Goal: Transaction & Acquisition: Purchase product/service

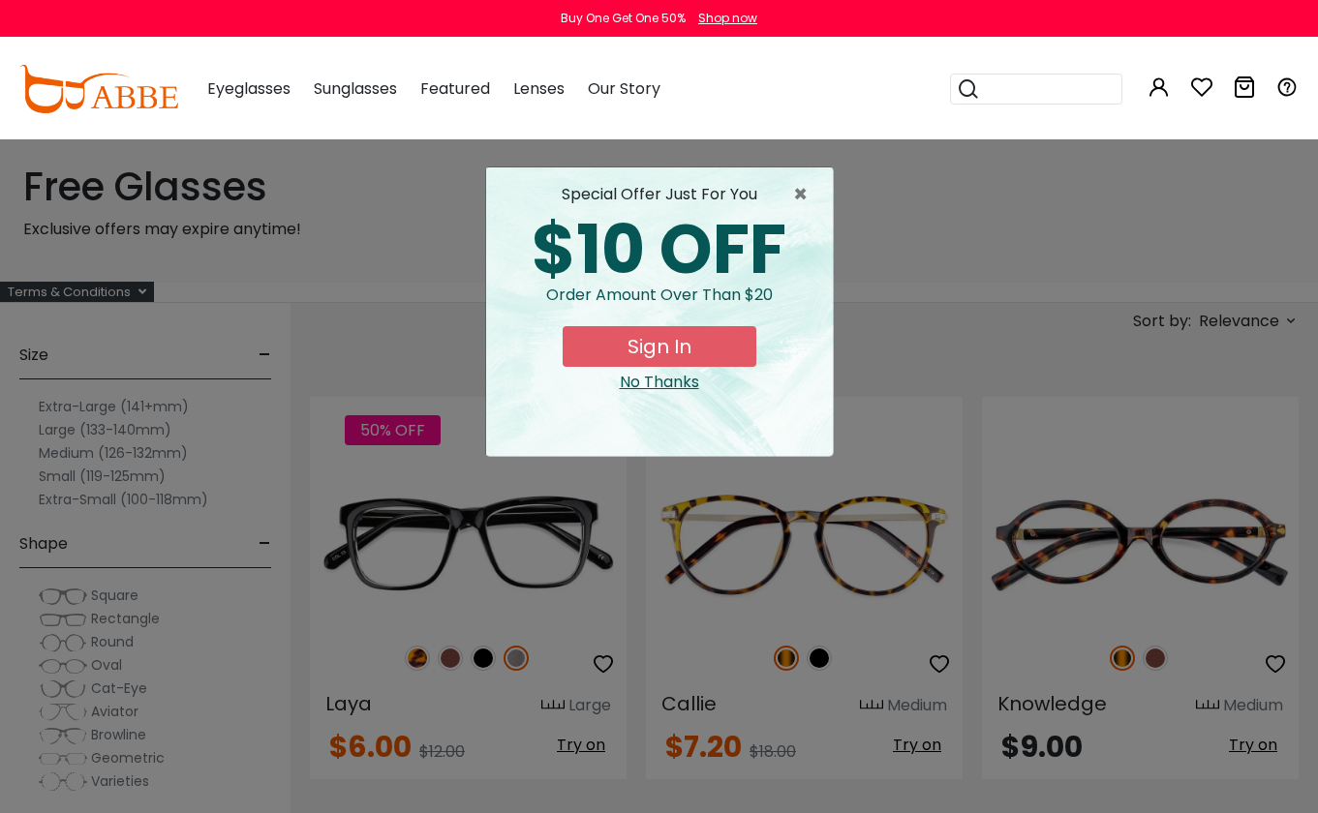
click at [661, 345] on button "Sign In" at bounding box center [659, 346] width 194 height 41
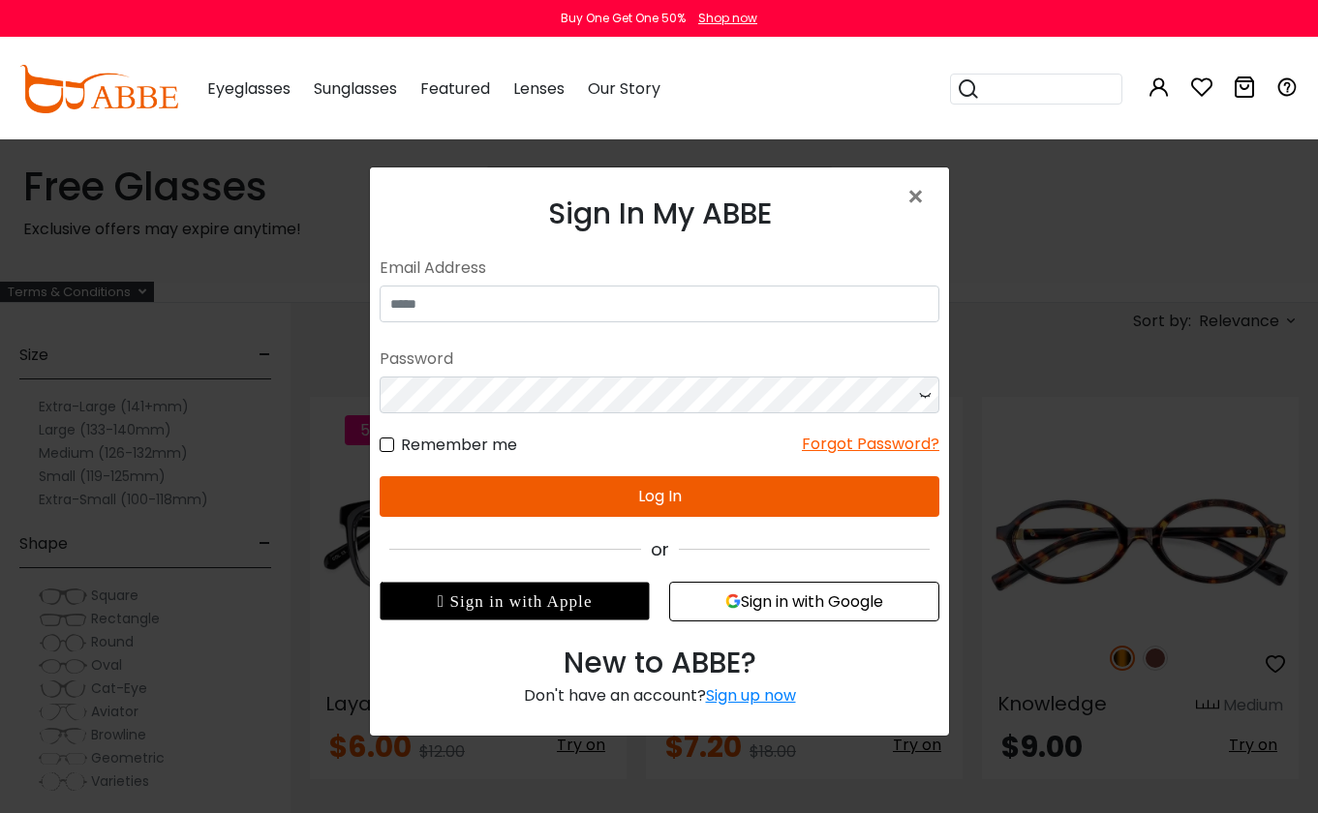
click at [751, 700] on div "Sign up now" at bounding box center [750, 695] width 90 height 22
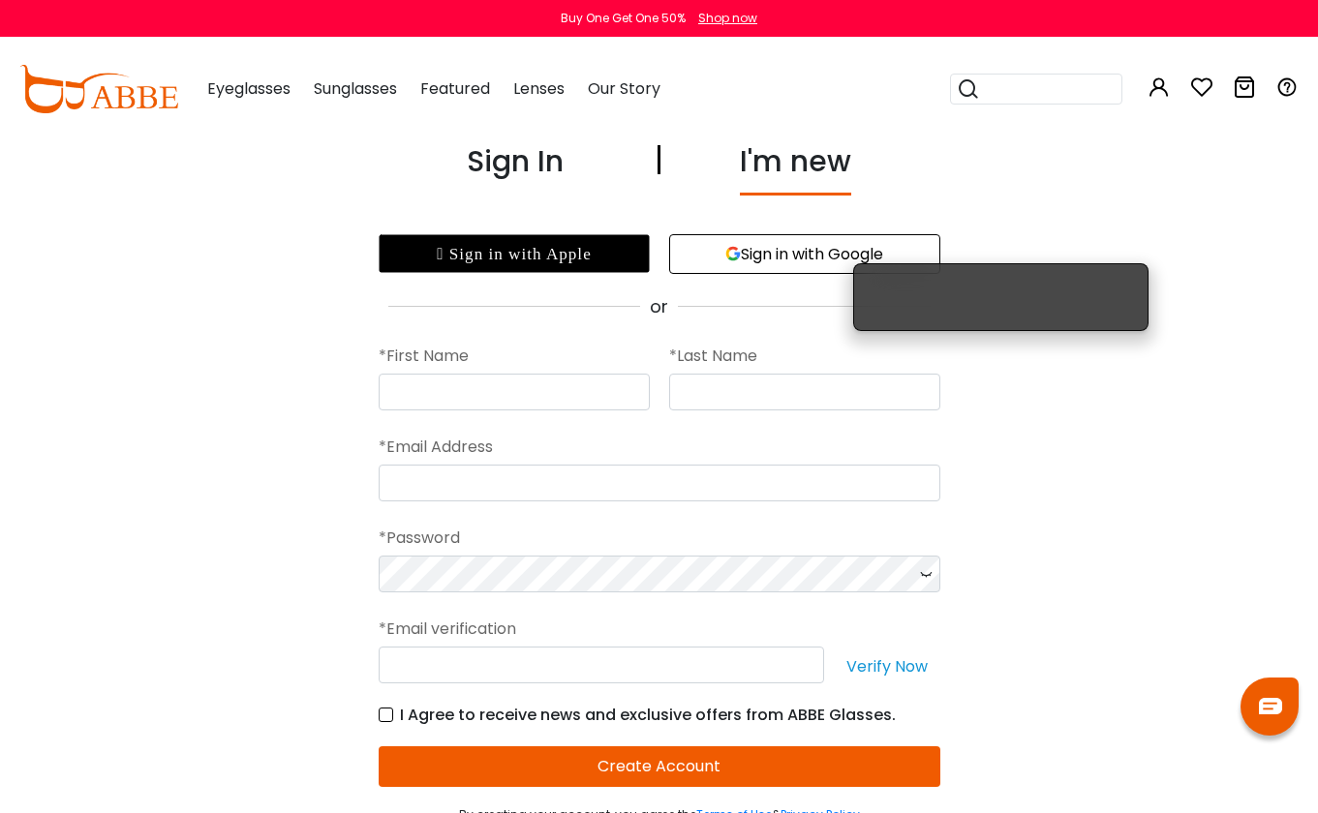
click at [583, 253] on div " Sign in with Apple" at bounding box center [514, 253] width 271 height 39
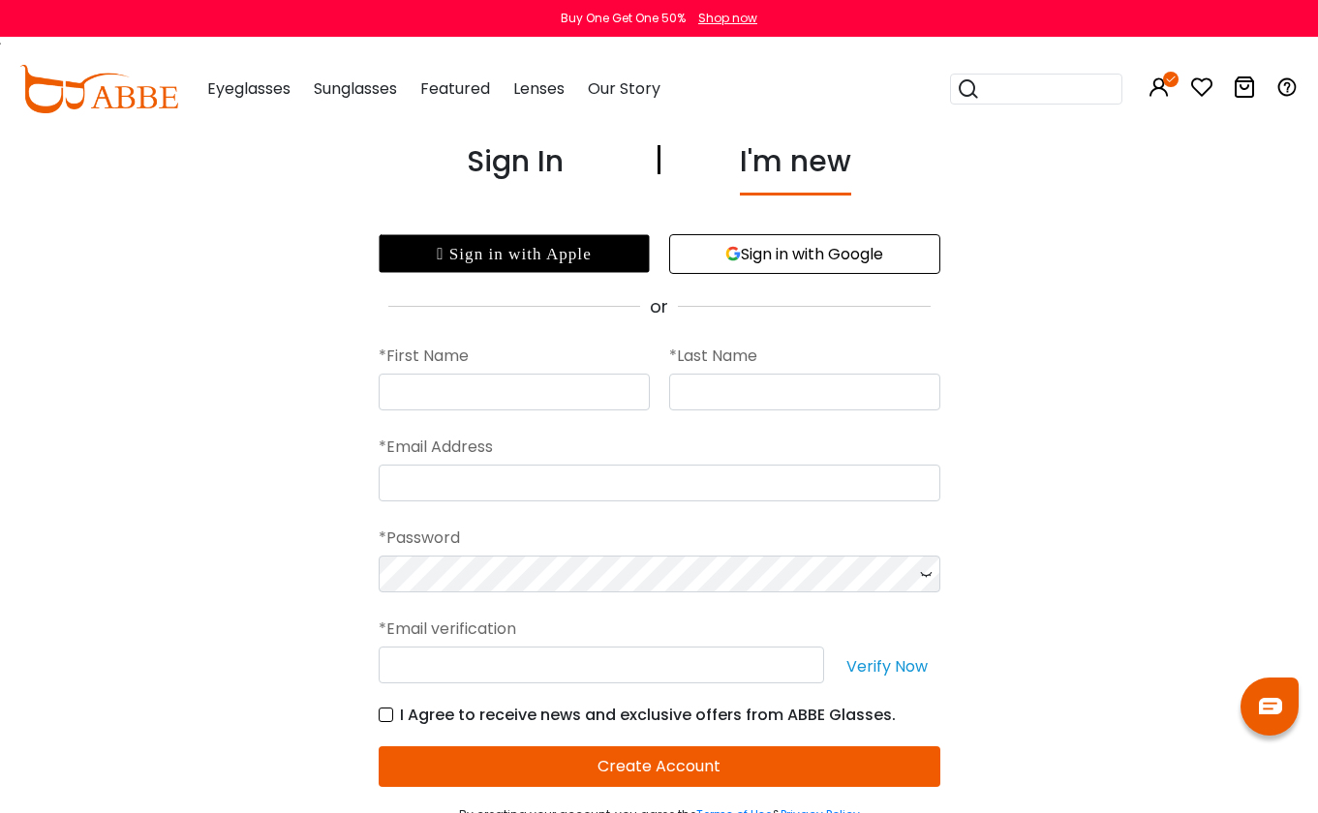
click at [544, 157] on div "Sign In" at bounding box center [515, 167] width 97 height 56
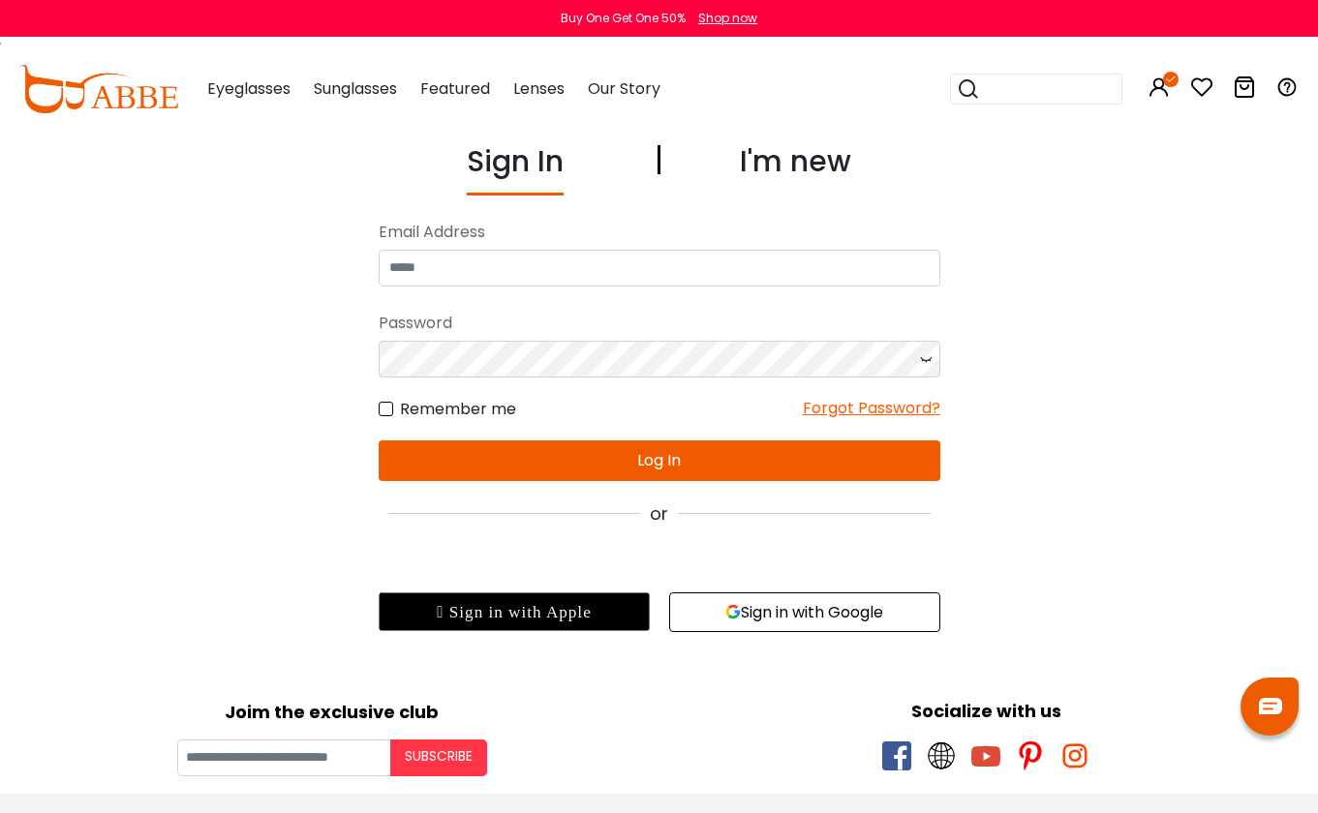
click at [540, 603] on div " Sign in with Apple" at bounding box center [514, 612] width 271 height 39
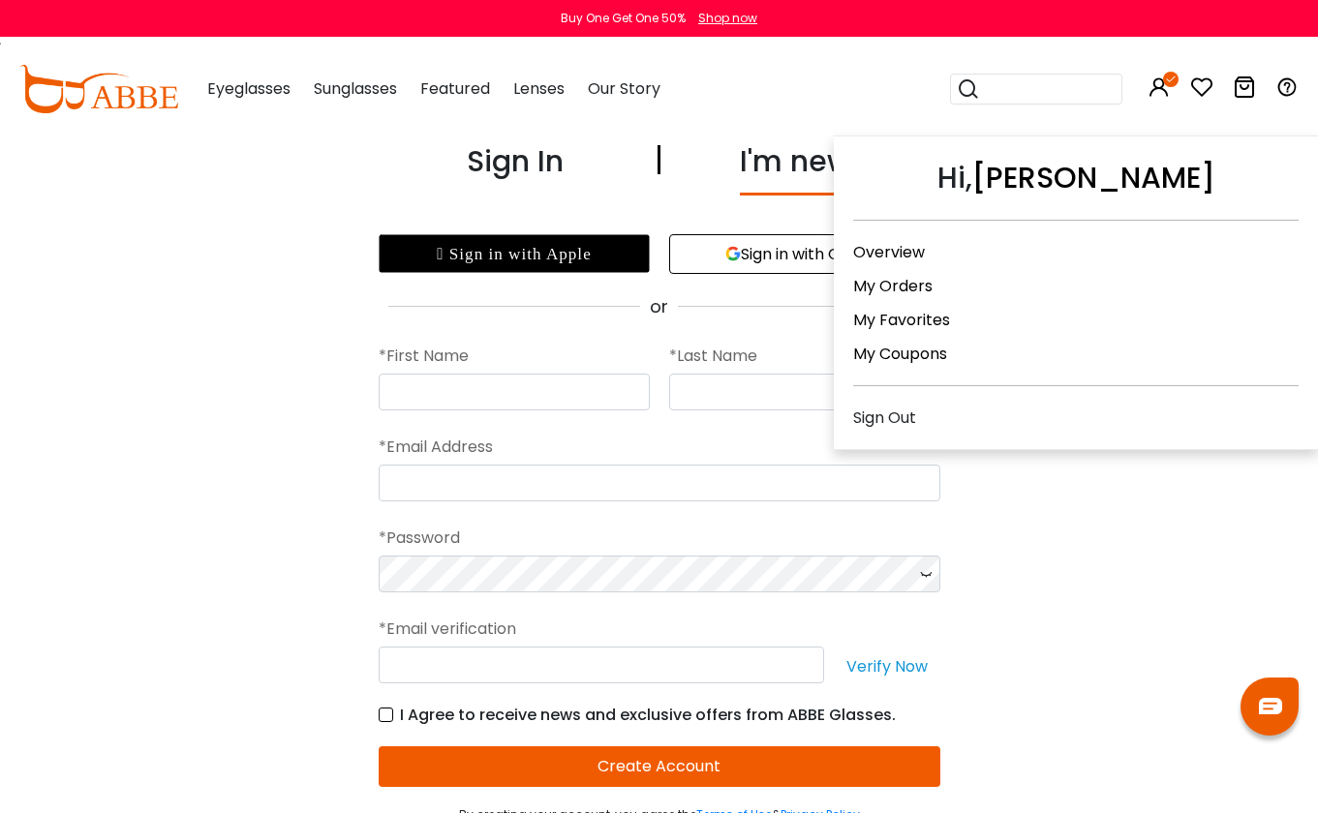
click at [1163, 83] on icon at bounding box center [1158, 87] width 23 height 23
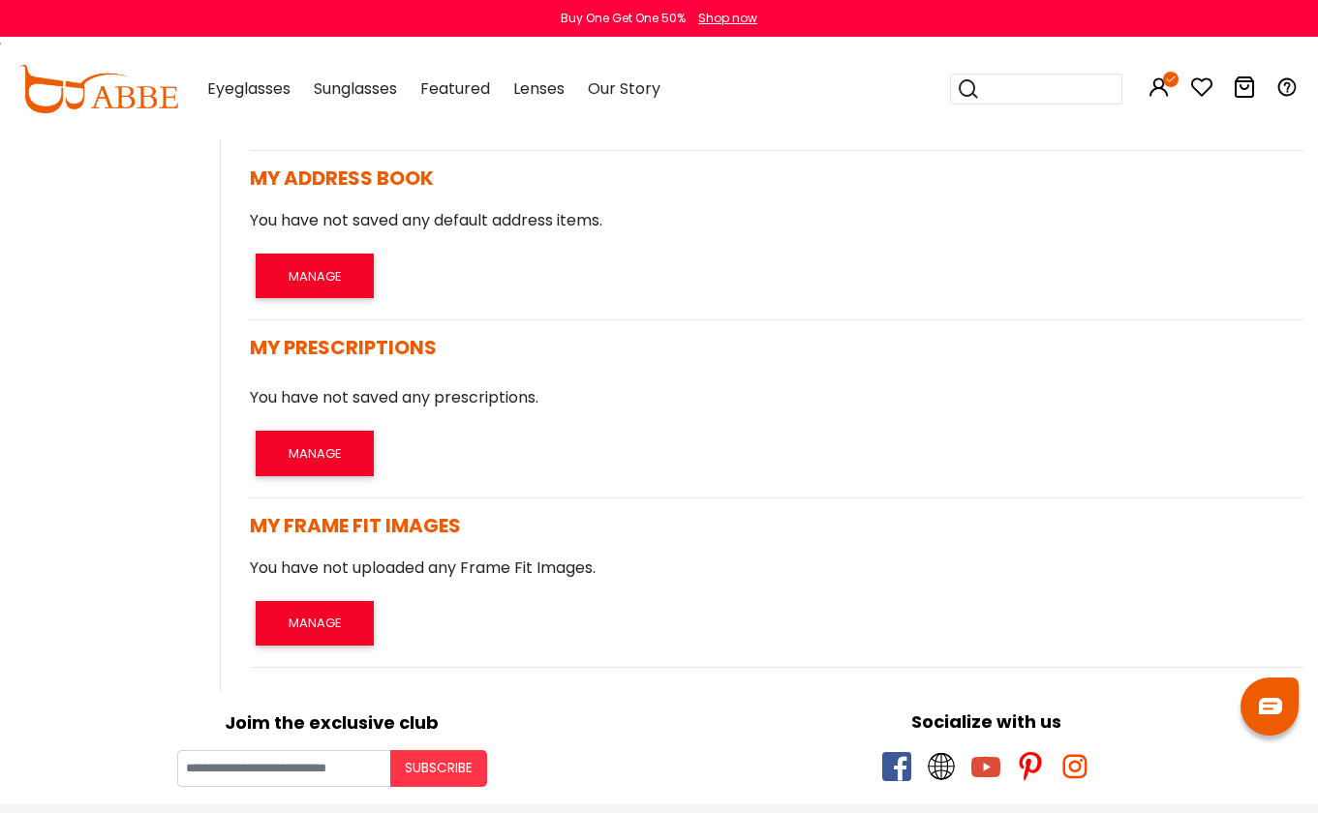
scroll to position [379, 0]
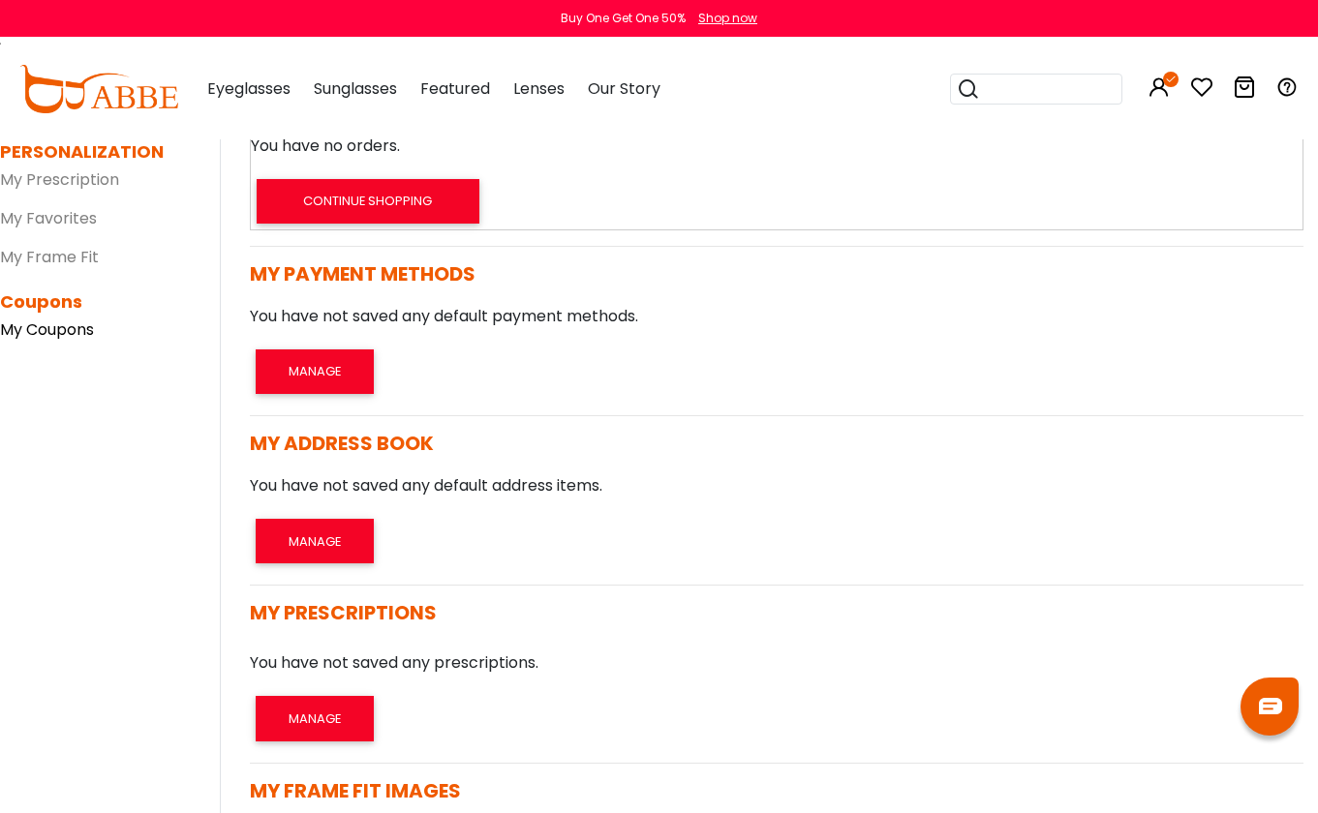
click at [81, 338] on link "My Coupons" at bounding box center [47, 330] width 94 height 22
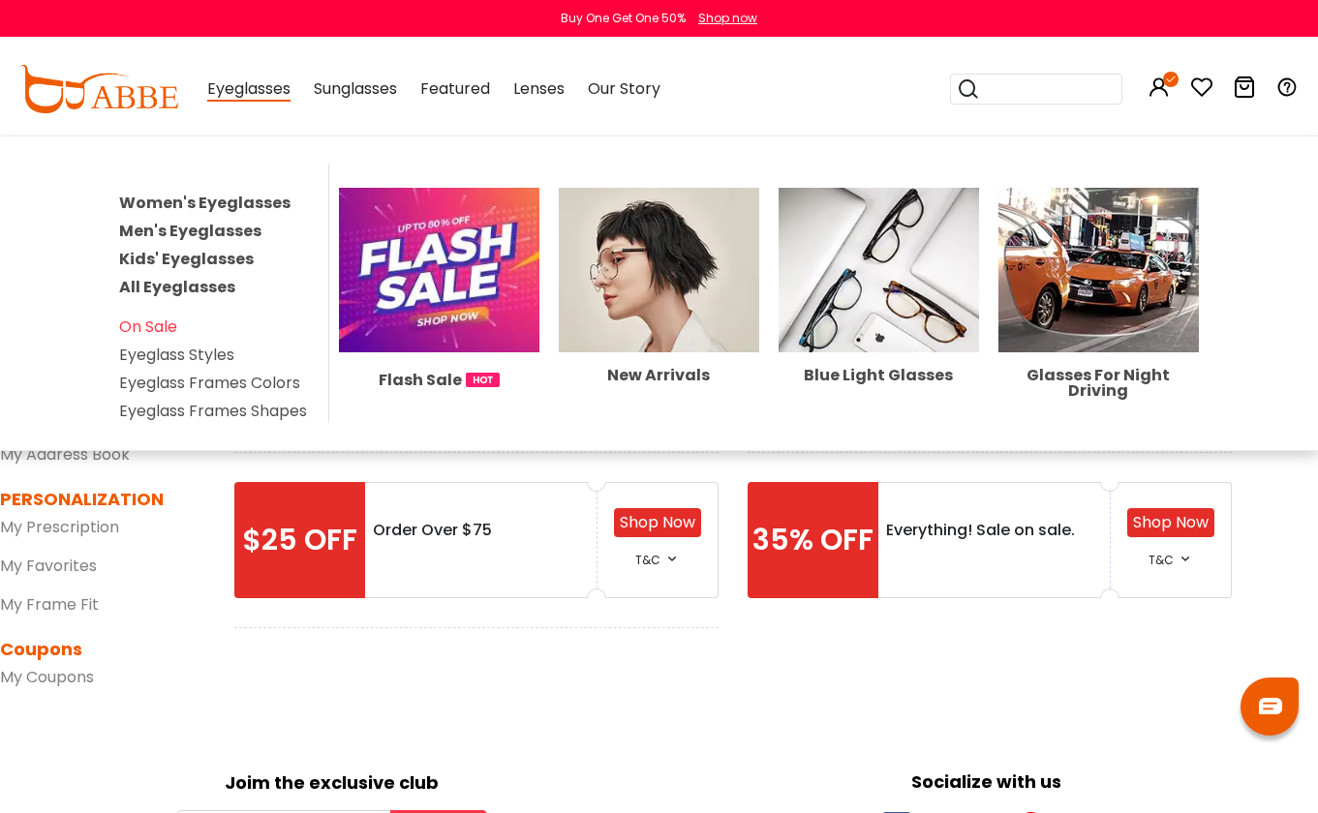
click at [398, 305] on img at bounding box center [439, 271] width 200 height 166
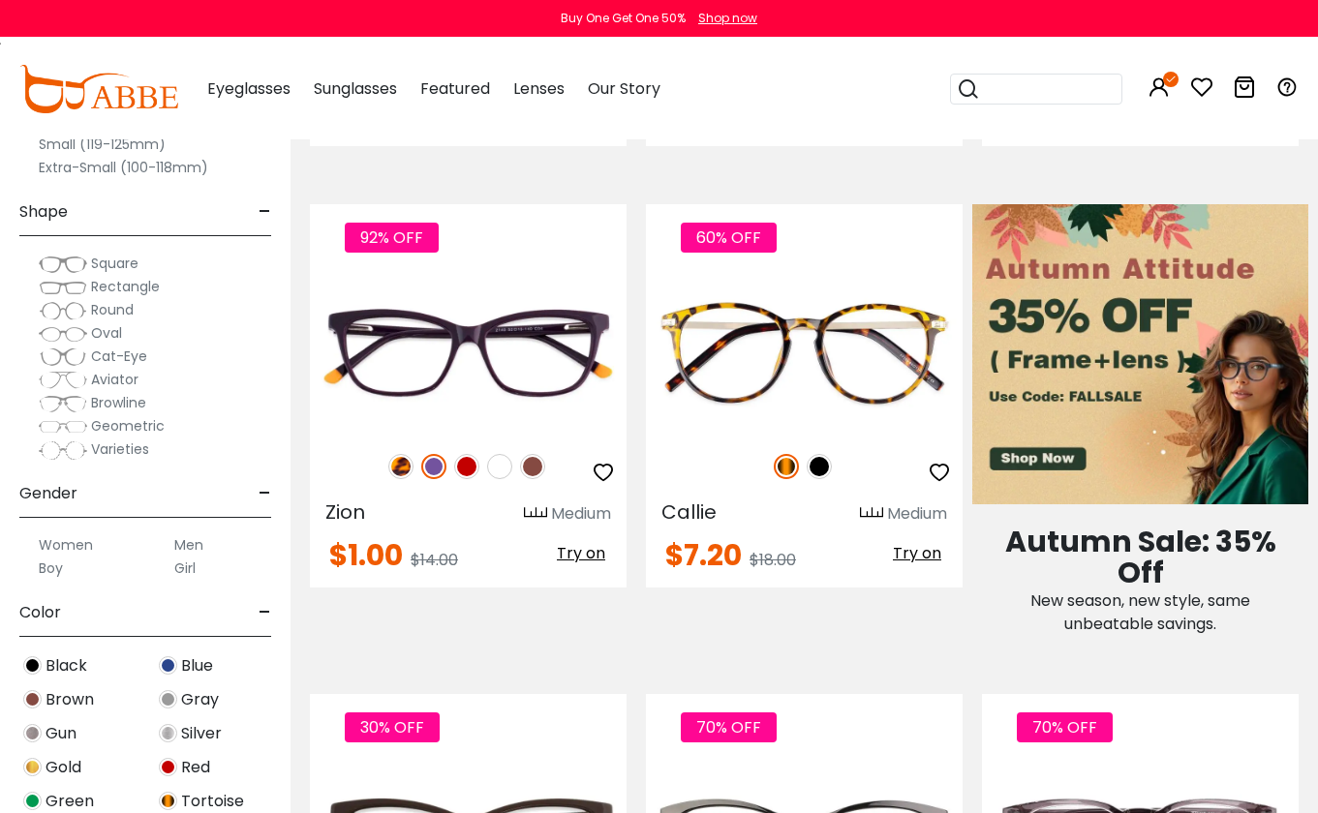
scroll to position [818, 0]
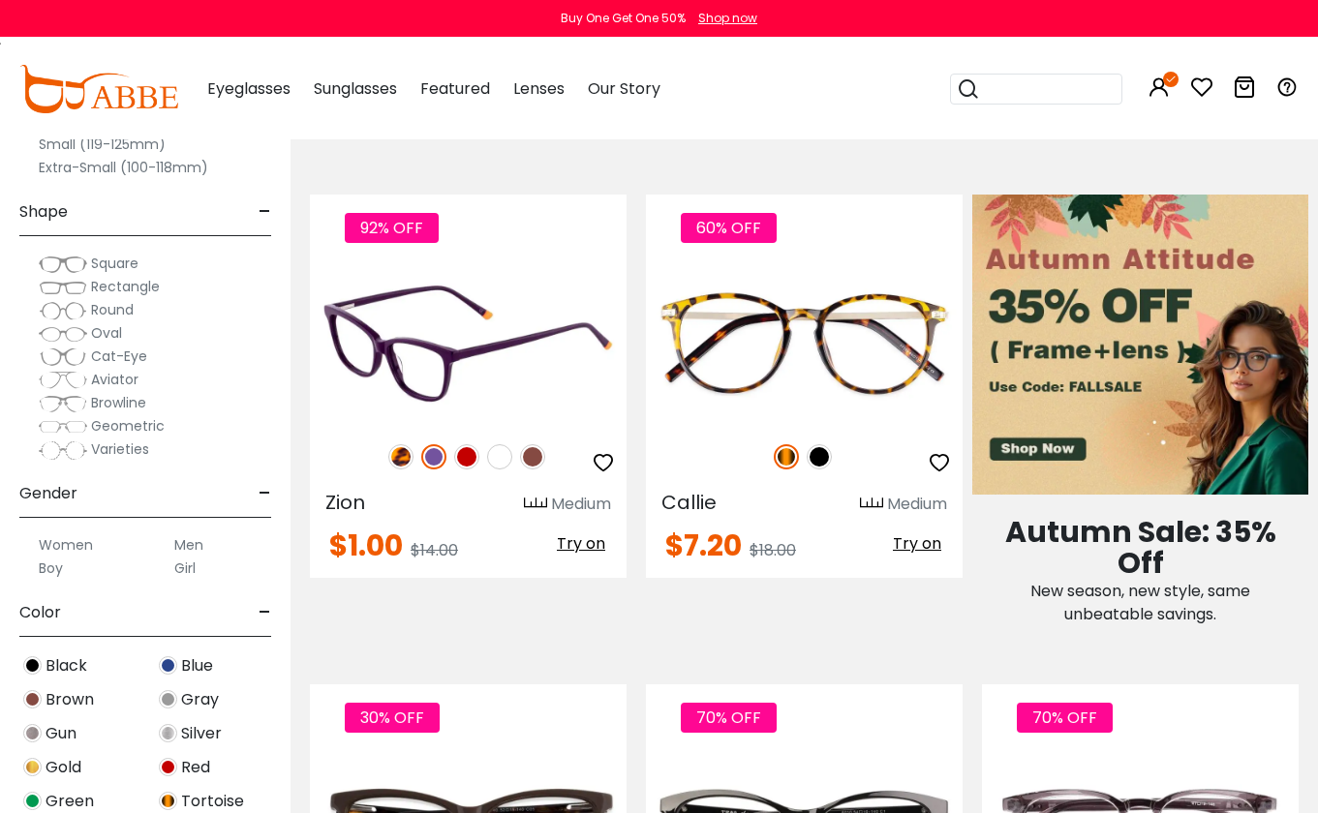
click at [505, 454] on img at bounding box center [499, 456] width 25 height 25
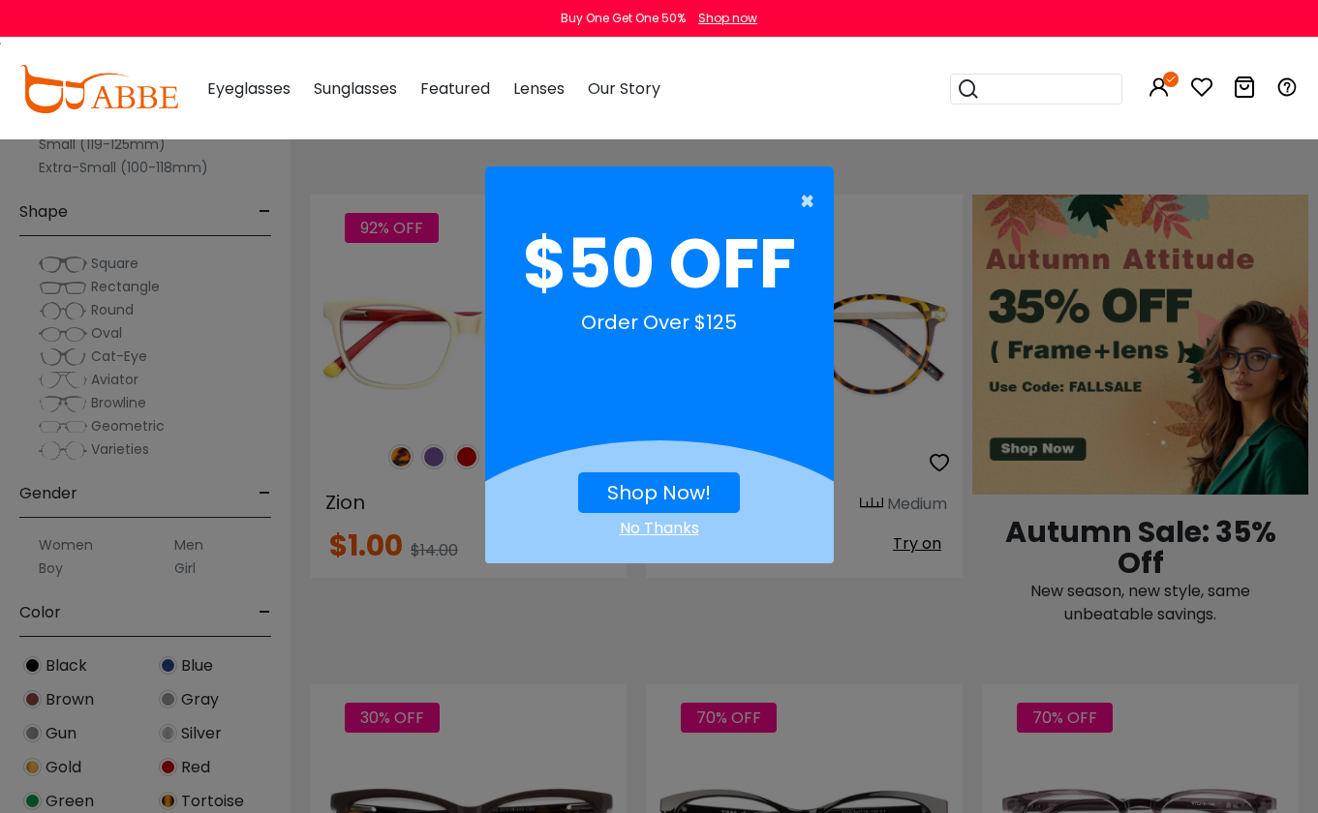
click at [805, 197] on span "×" at bounding box center [812, 201] width 24 height 39
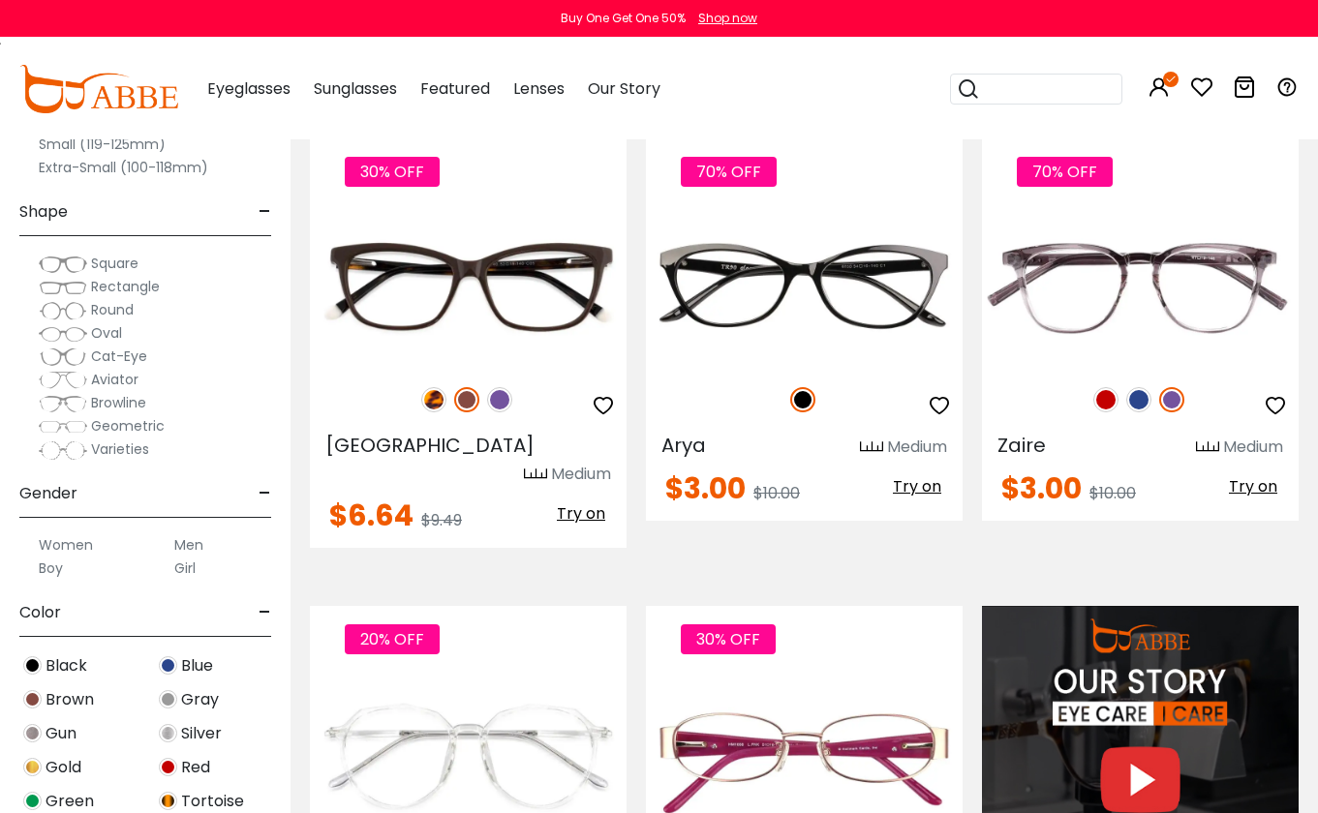
scroll to position [1338, 0]
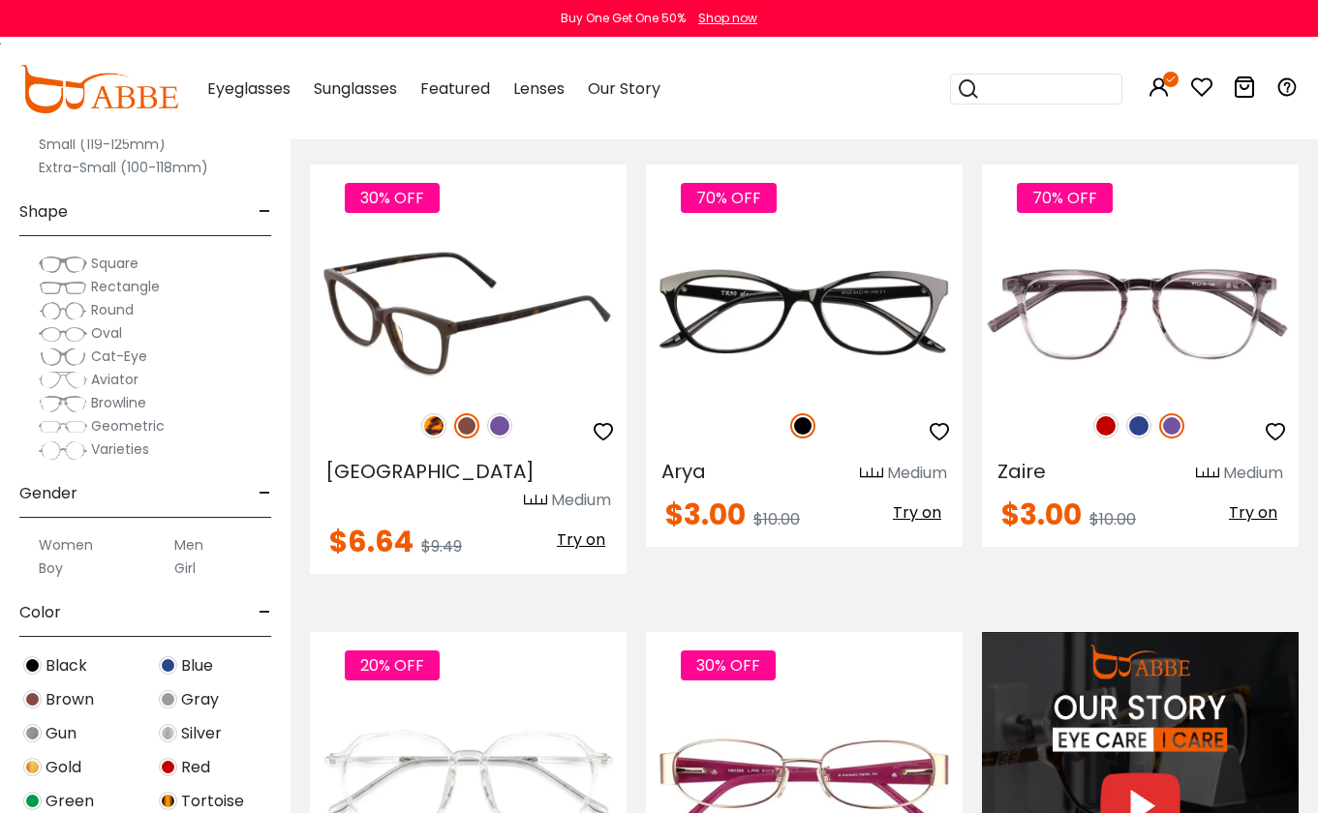
click at [435, 423] on img at bounding box center [433, 425] width 25 height 25
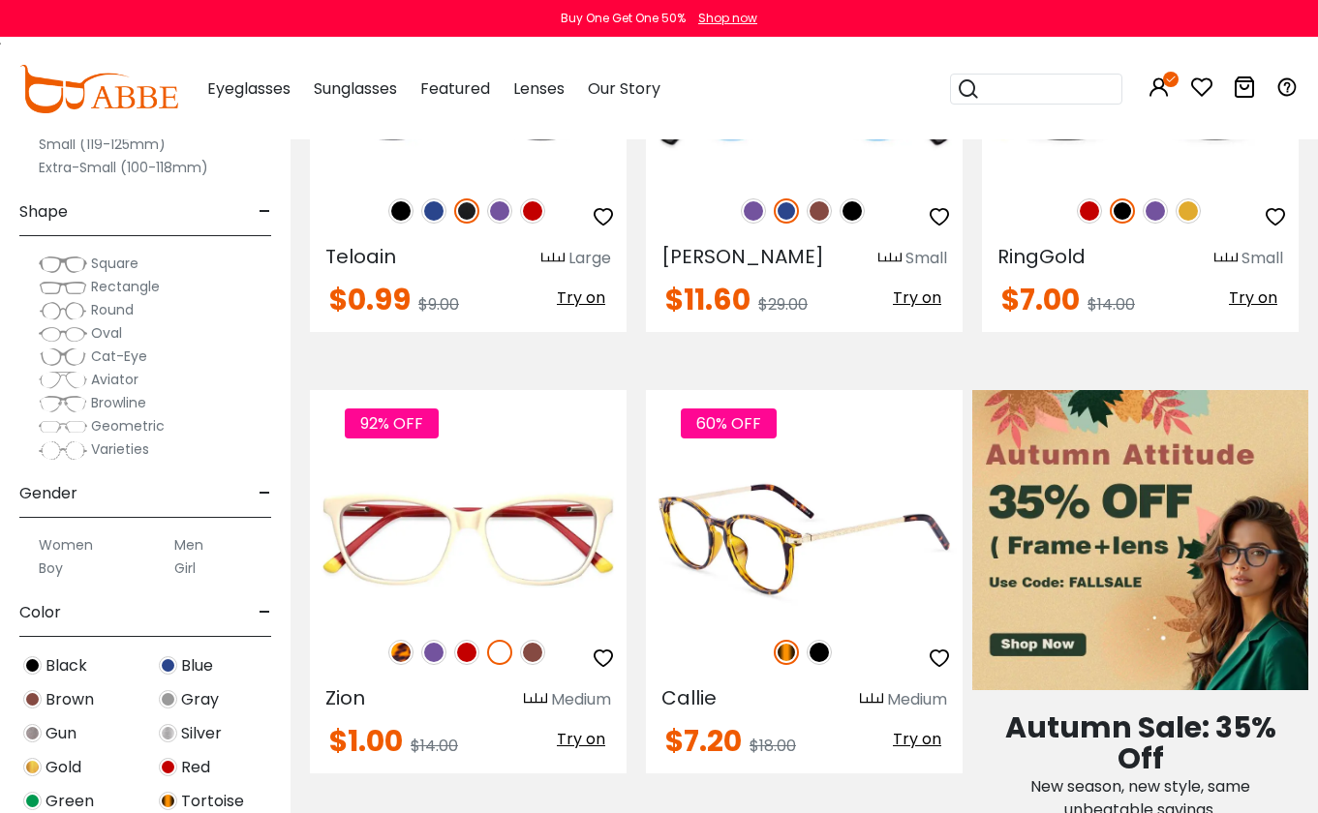
scroll to position [657, 0]
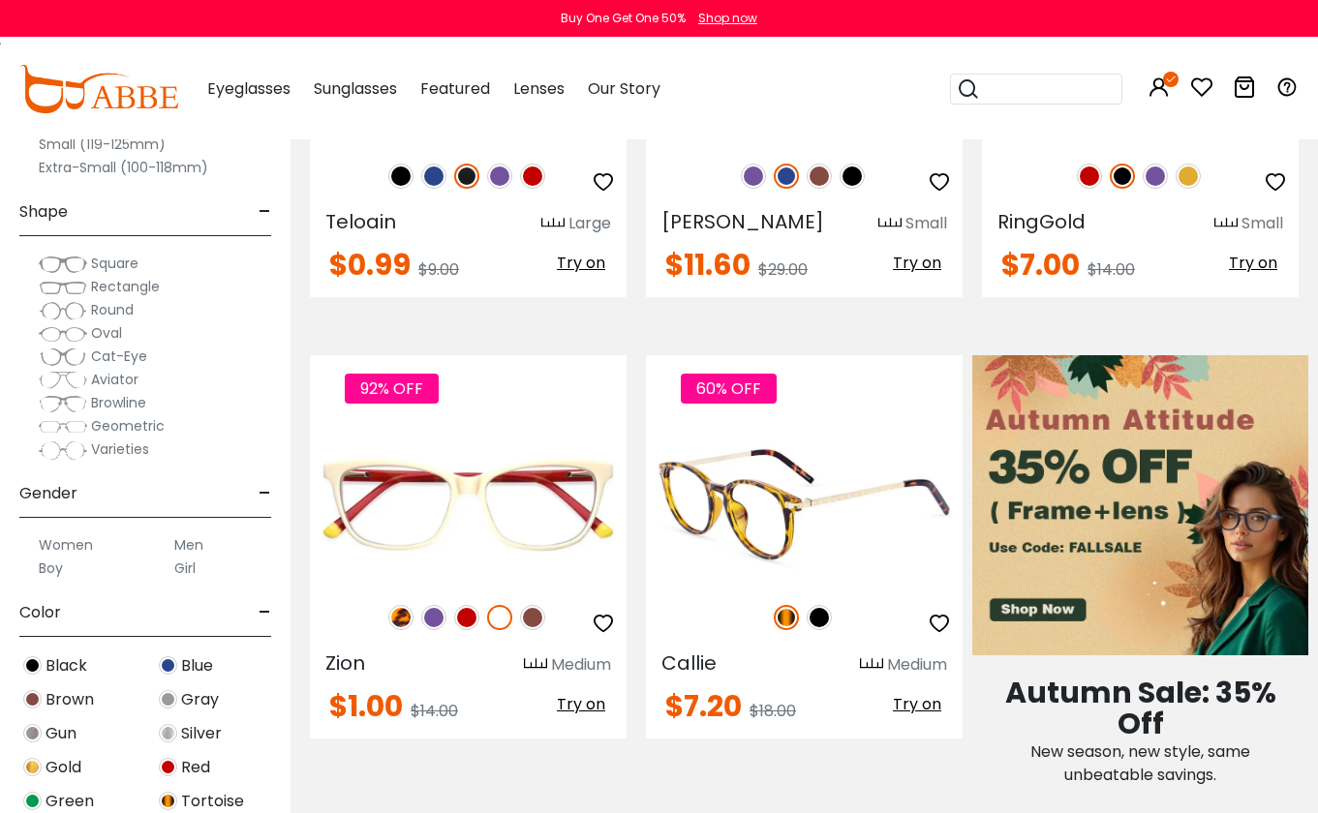
click at [910, 695] on span "Try on" at bounding box center [917, 704] width 48 height 22
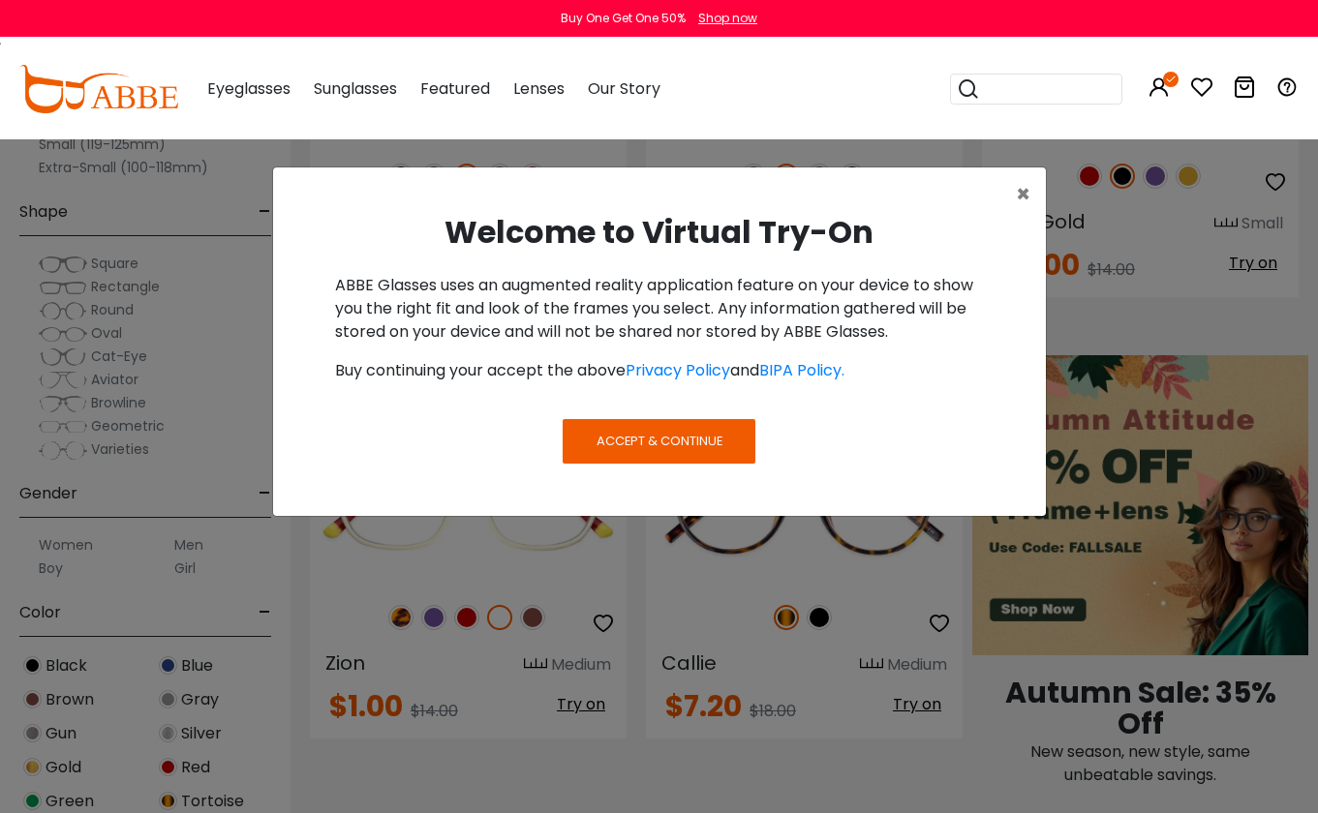
click at [678, 447] on span "Accept & Continue" at bounding box center [659, 441] width 126 height 18
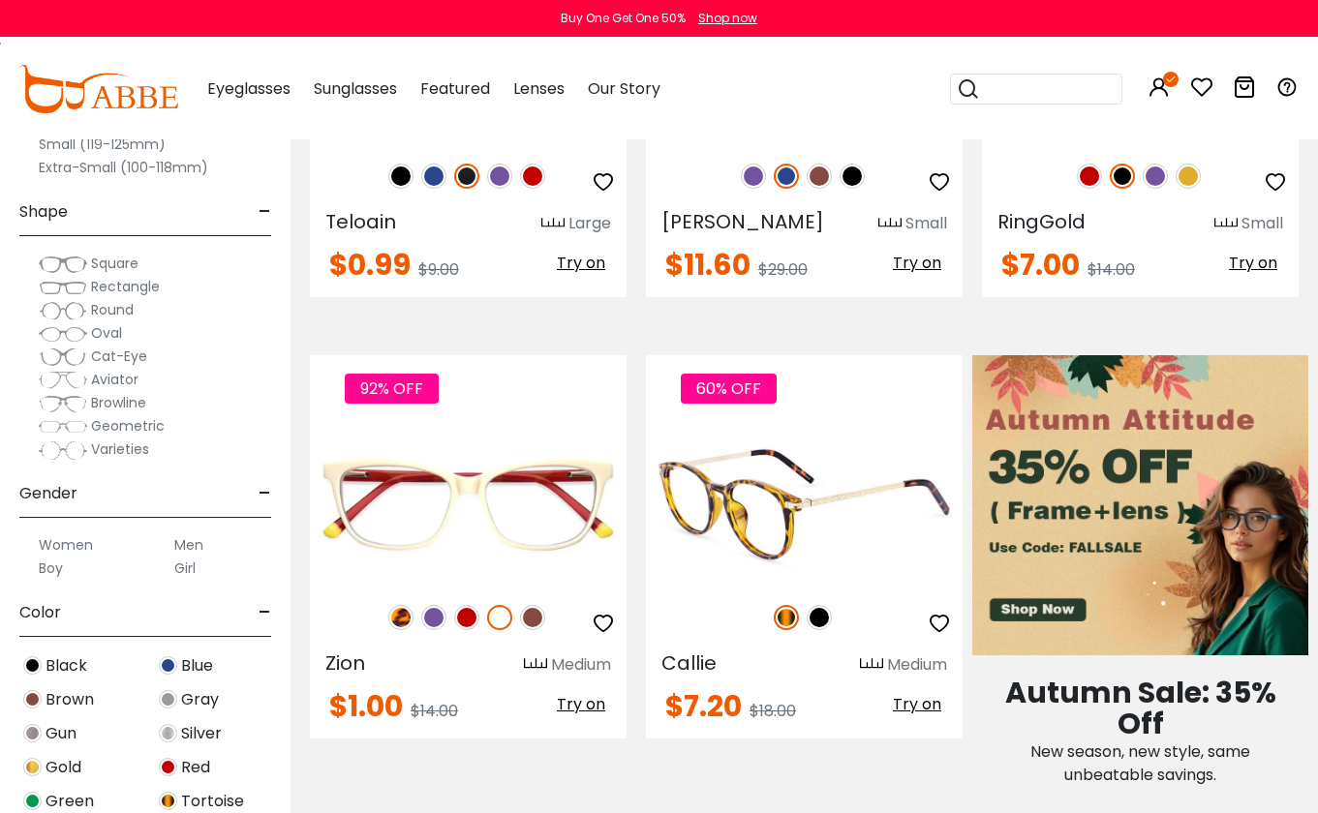
click at [910, 699] on span "Try on" at bounding box center [917, 704] width 48 height 22
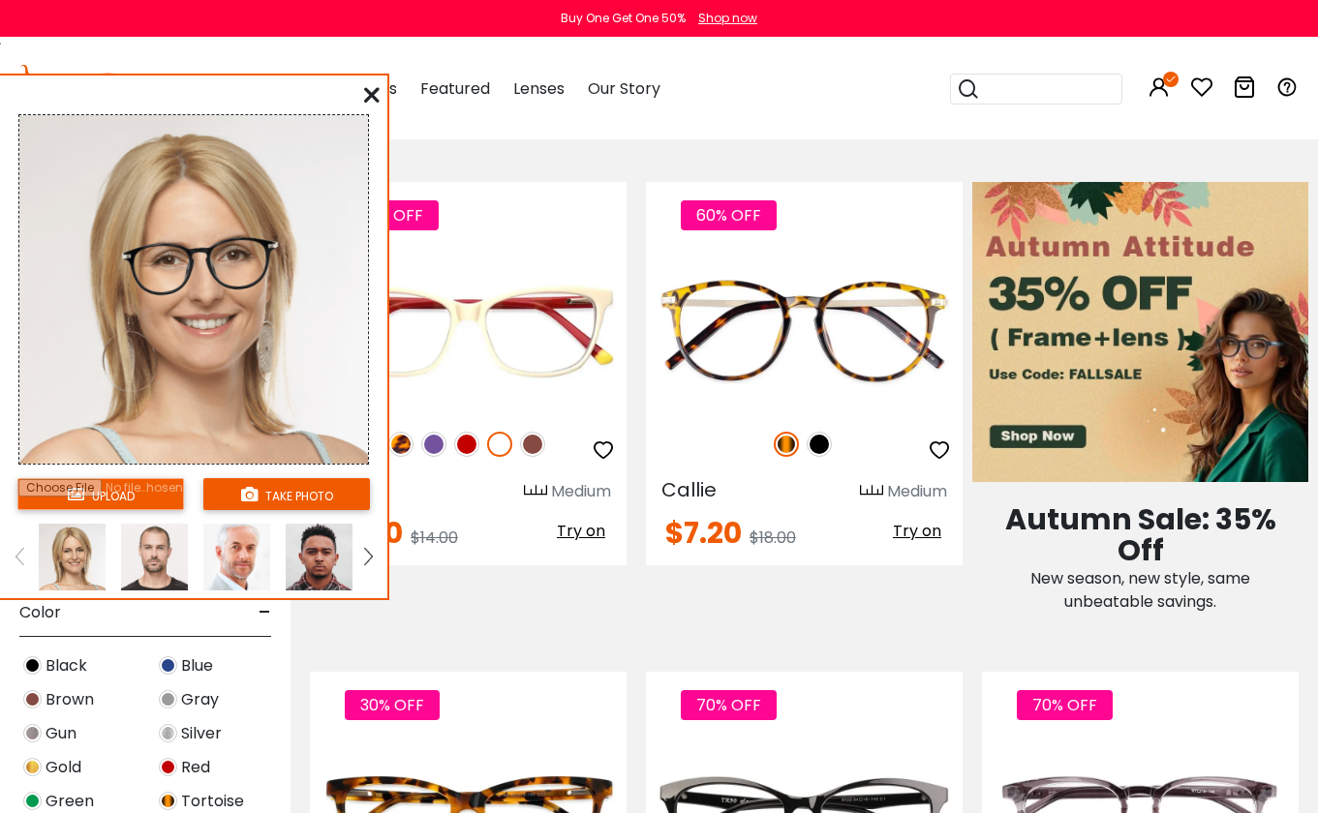
scroll to position [822, 0]
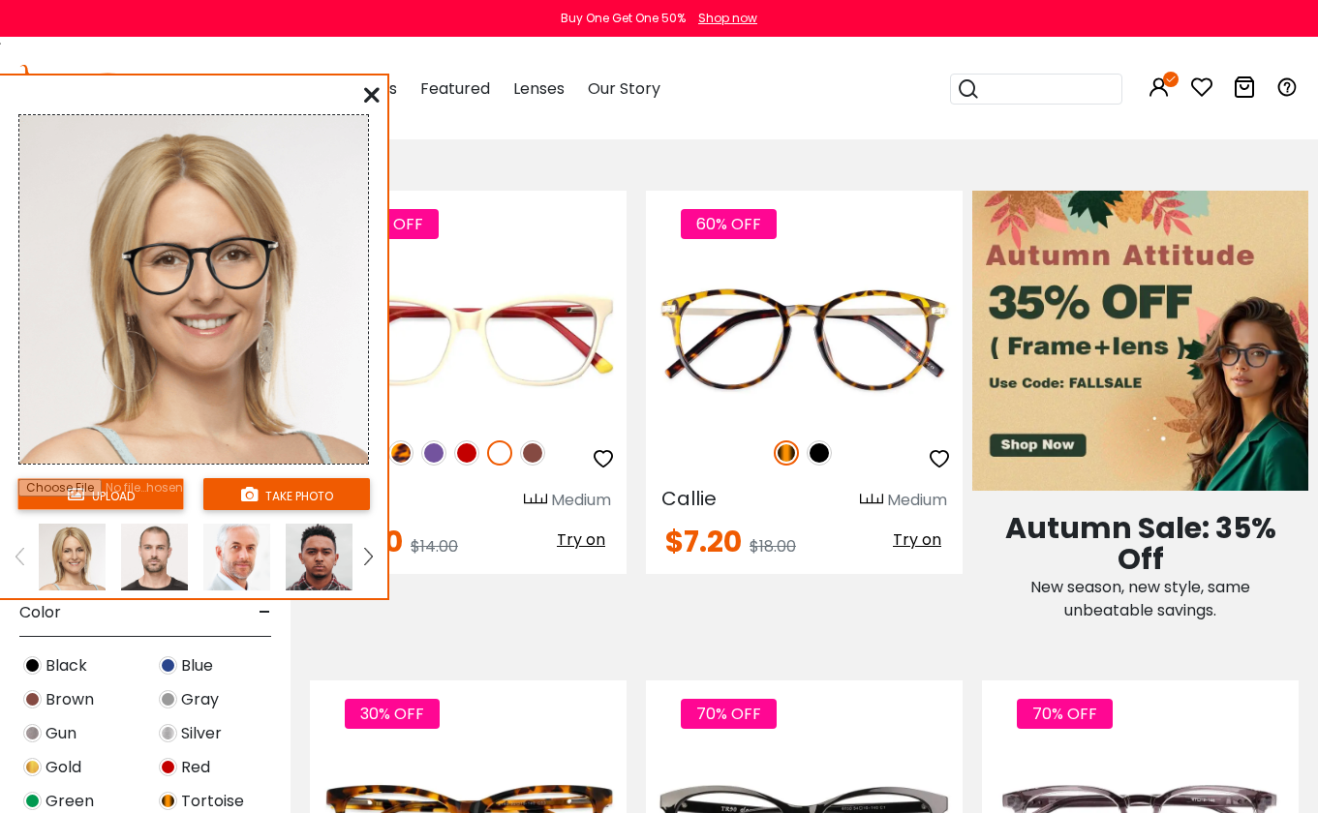
click at [372, 97] on icon at bounding box center [371, 94] width 15 height 15
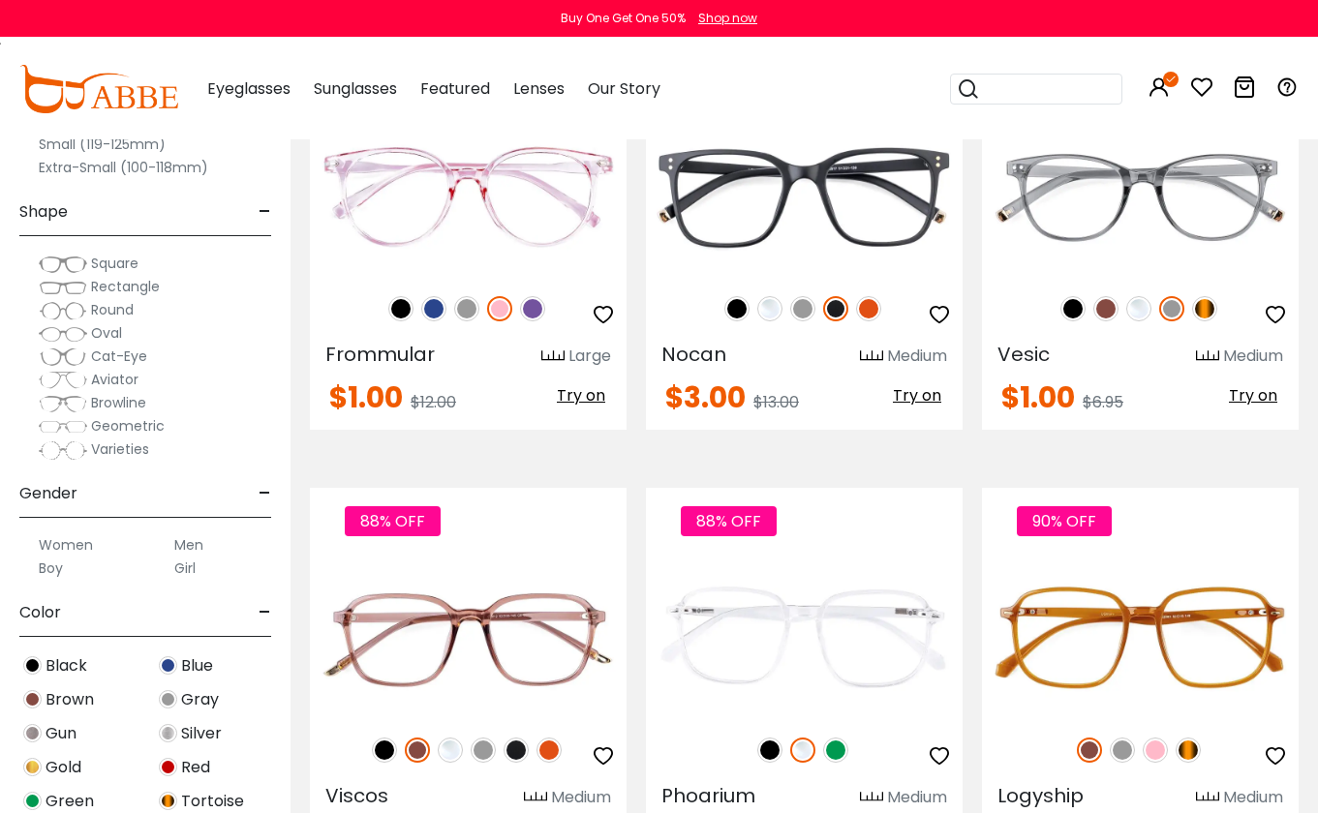
scroll to position [4135, 0]
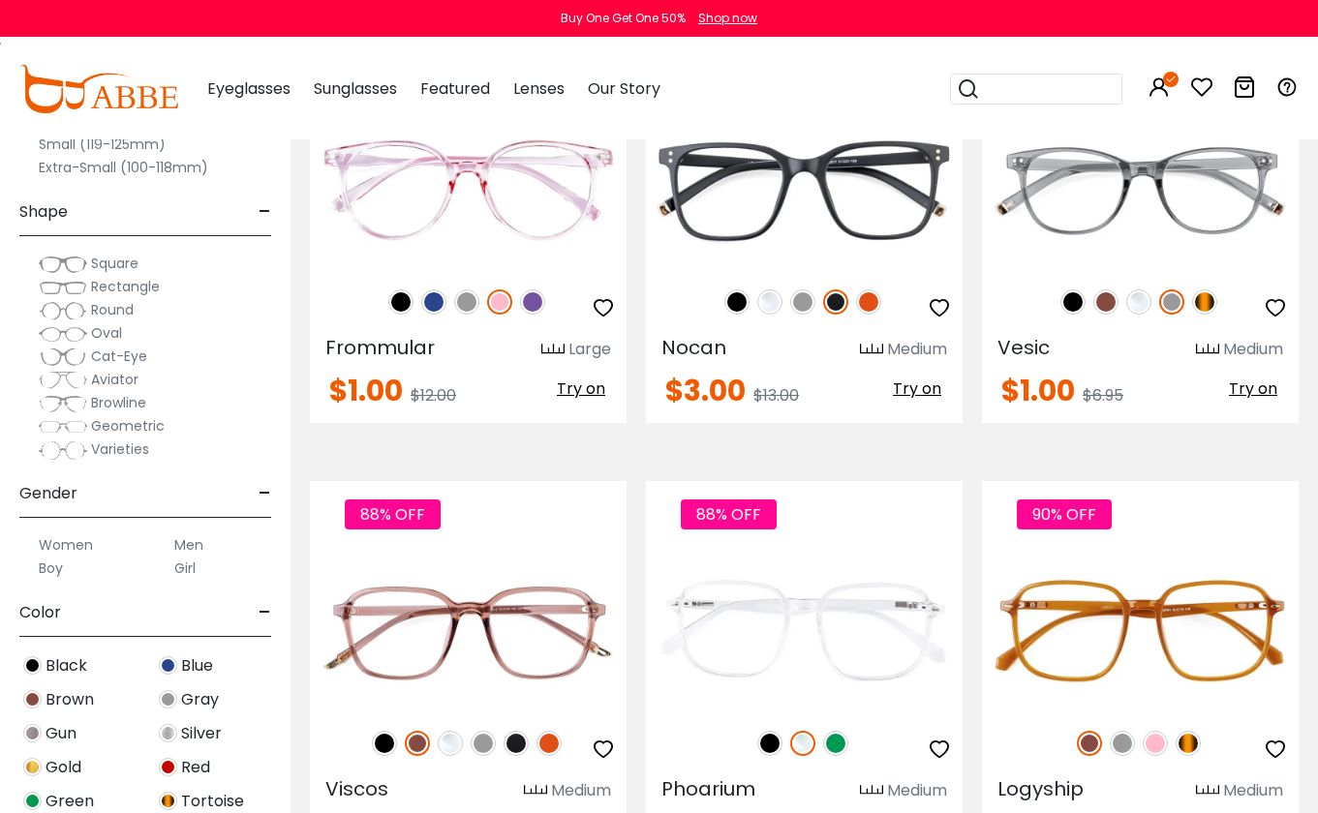
click at [58, 310] on img at bounding box center [63, 310] width 48 height 19
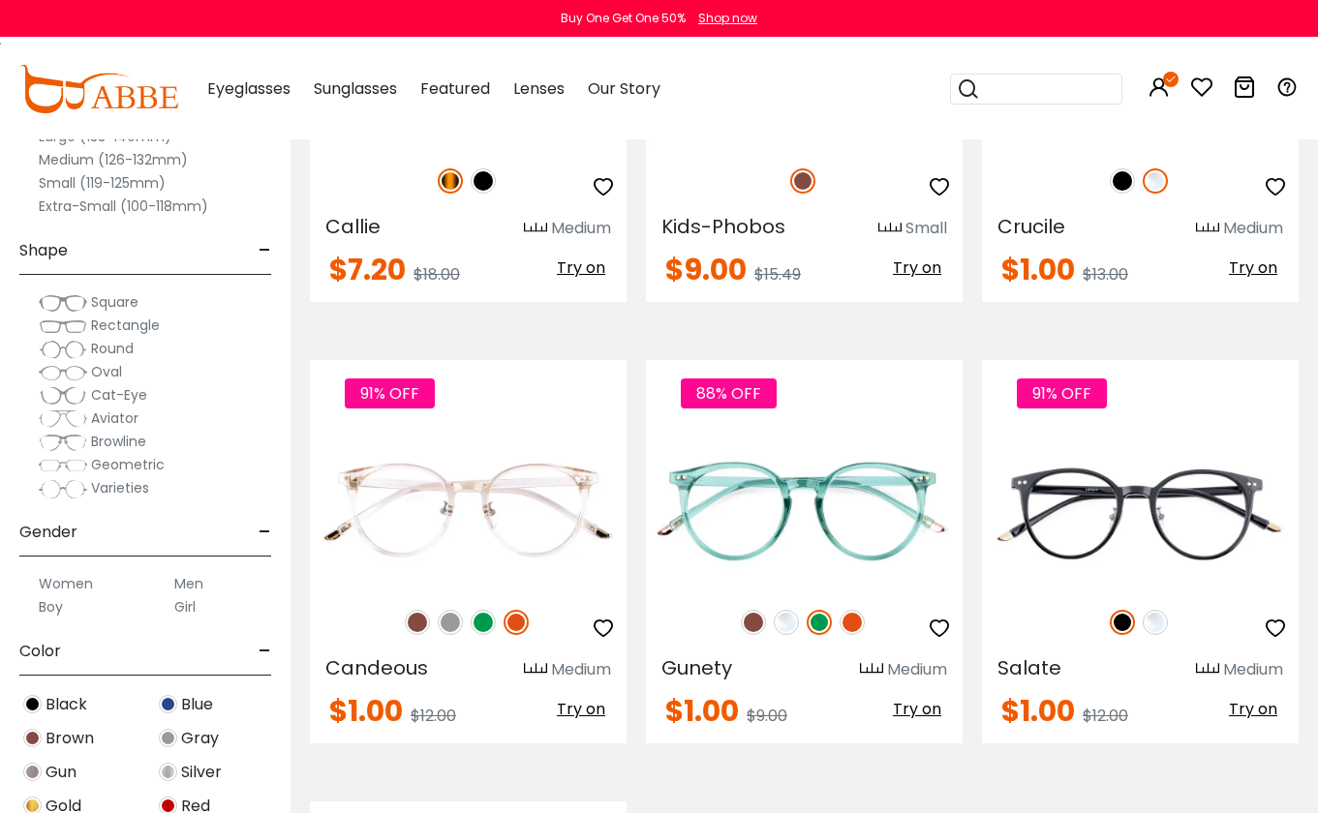
scroll to position [770, 0]
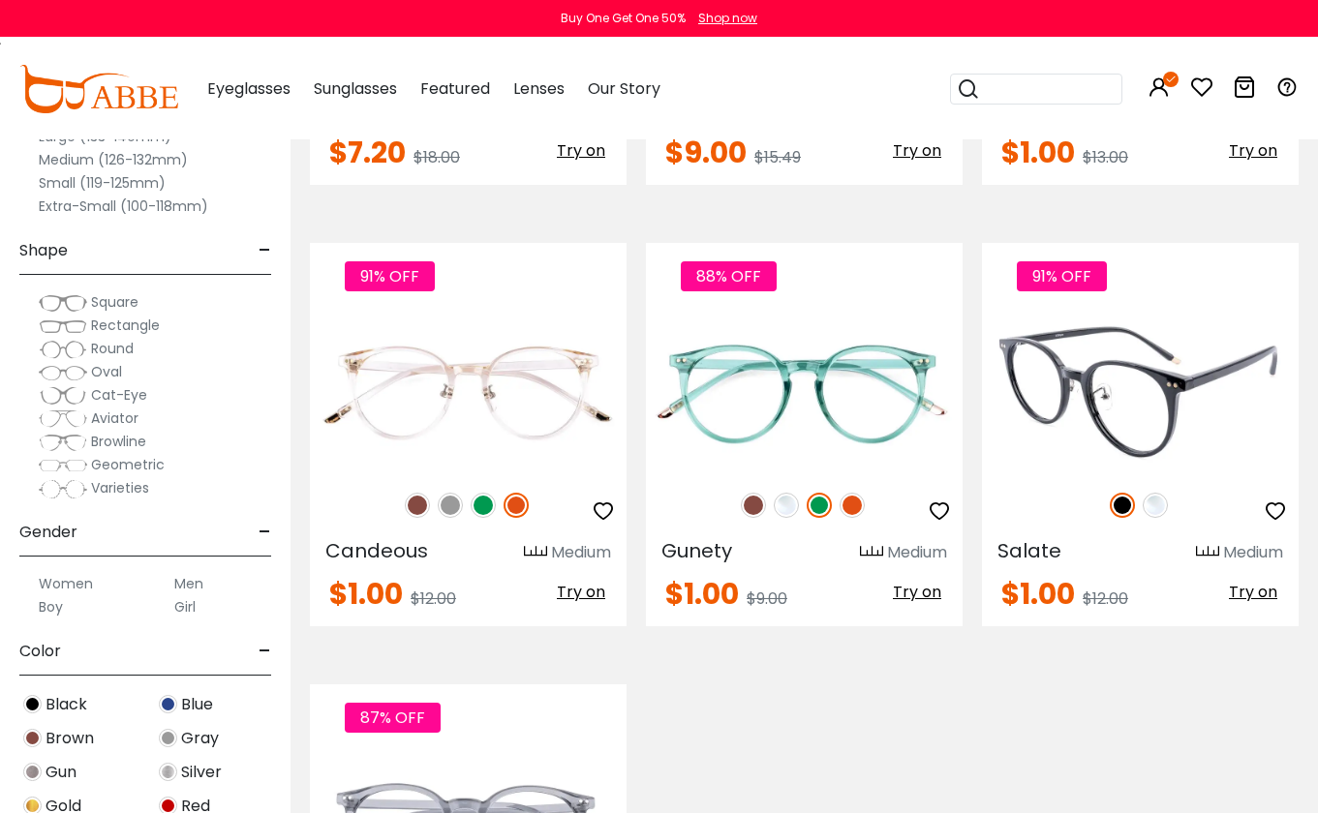
click at [1135, 388] on img at bounding box center [1140, 392] width 317 height 159
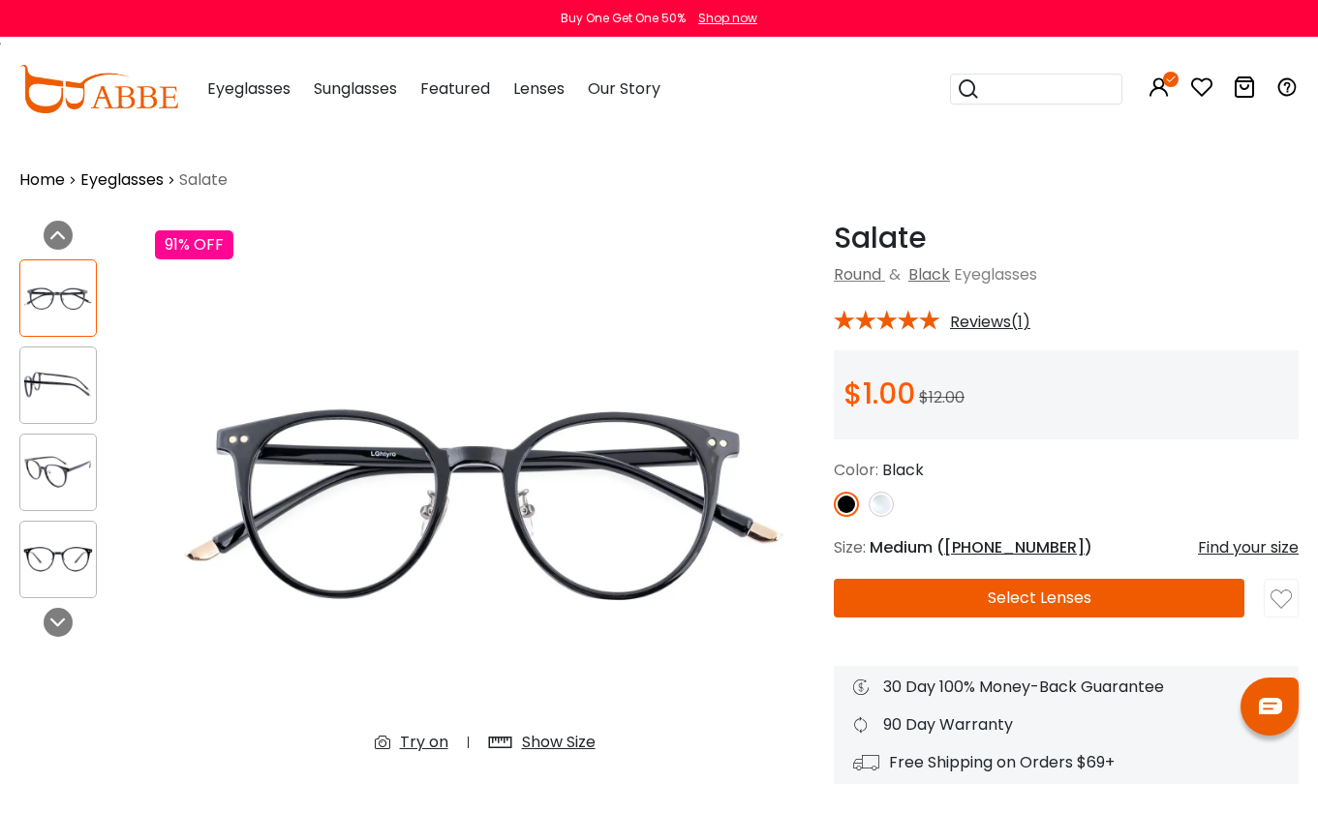
scroll to position [87, 0]
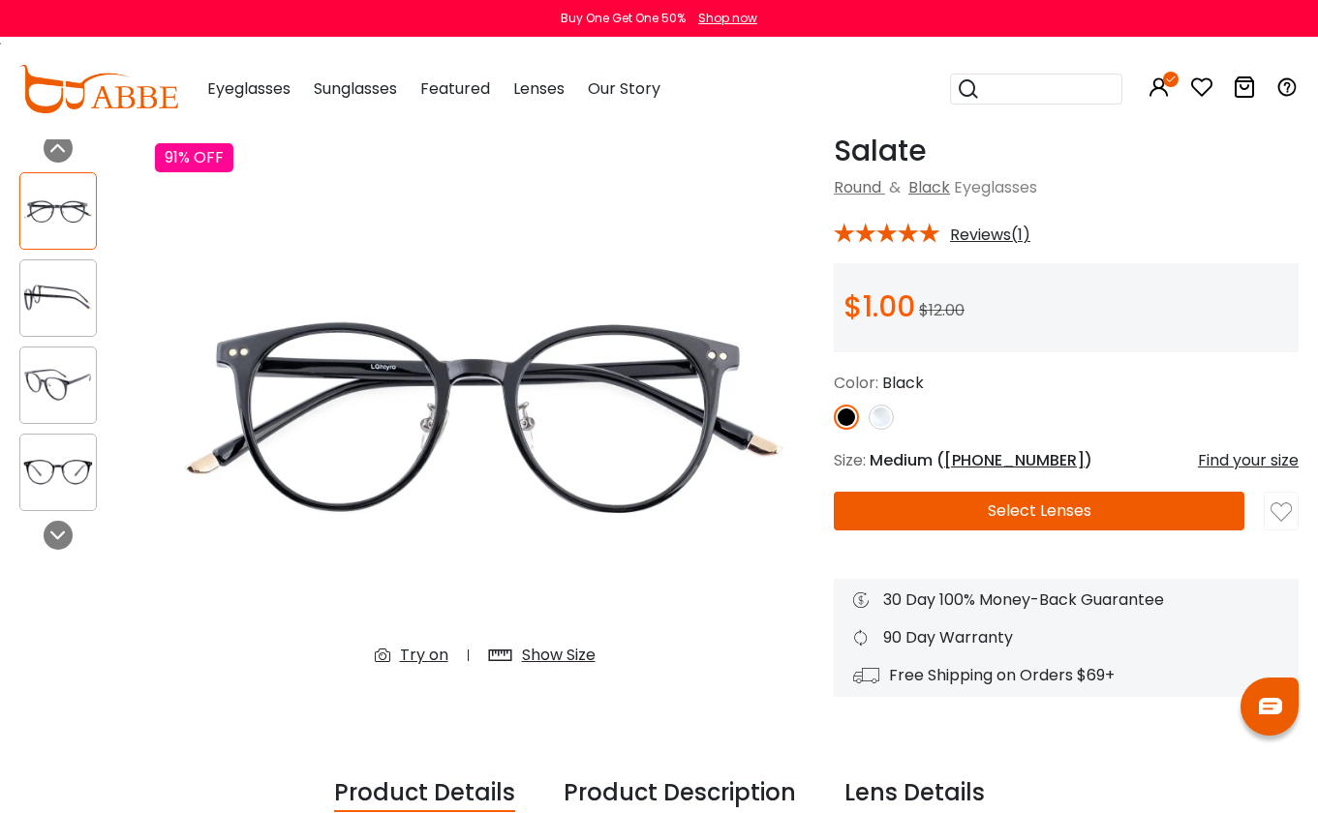
click at [881, 415] on img at bounding box center [880, 417] width 25 height 25
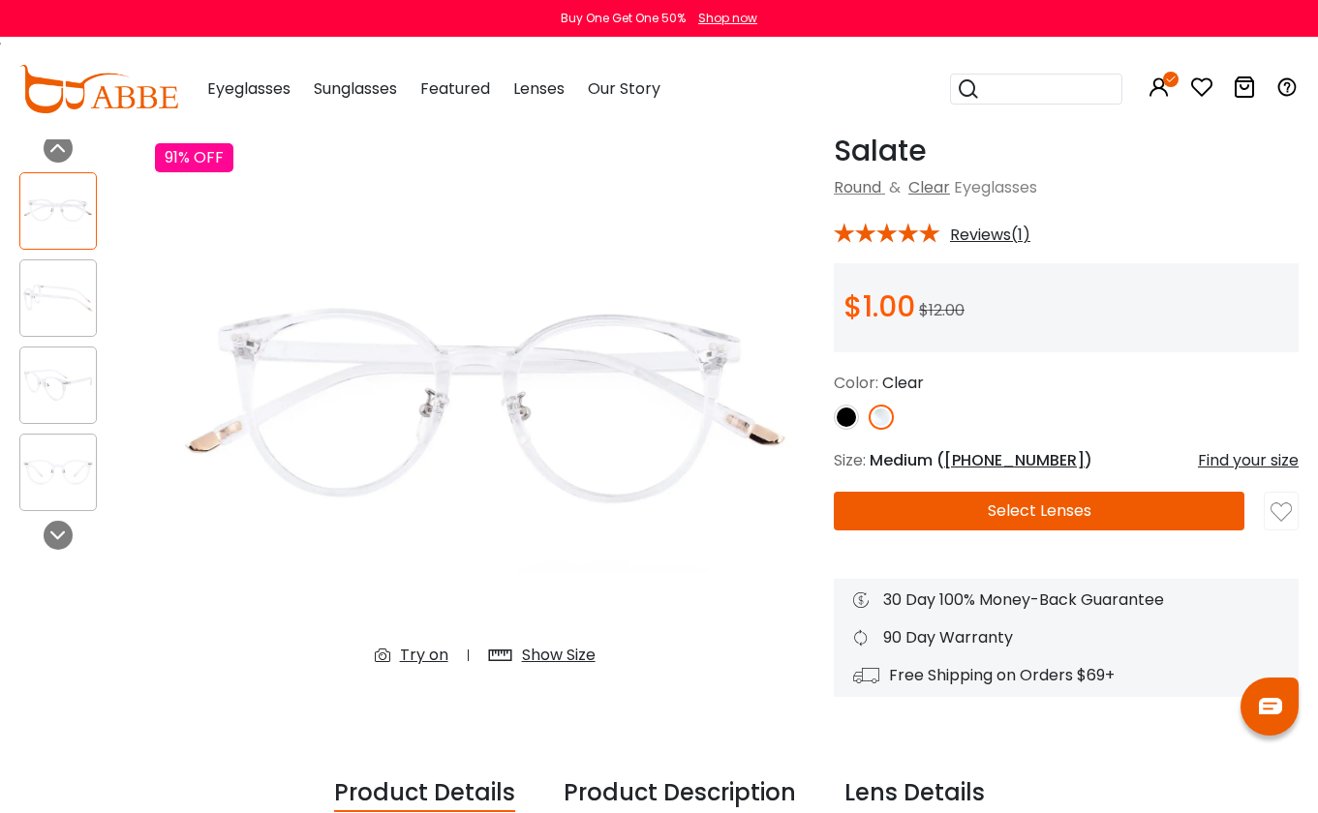
click at [450, 654] on div "Try on" at bounding box center [411, 655] width 112 height 23
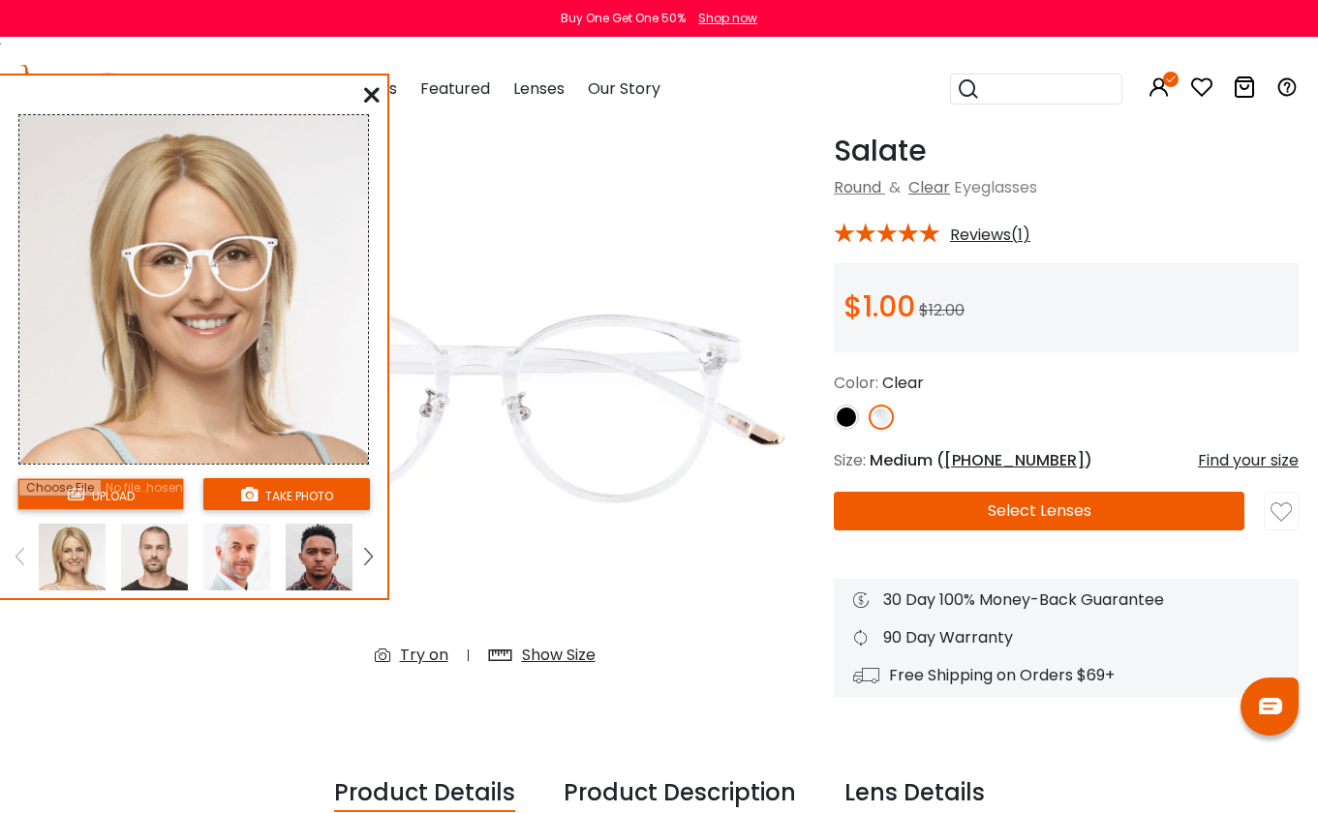
click at [135, 565] on img at bounding box center [154, 557] width 67 height 67
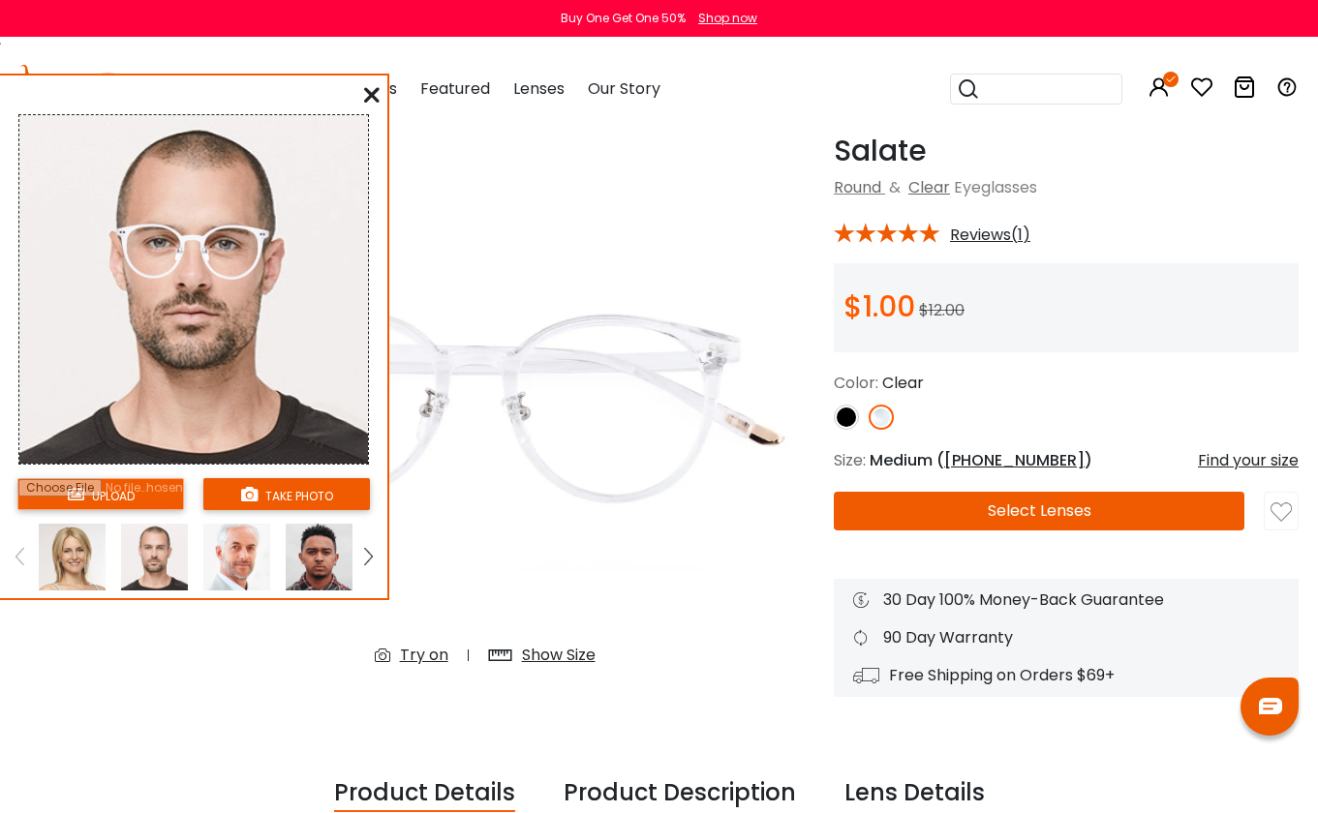
click at [226, 553] on img at bounding box center [236, 557] width 67 height 67
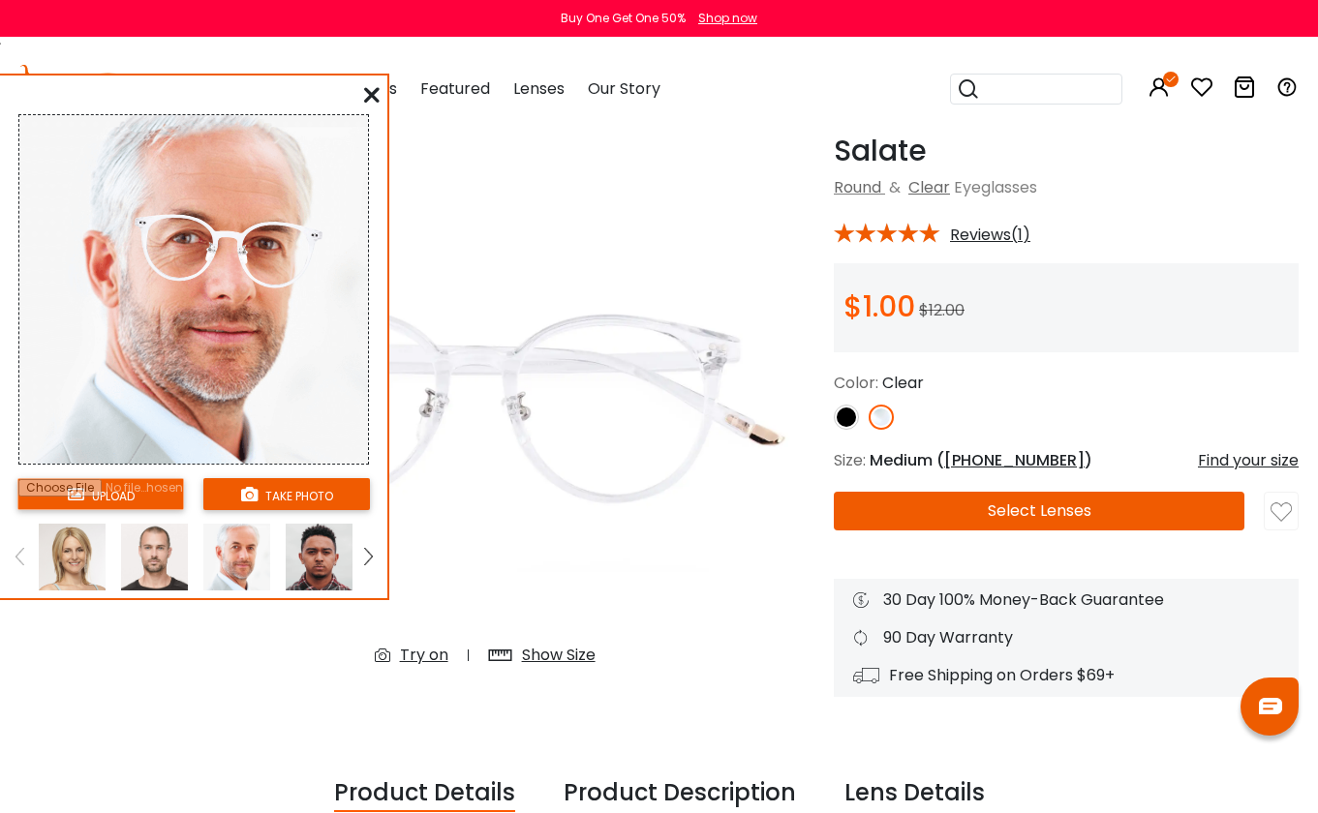
click at [313, 559] on img at bounding box center [319, 557] width 67 height 67
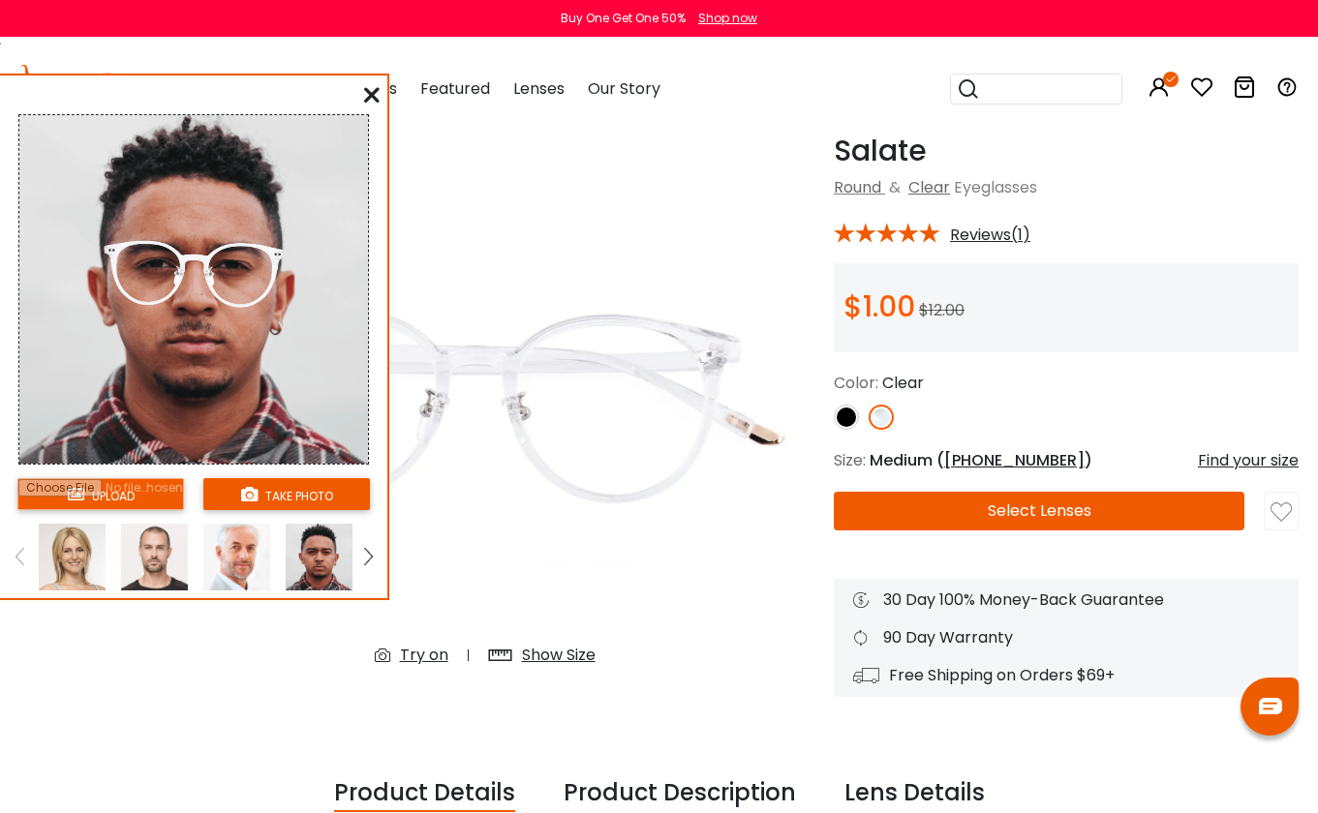
click at [375, 558] on link at bounding box center [368, 557] width 24 height 67
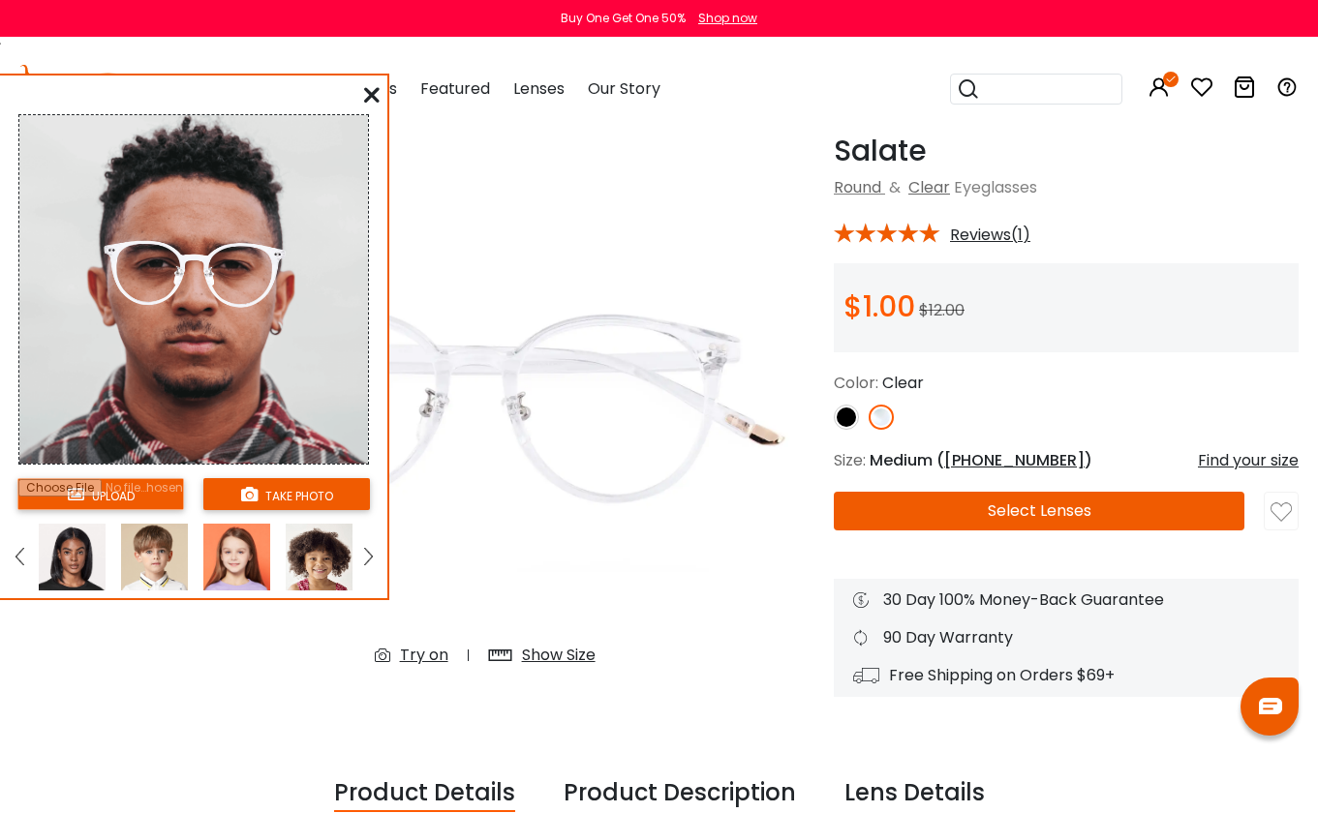
click at [62, 548] on img at bounding box center [72, 557] width 67 height 67
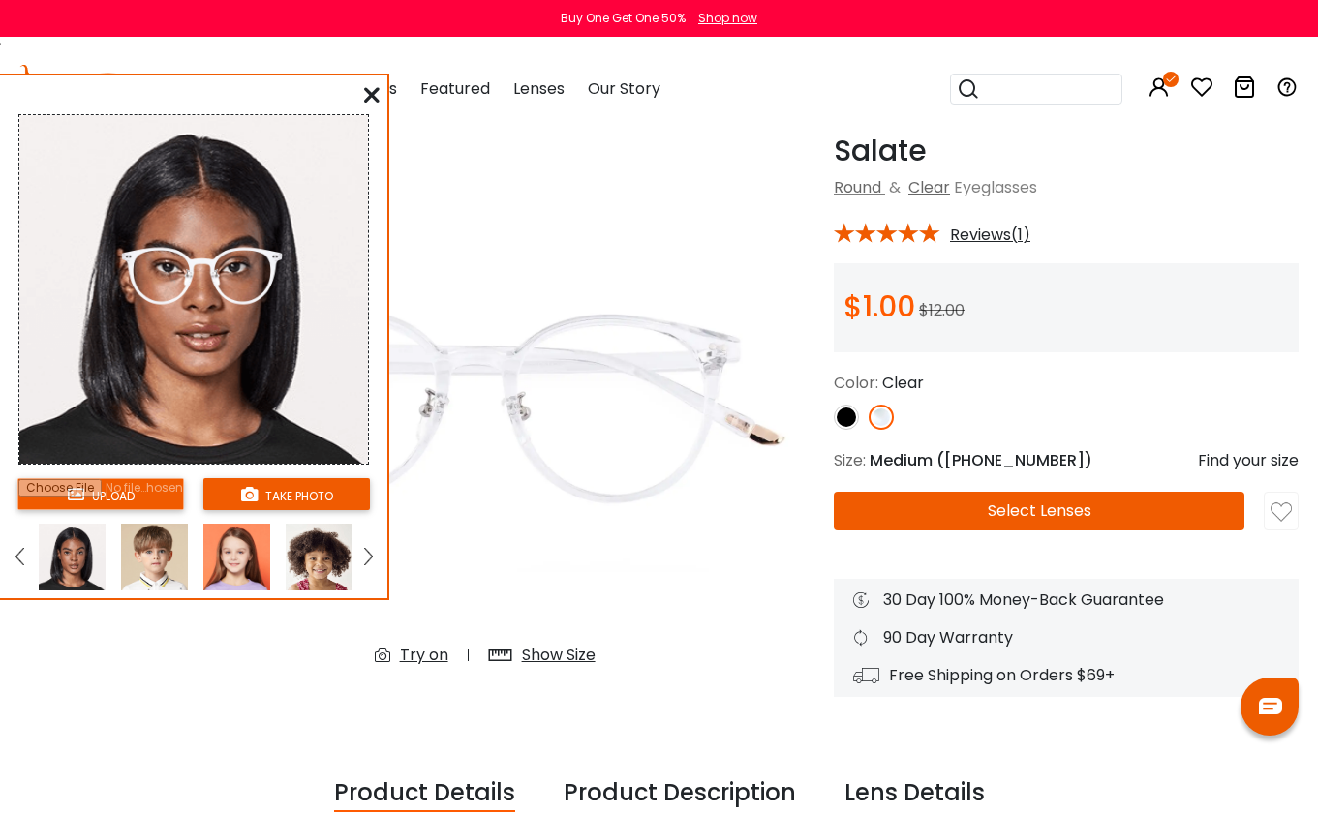
click at [376, 90] on icon at bounding box center [371, 94] width 15 height 15
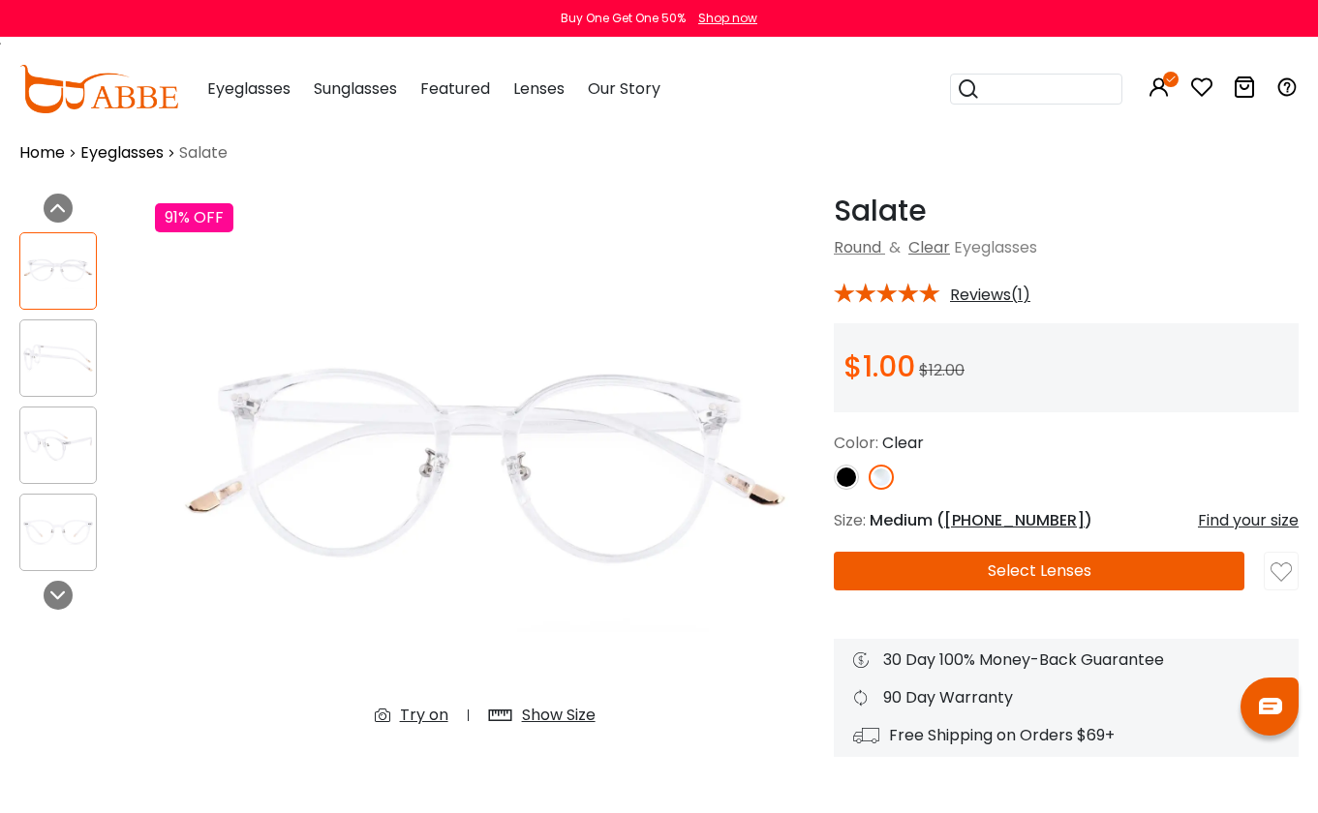
scroll to position [0, 0]
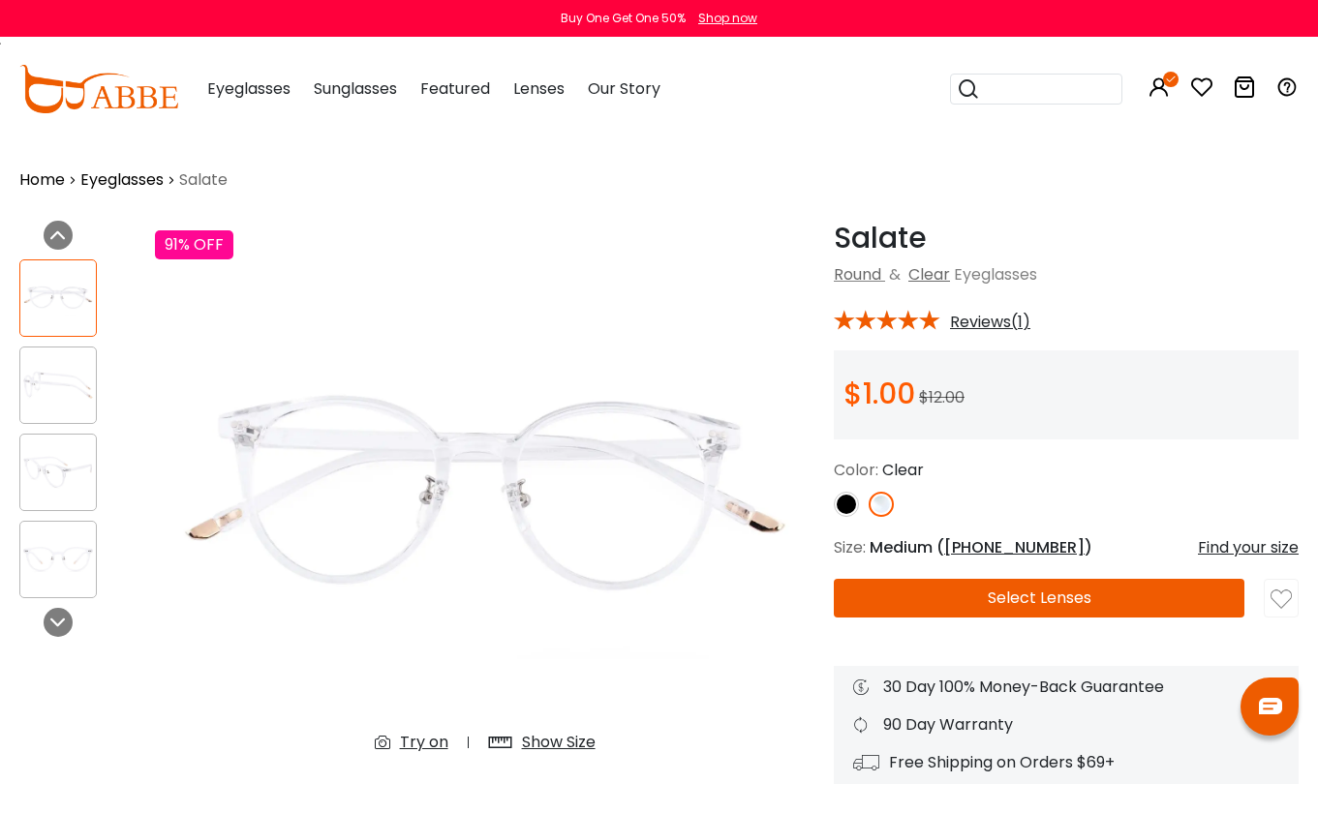
click at [848, 505] on img at bounding box center [846, 504] width 25 height 25
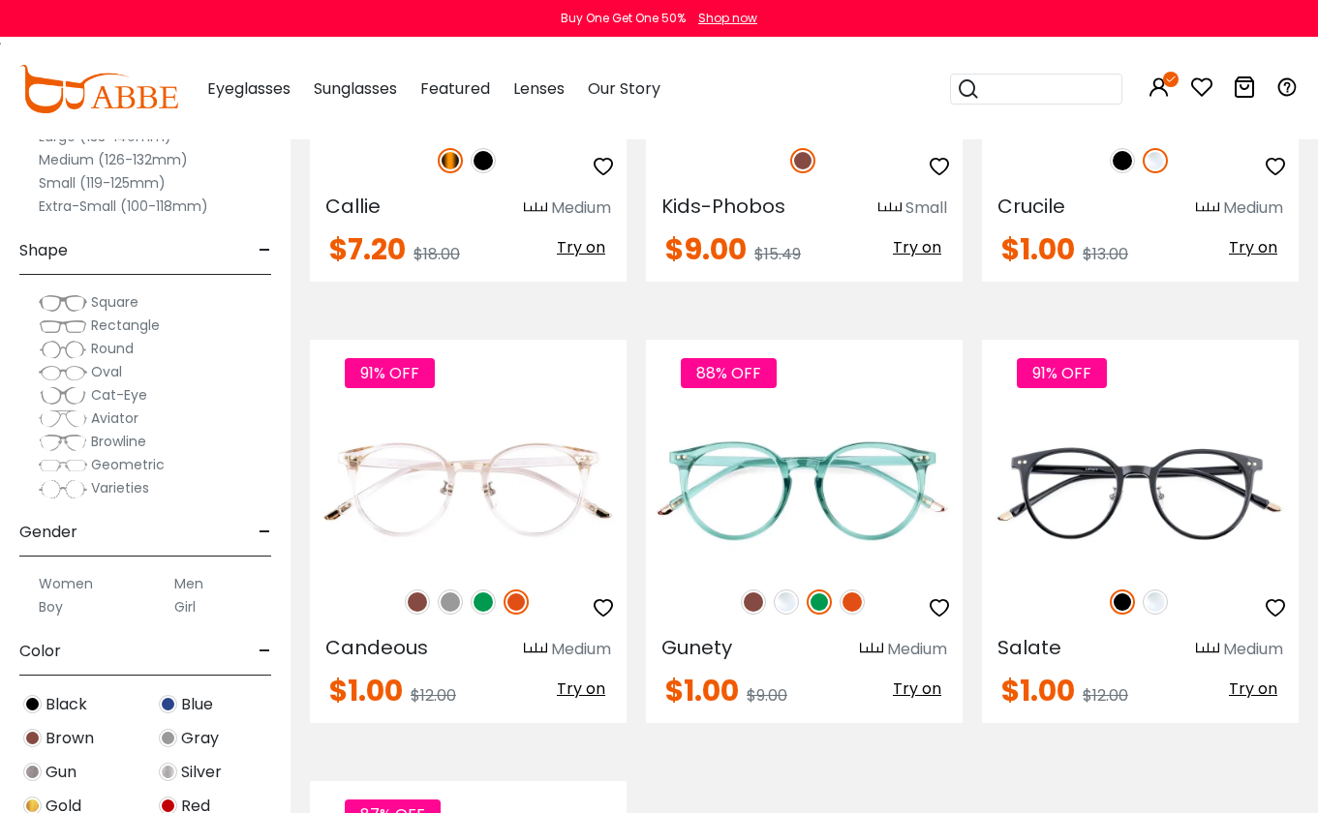
scroll to position [783, 0]
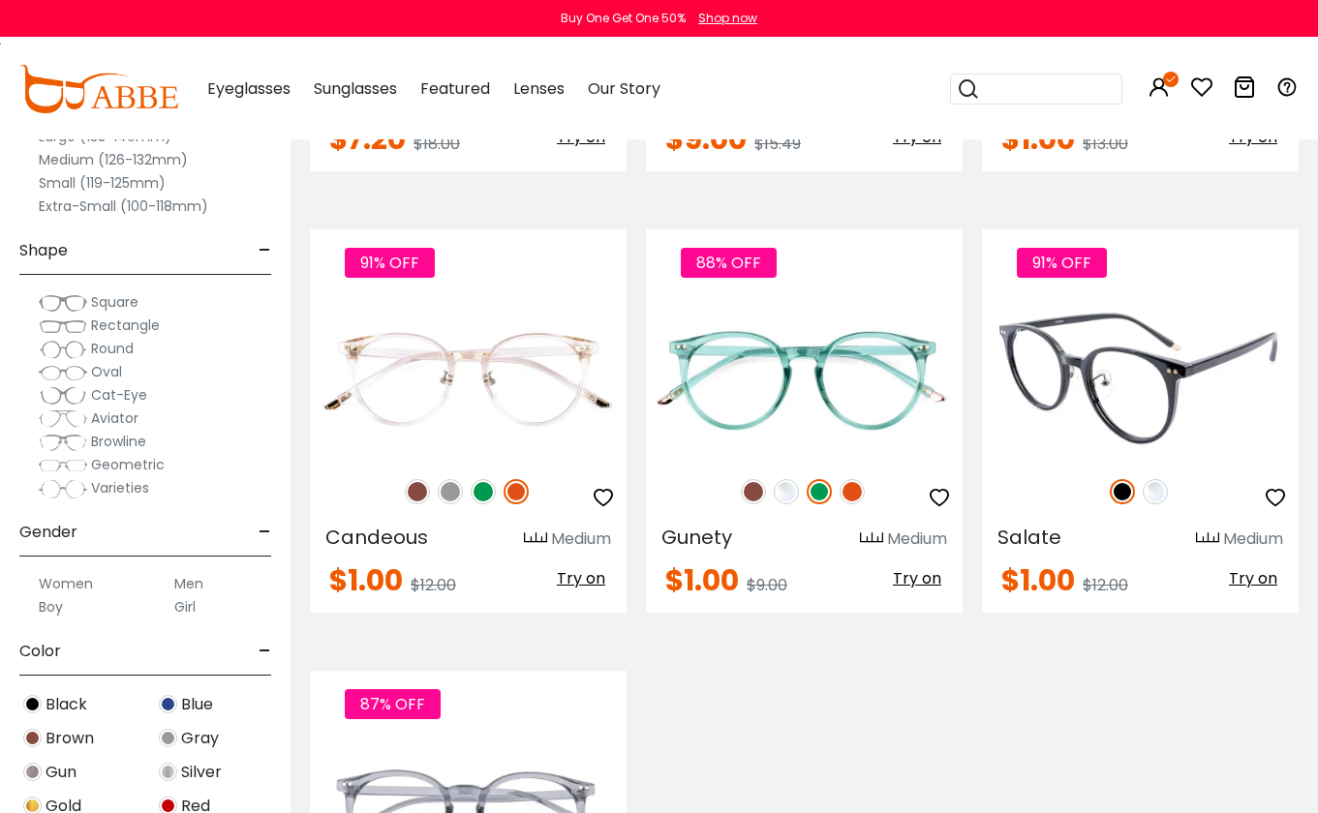
click at [1149, 377] on img at bounding box center [1140, 378] width 317 height 159
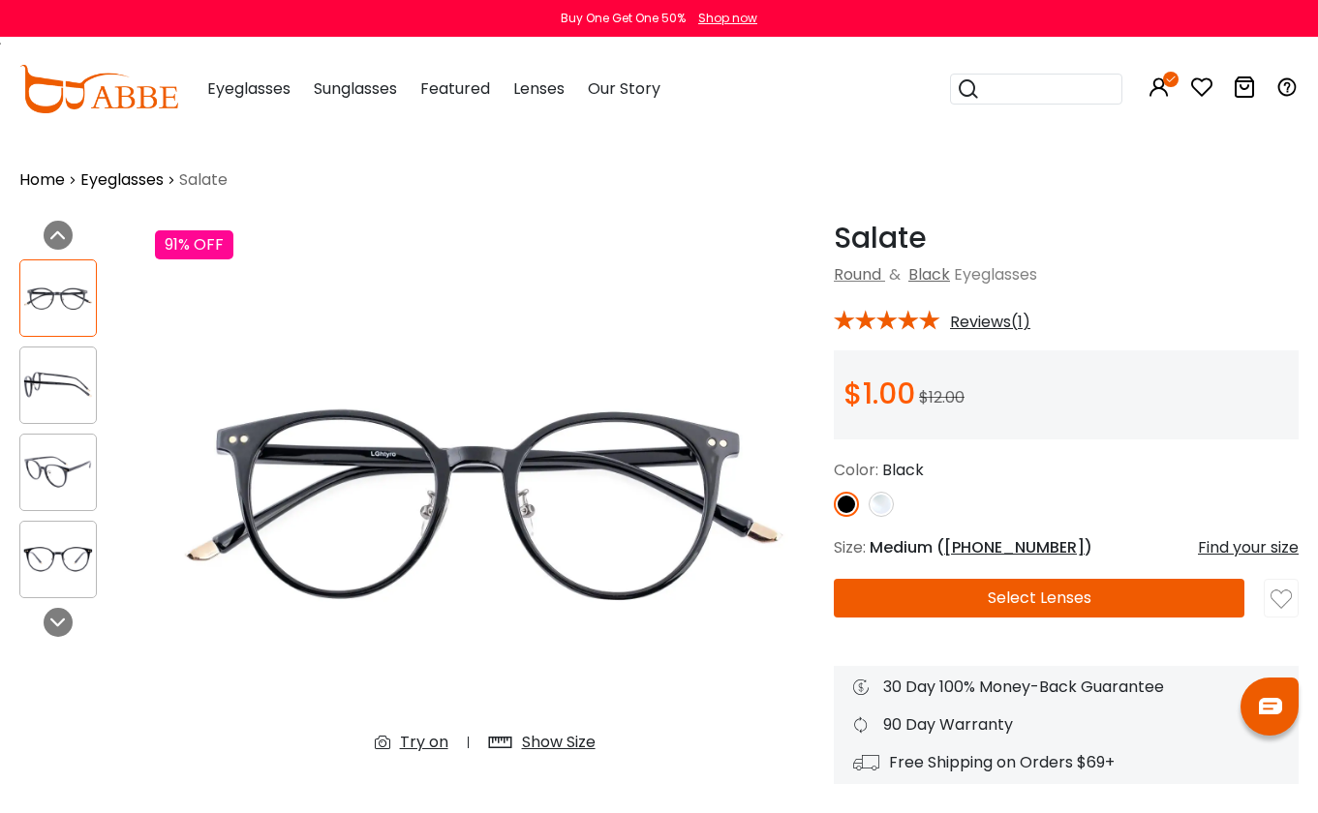
click at [990, 586] on button "Select Lenses" at bounding box center [1039, 598] width 410 height 39
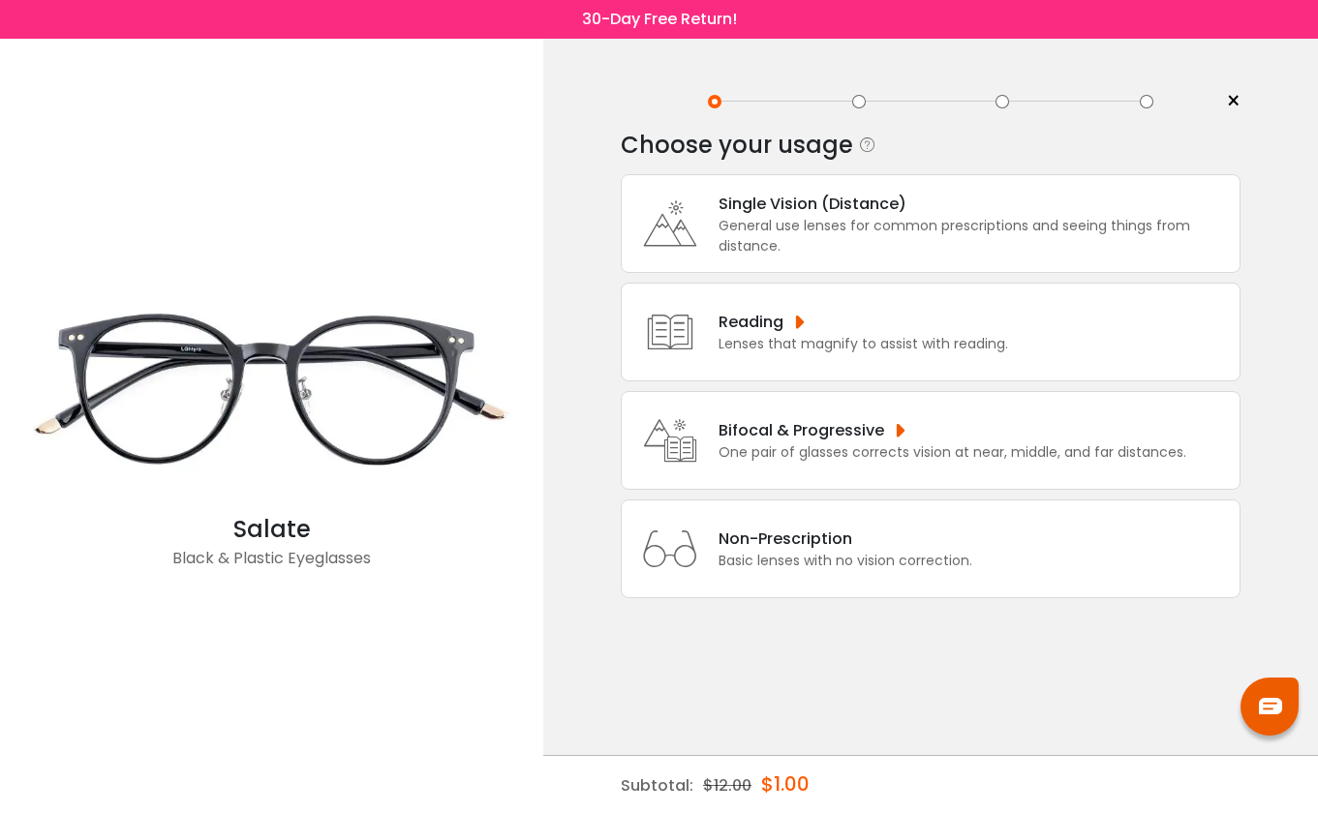
click at [866, 234] on div "General use lenses for common prescriptions and seeing things from distance." at bounding box center [973, 236] width 511 height 41
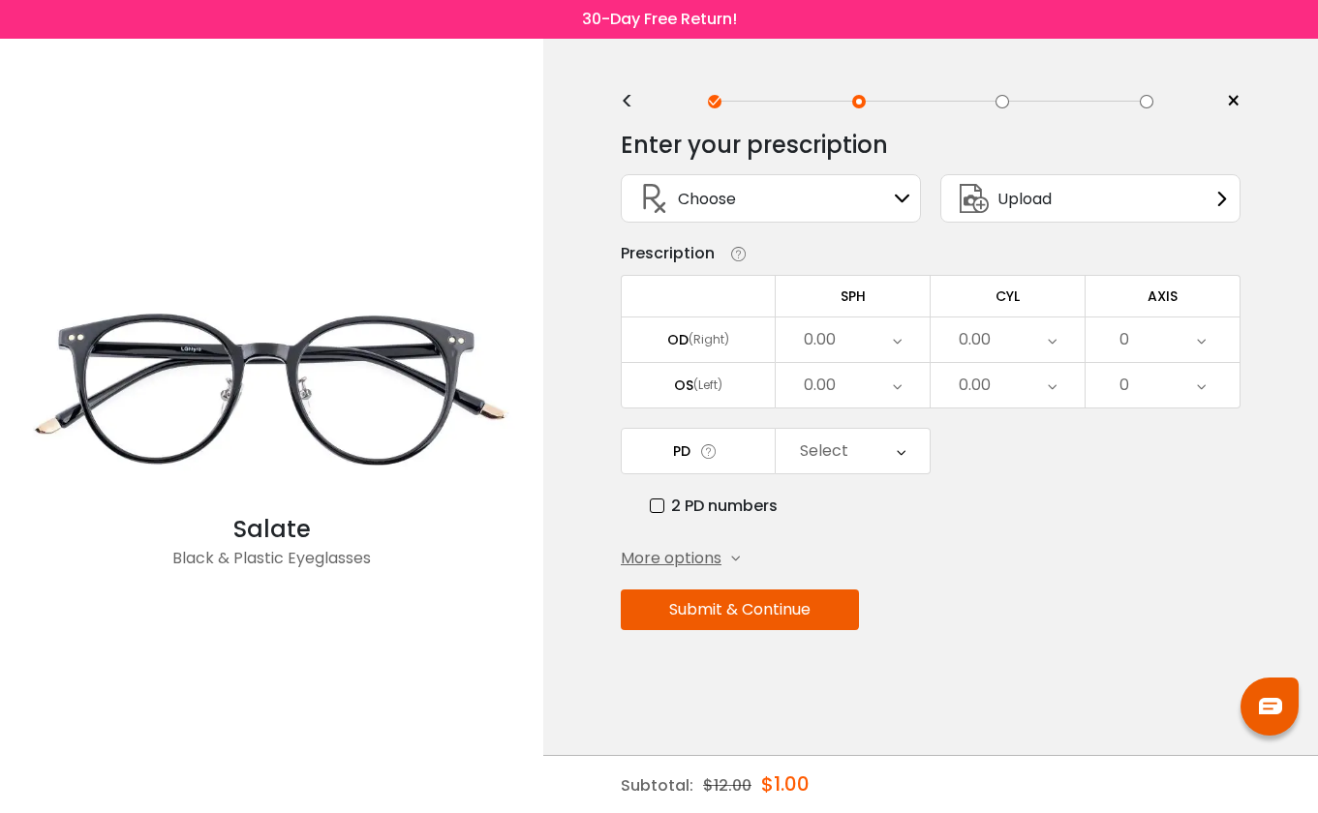
click at [872, 339] on div "0.00" at bounding box center [852, 340] width 154 height 45
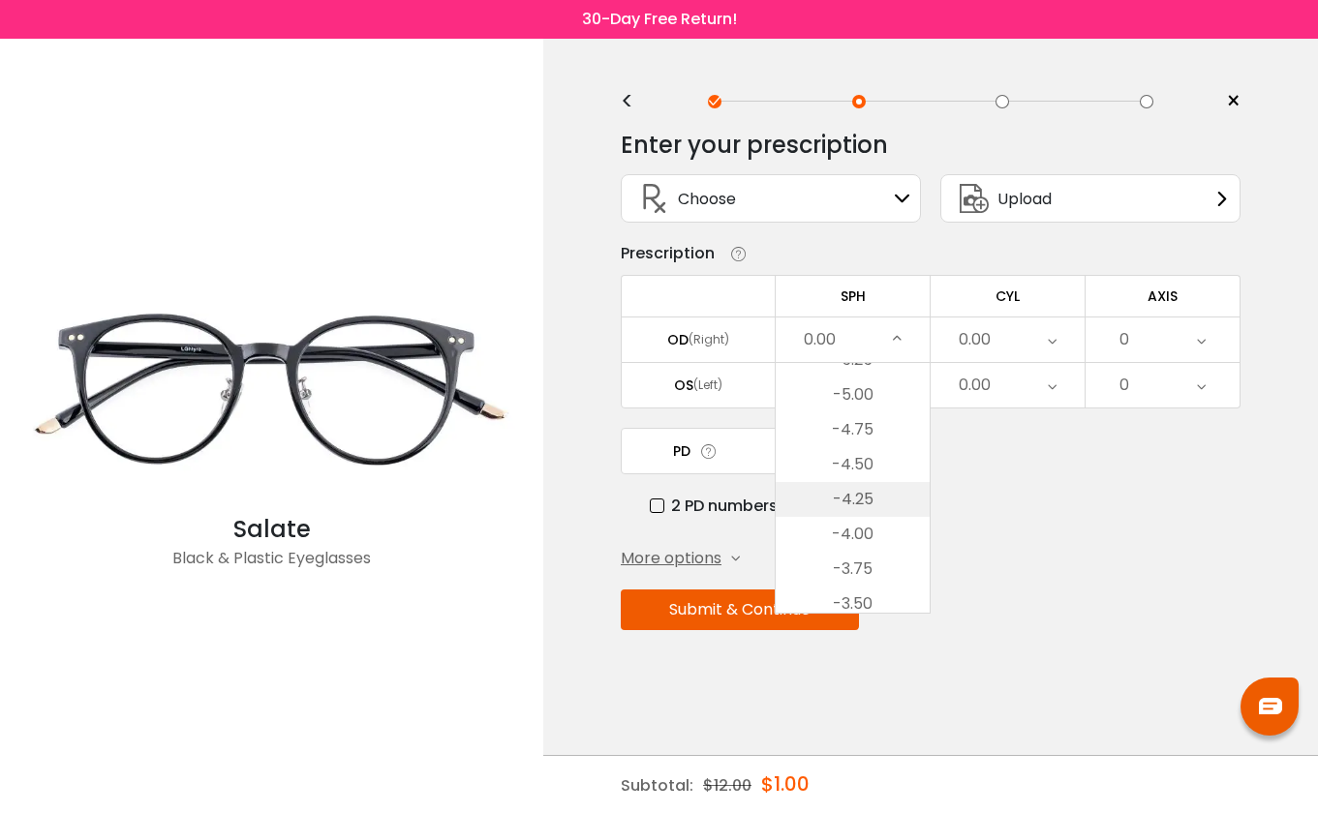
scroll to position [2066, 0]
click at [860, 435] on li "-4.75" at bounding box center [852, 440] width 154 height 35
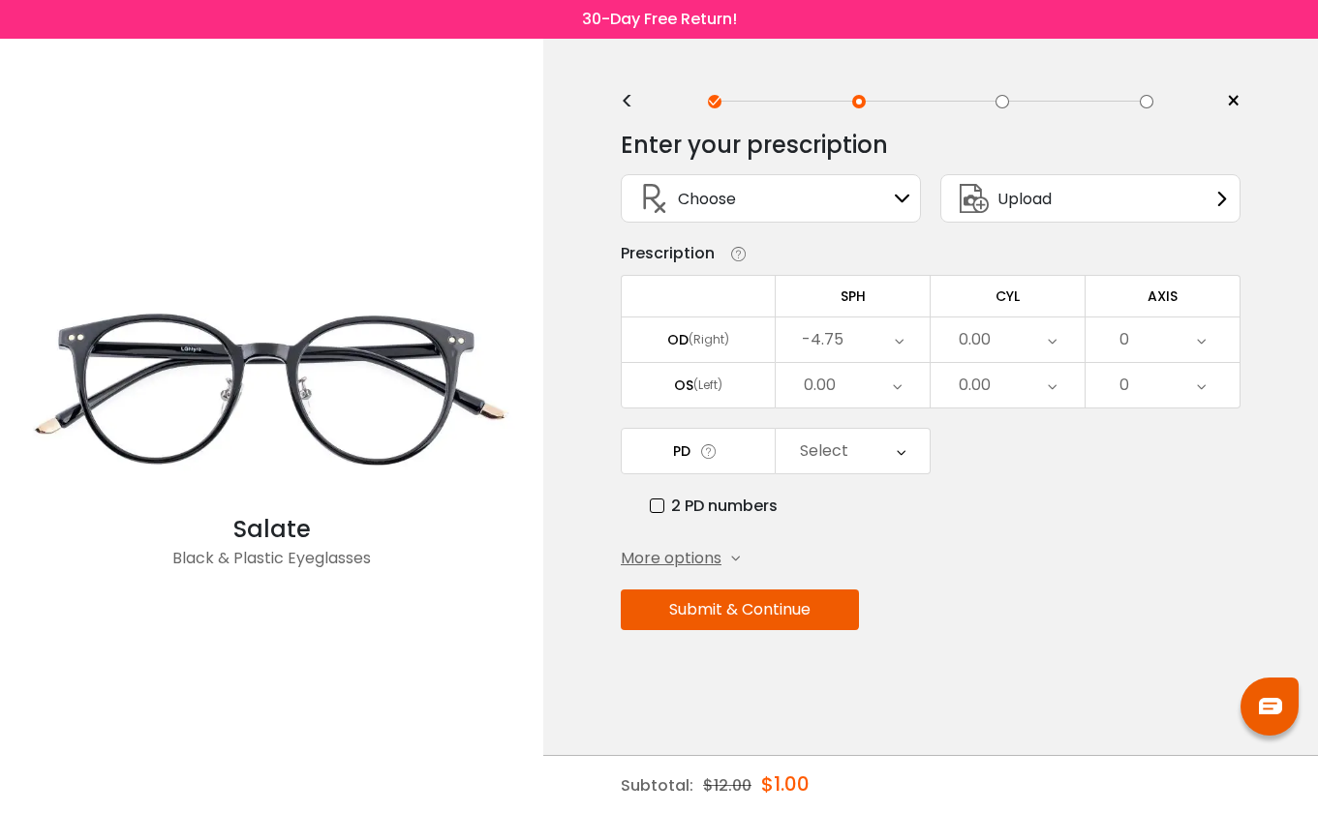
click at [879, 380] on div "0.00" at bounding box center [852, 385] width 154 height 45
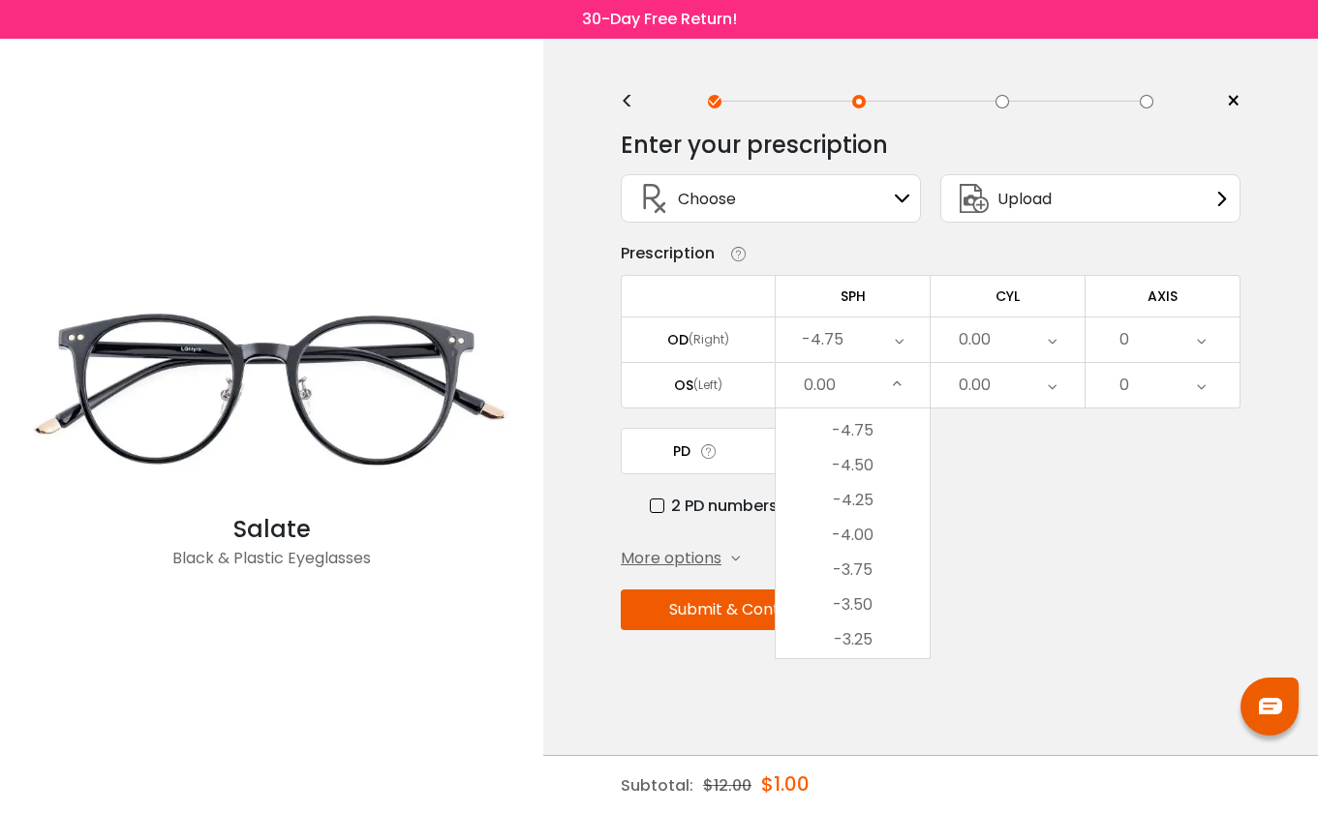
scroll to position [2094, 0]
click at [866, 495] on li "-4.50" at bounding box center [852, 492] width 154 height 35
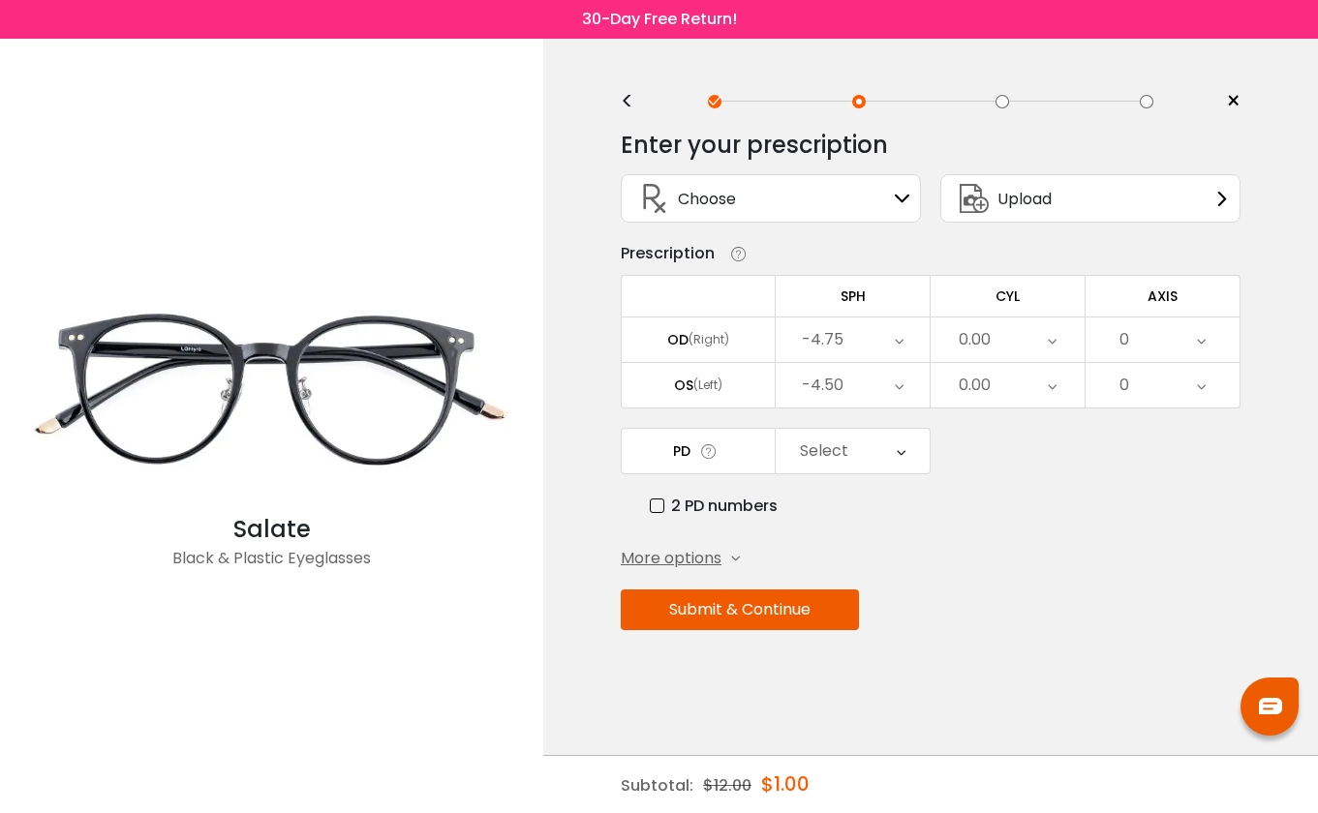
click at [876, 350] on div "-4.75" at bounding box center [852, 340] width 154 height 45
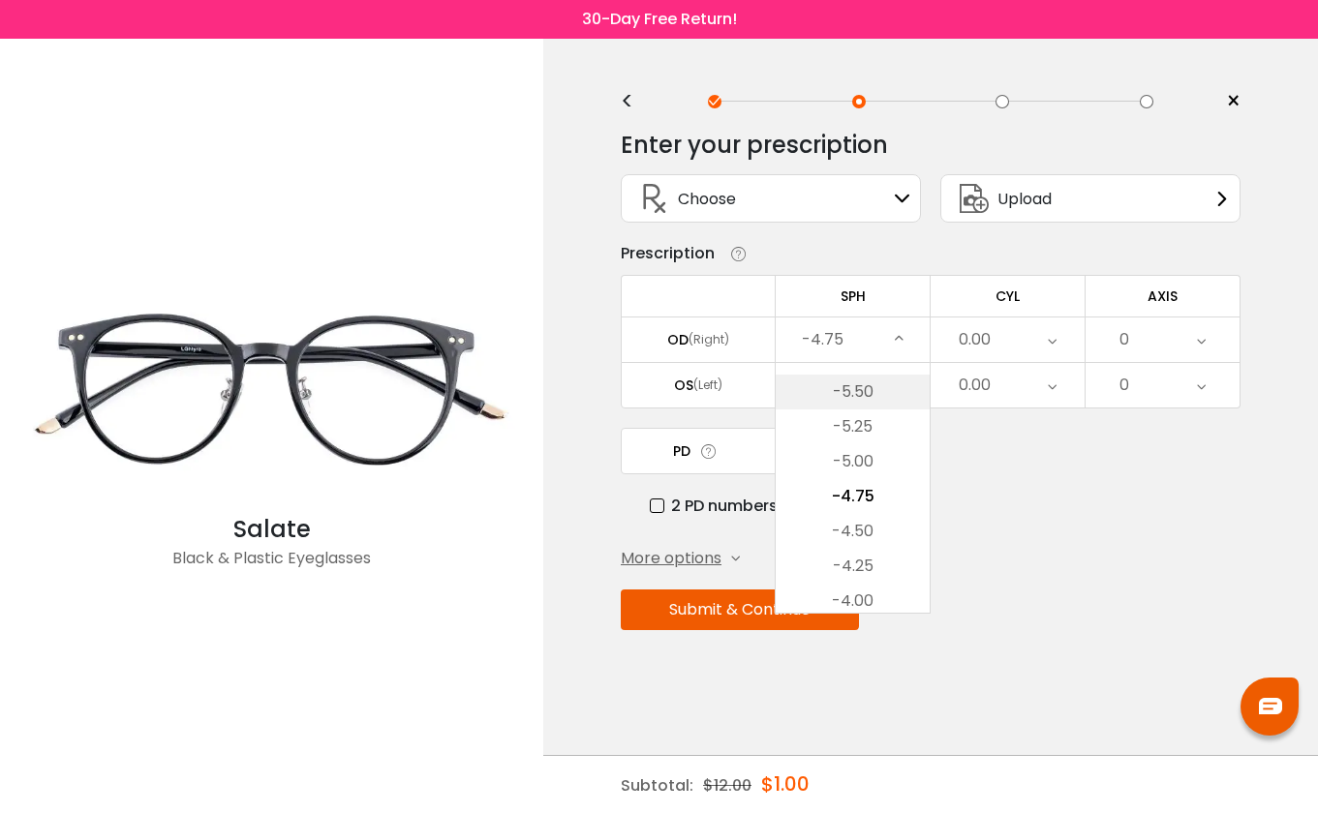
scroll to position [2012, 0]
click at [867, 525] on li "-4.50" at bounding box center [852, 529] width 154 height 35
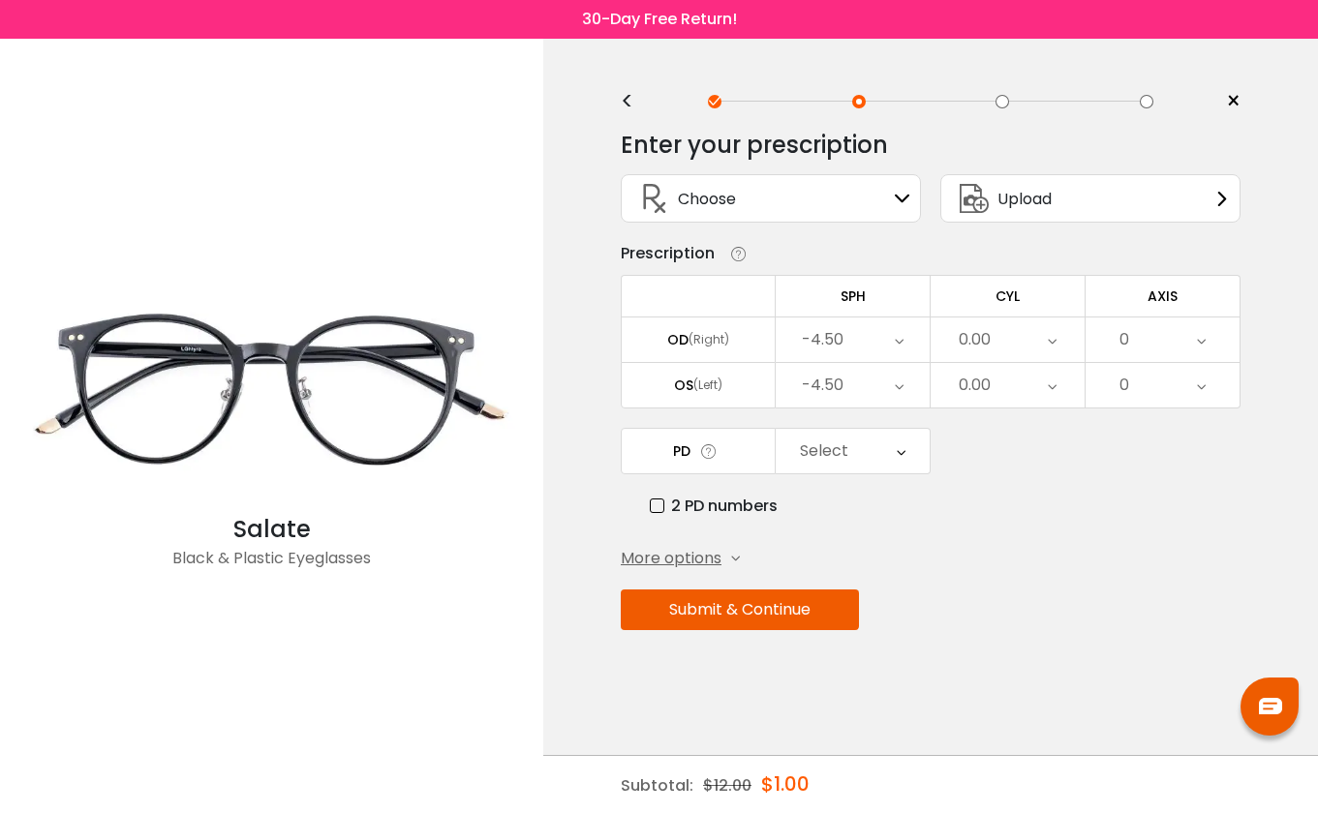
click at [886, 386] on div "-4.50" at bounding box center [852, 385] width 154 height 45
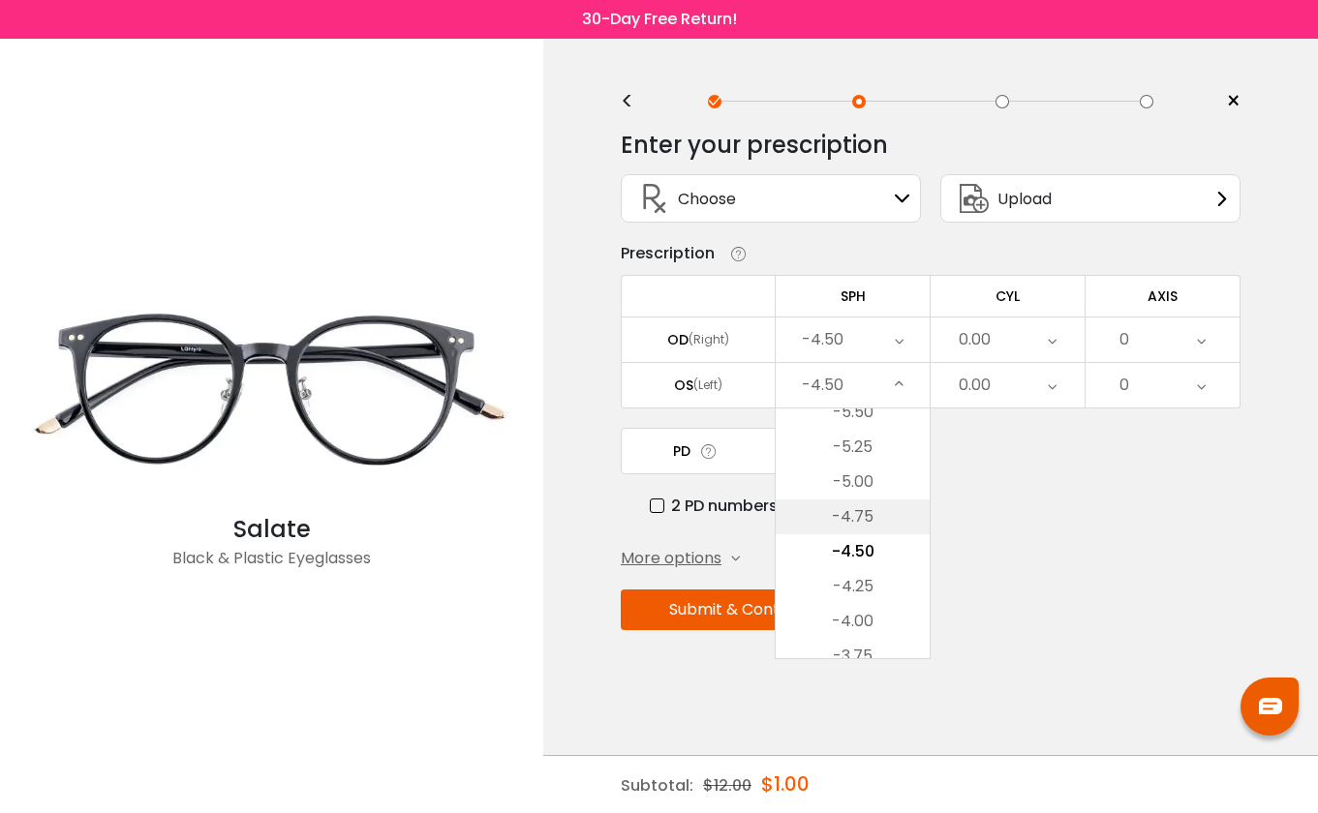
click at [851, 525] on li "-4.75" at bounding box center [852, 517] width 154 height 35
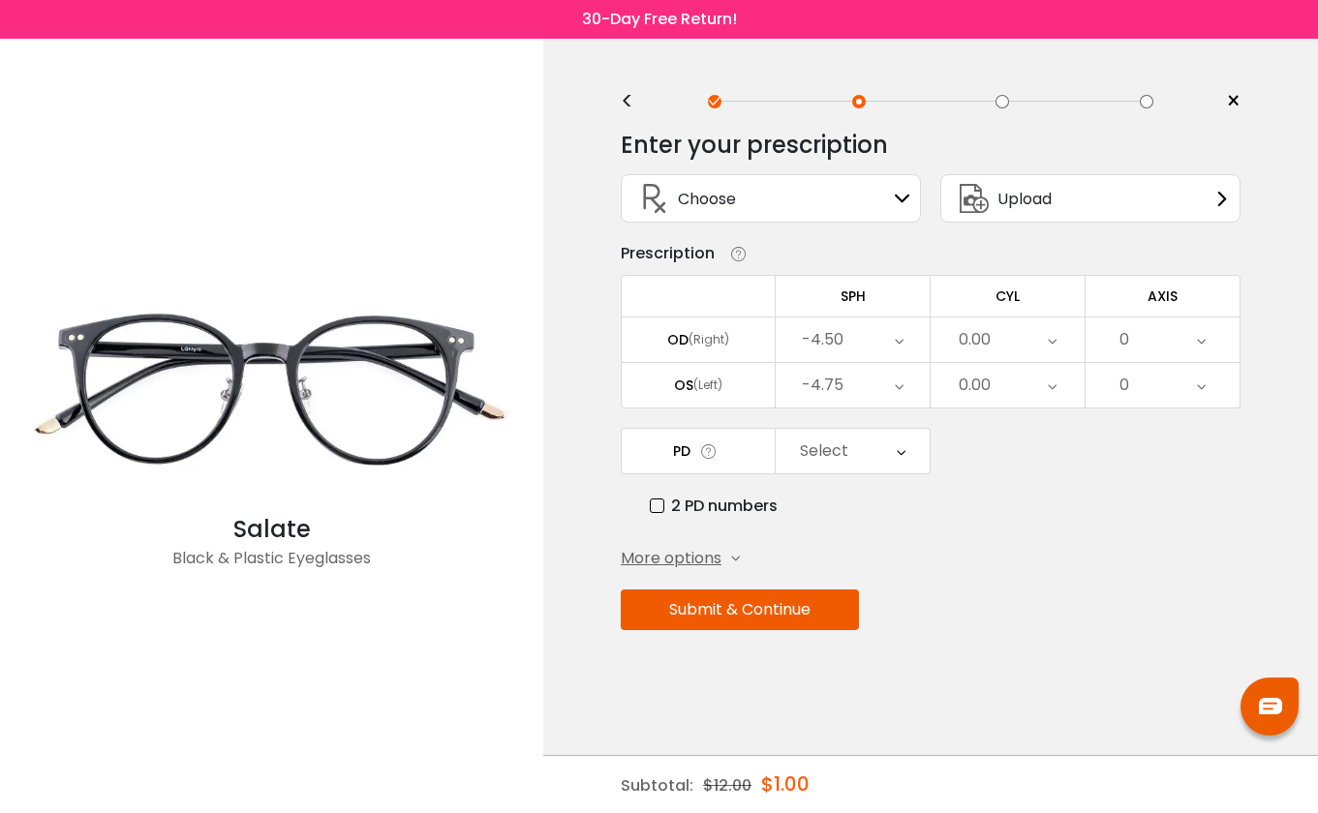
click at [1055, 335] on icon at bounding box center [1052, 340] width 9 height 45
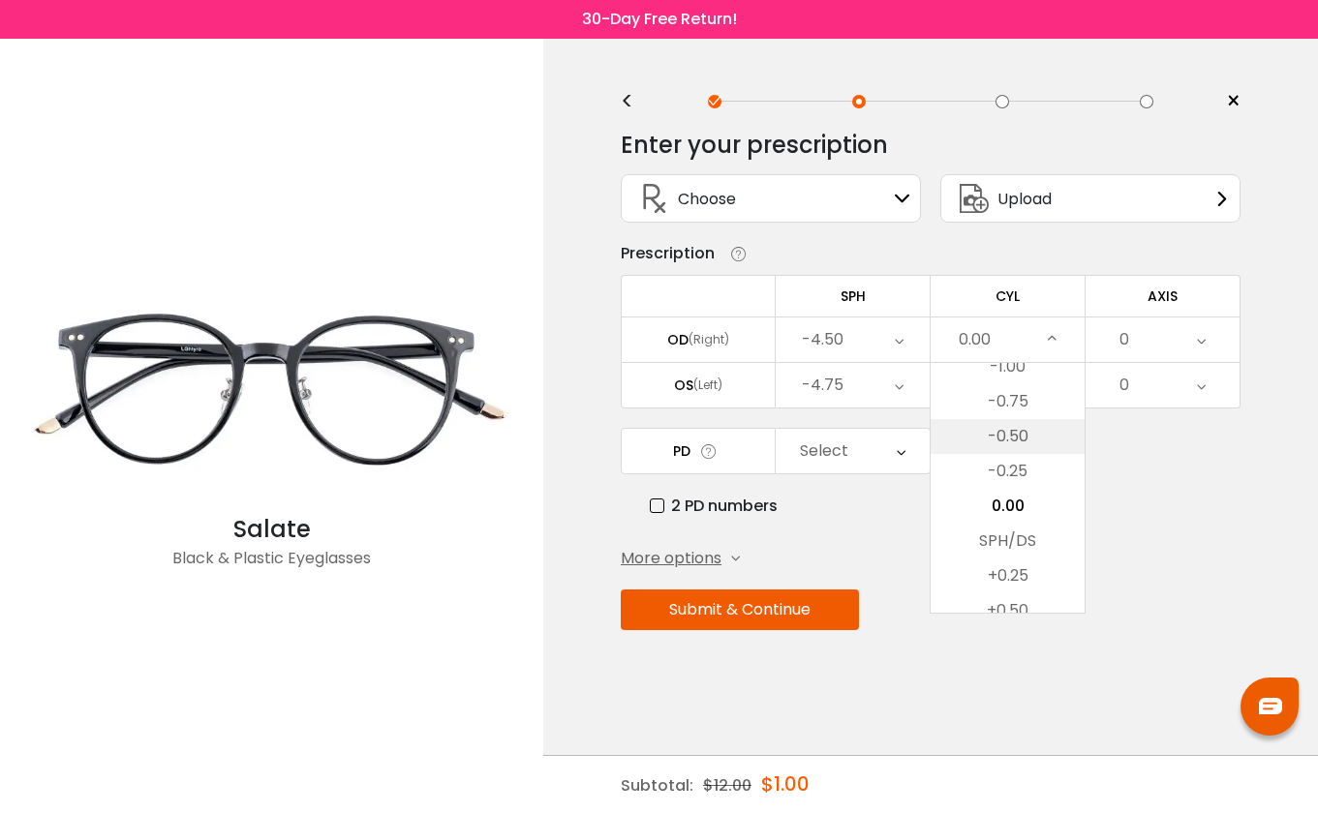
click at [1008, 435] on li "-0.50" at bounding box center [1007, 436] width 154 height 35
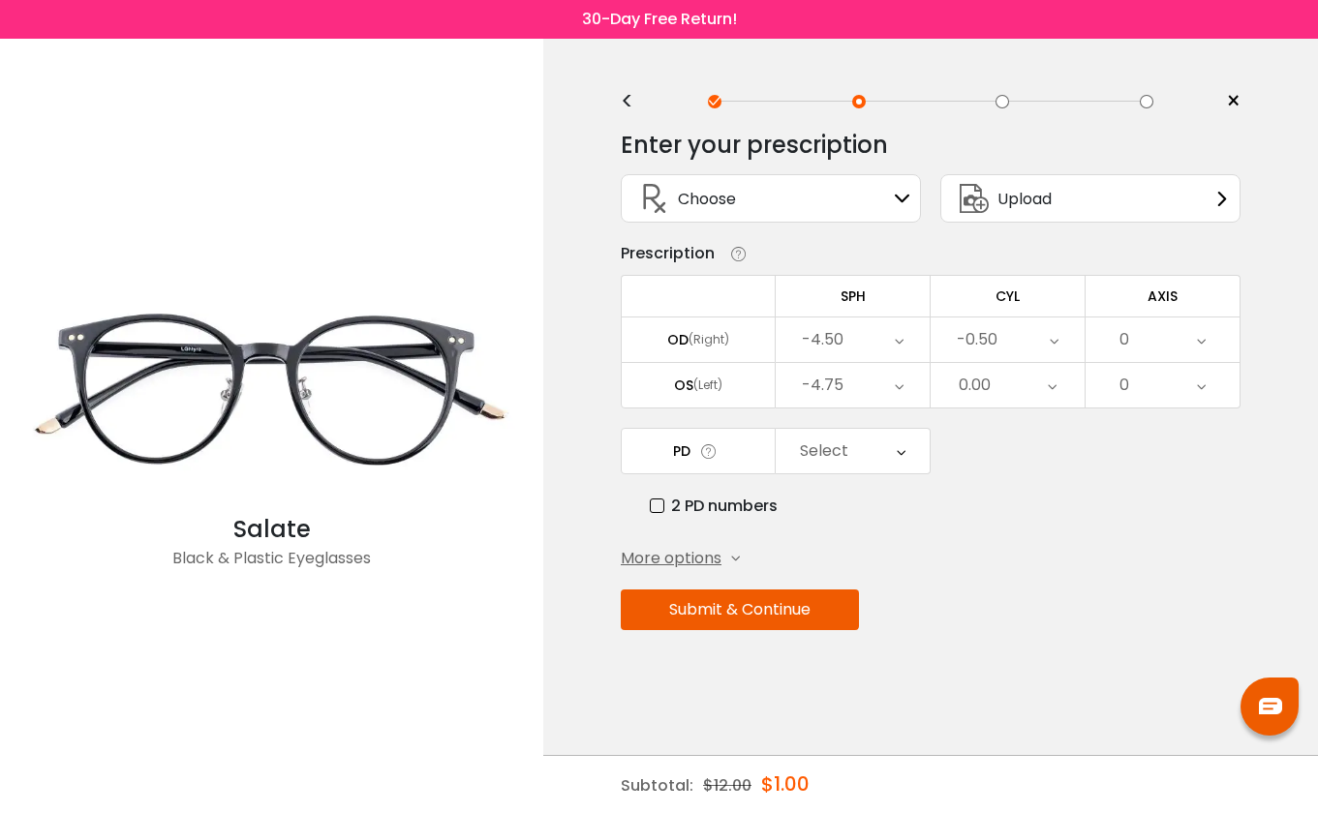
click at [1162, 349] on div "0" at bounding box center [1162, 340] width 154 height 45
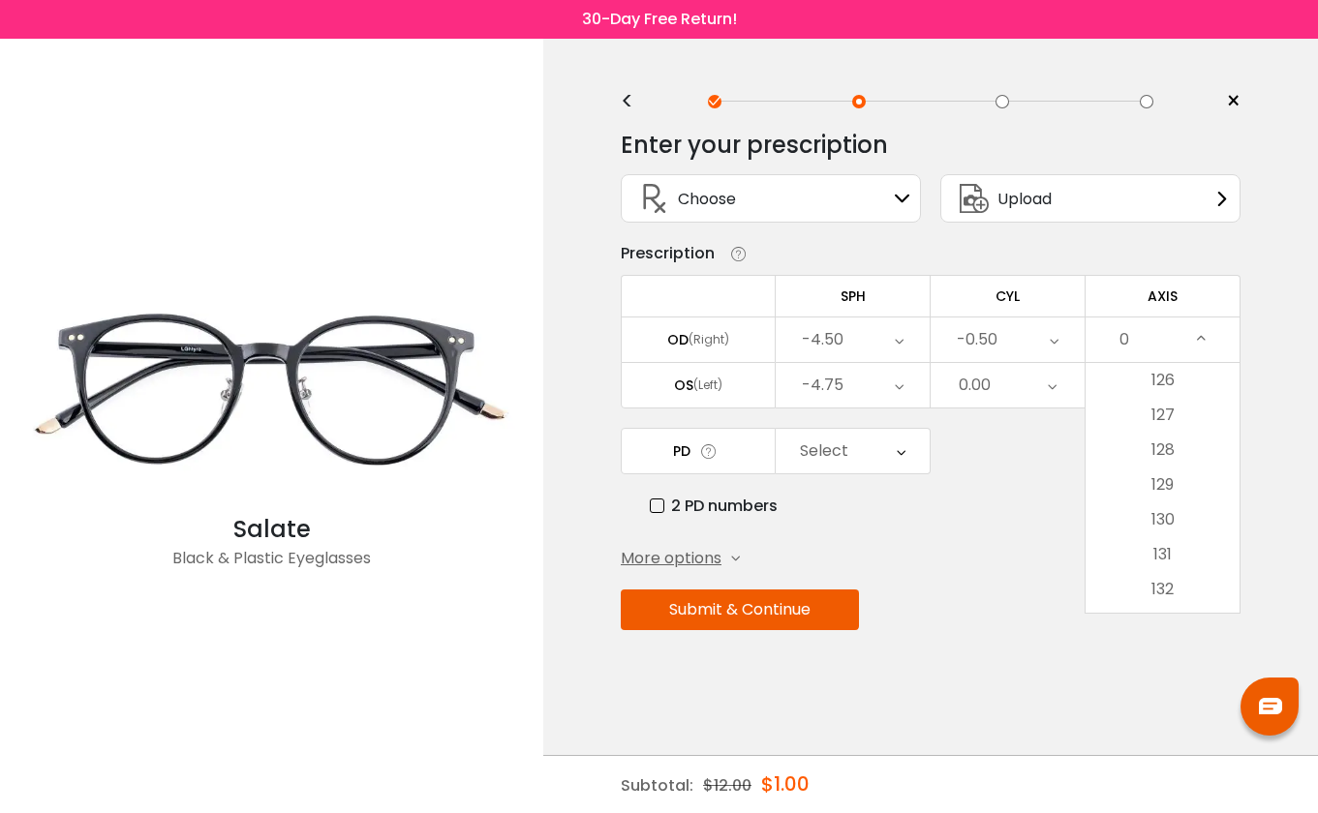
scroll to position [4361, 0]
click at [1169, 417] on li "126" at bounding box center [1162, 411] width 154 height 35
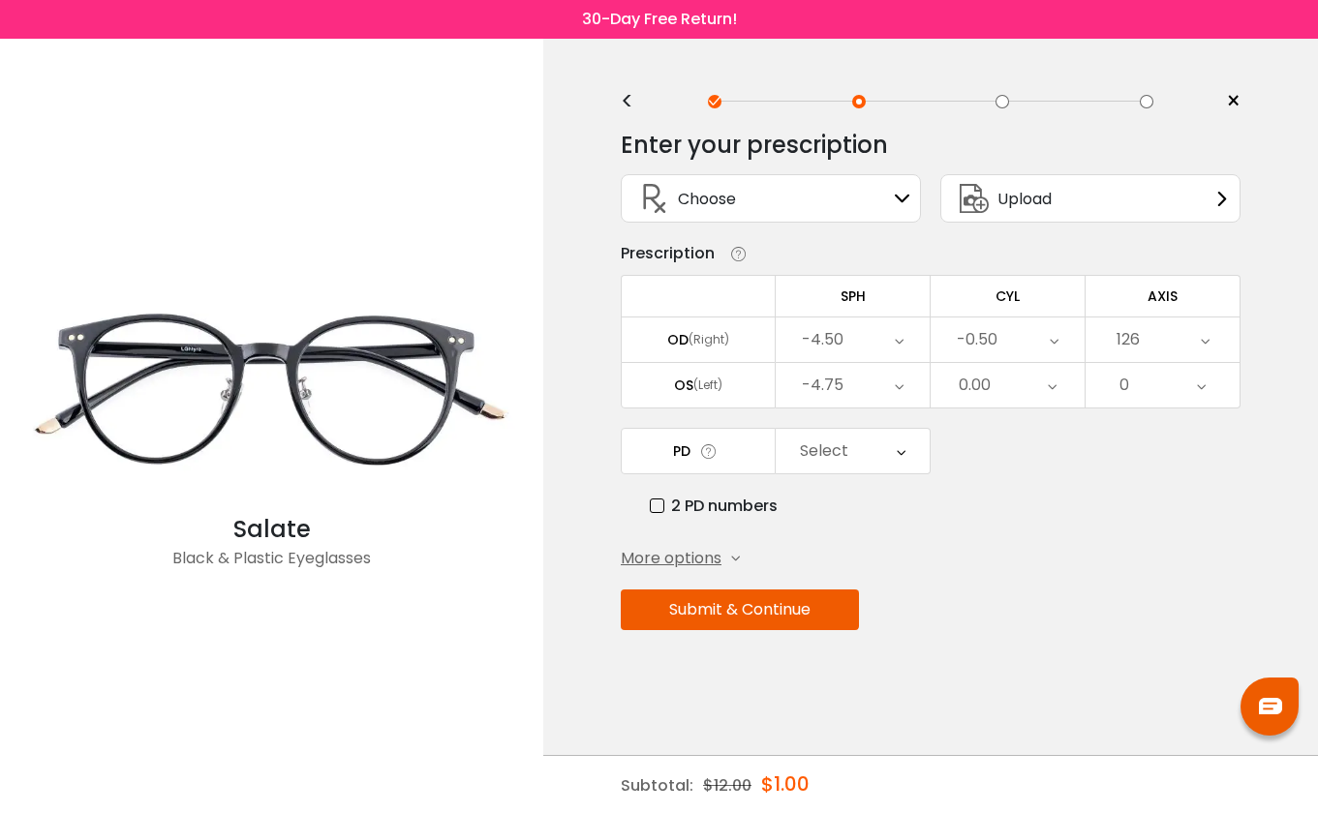
click at [710, 459] on icon at bounding box center [708, 451] width 19 height 20
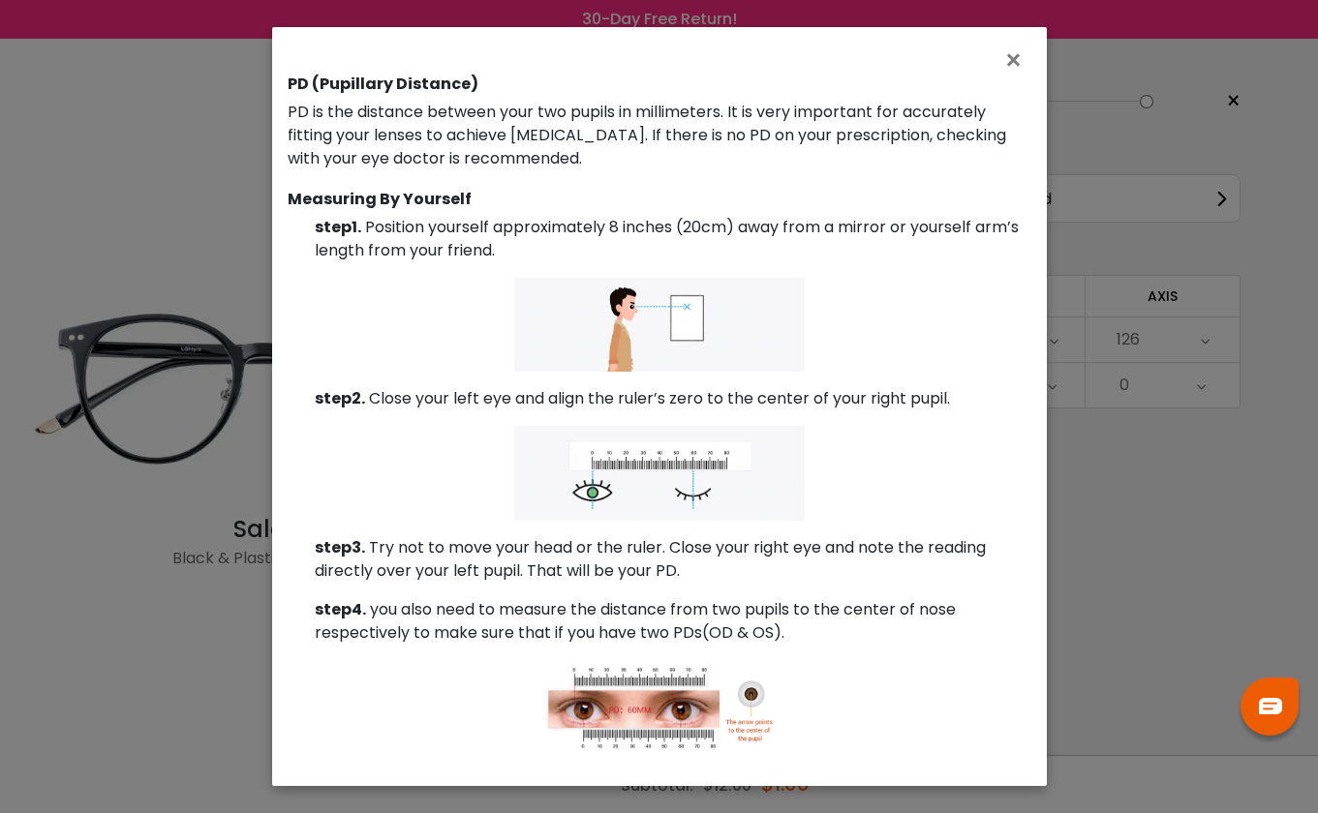
scroll to position [0, 0]
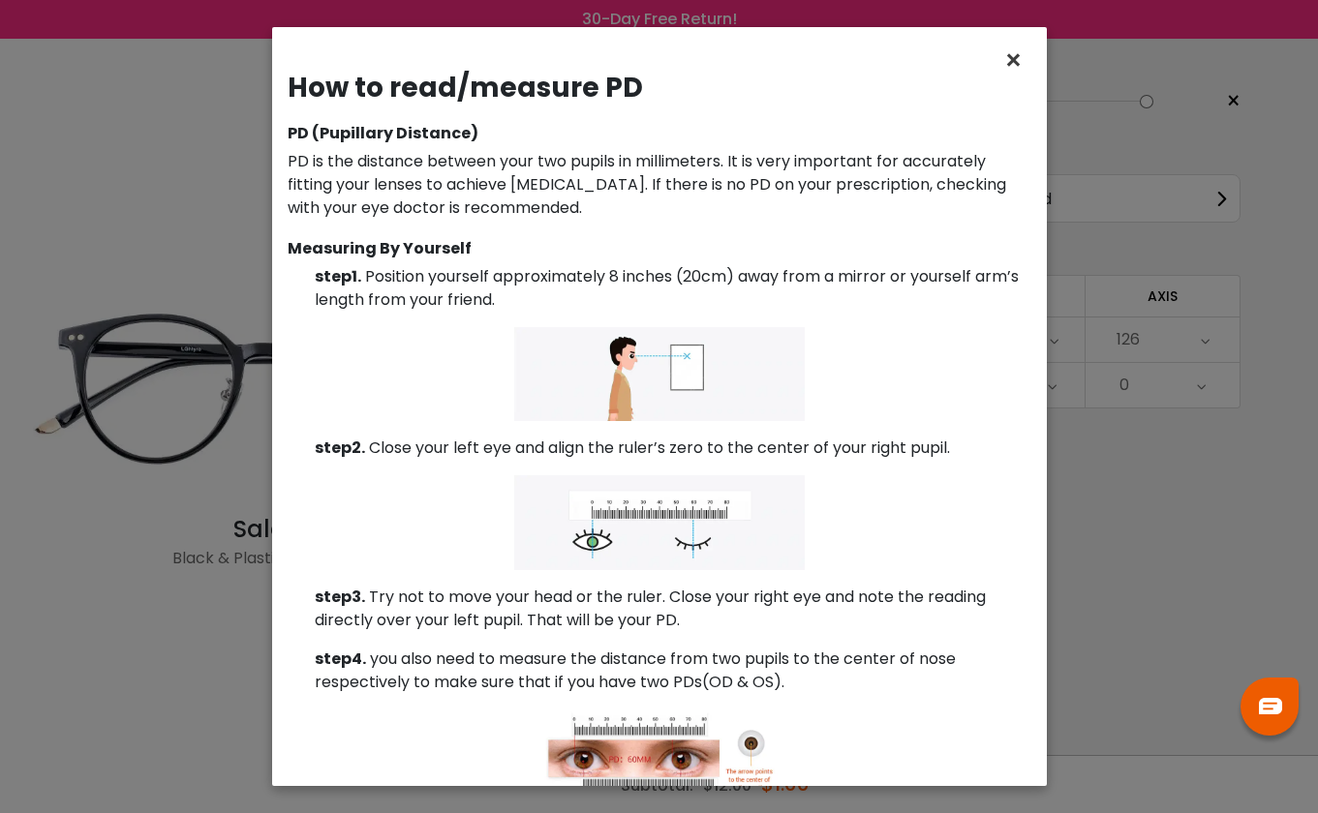
click at [1016, 67] on span "×" at bounding box center [1017, 61] width 28 height 42
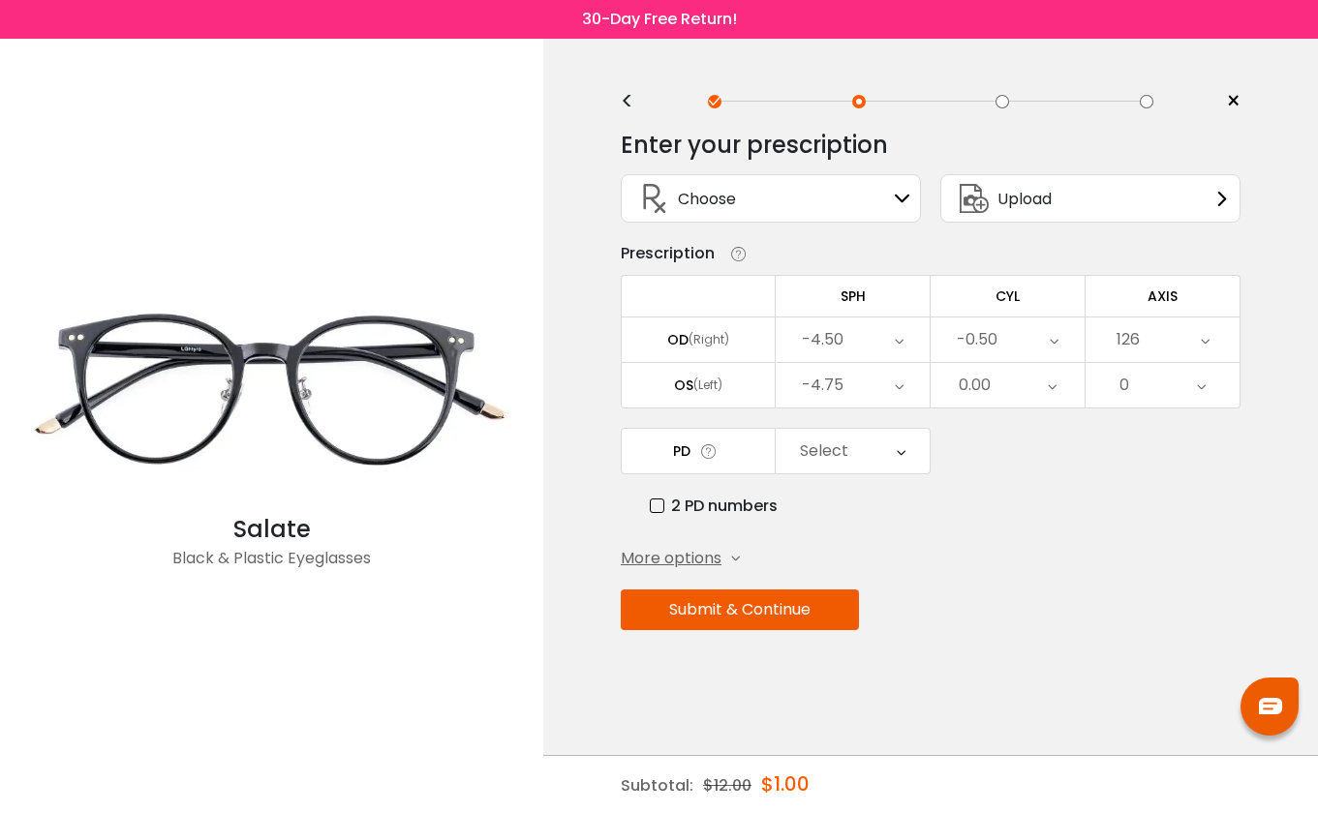
click at [892, 446] on div "Select" at bounding box center [852, 451] width 154 height 45
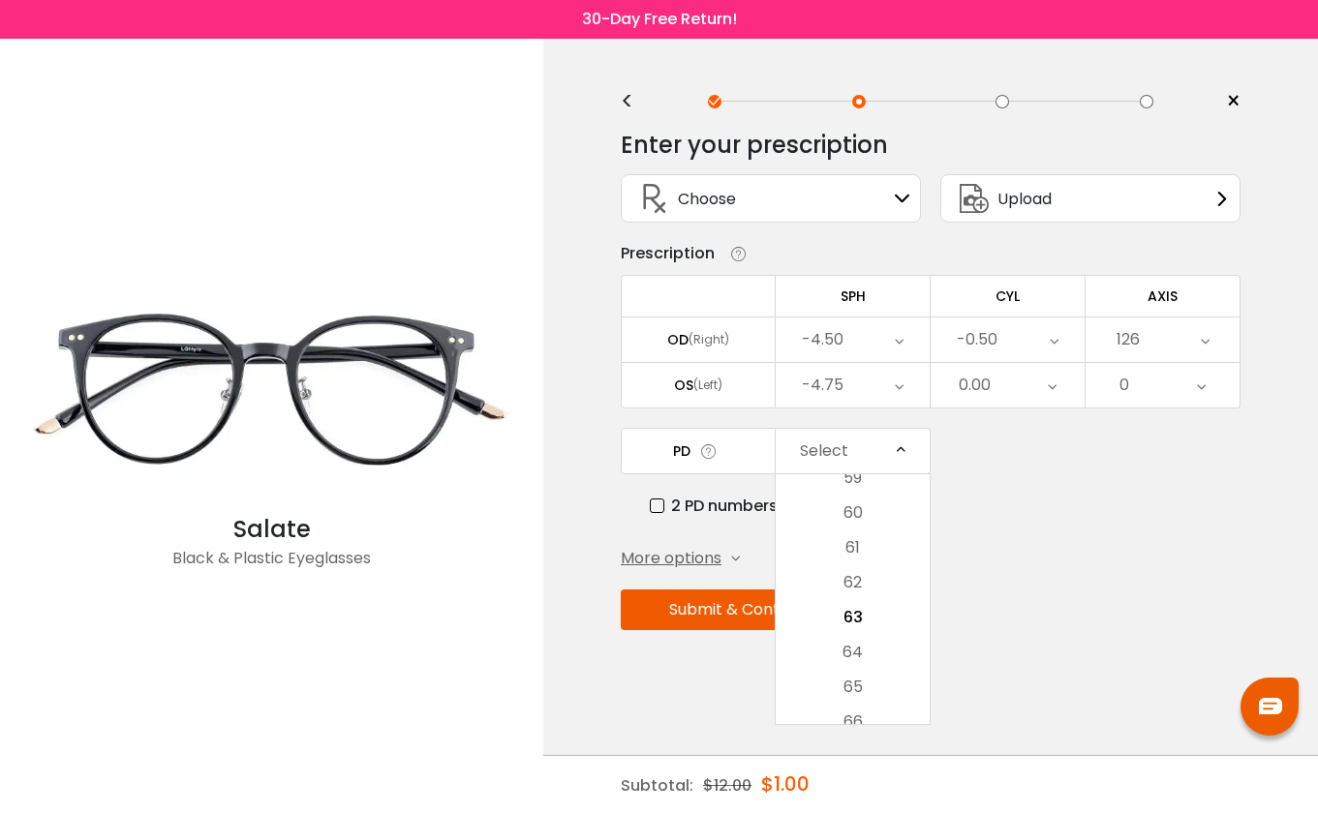
click at [885, 464] on div "Select" at bounding box center [852, 451] width 154 height 45
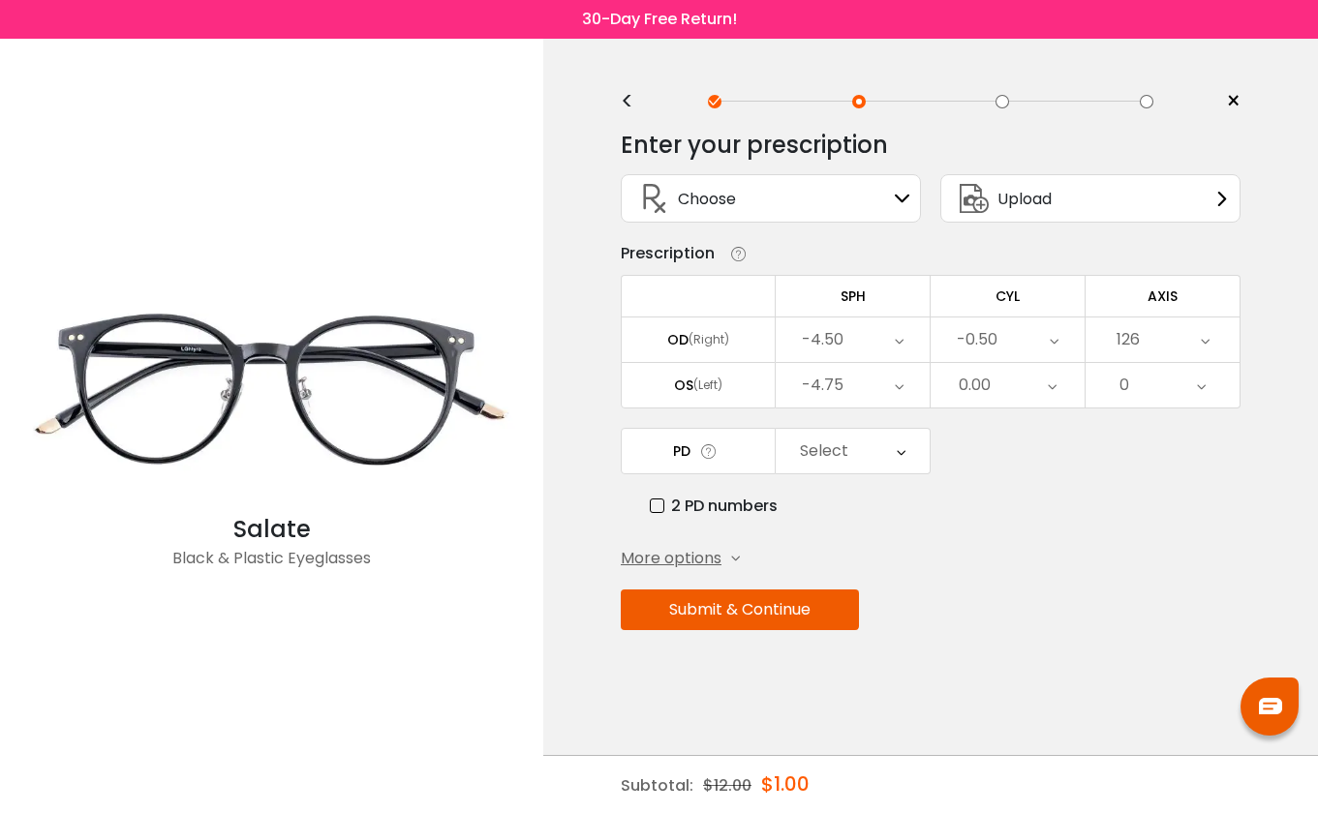
click at [871, 448] on div "Select" at bounding box center [852, 451] width 154 height 45
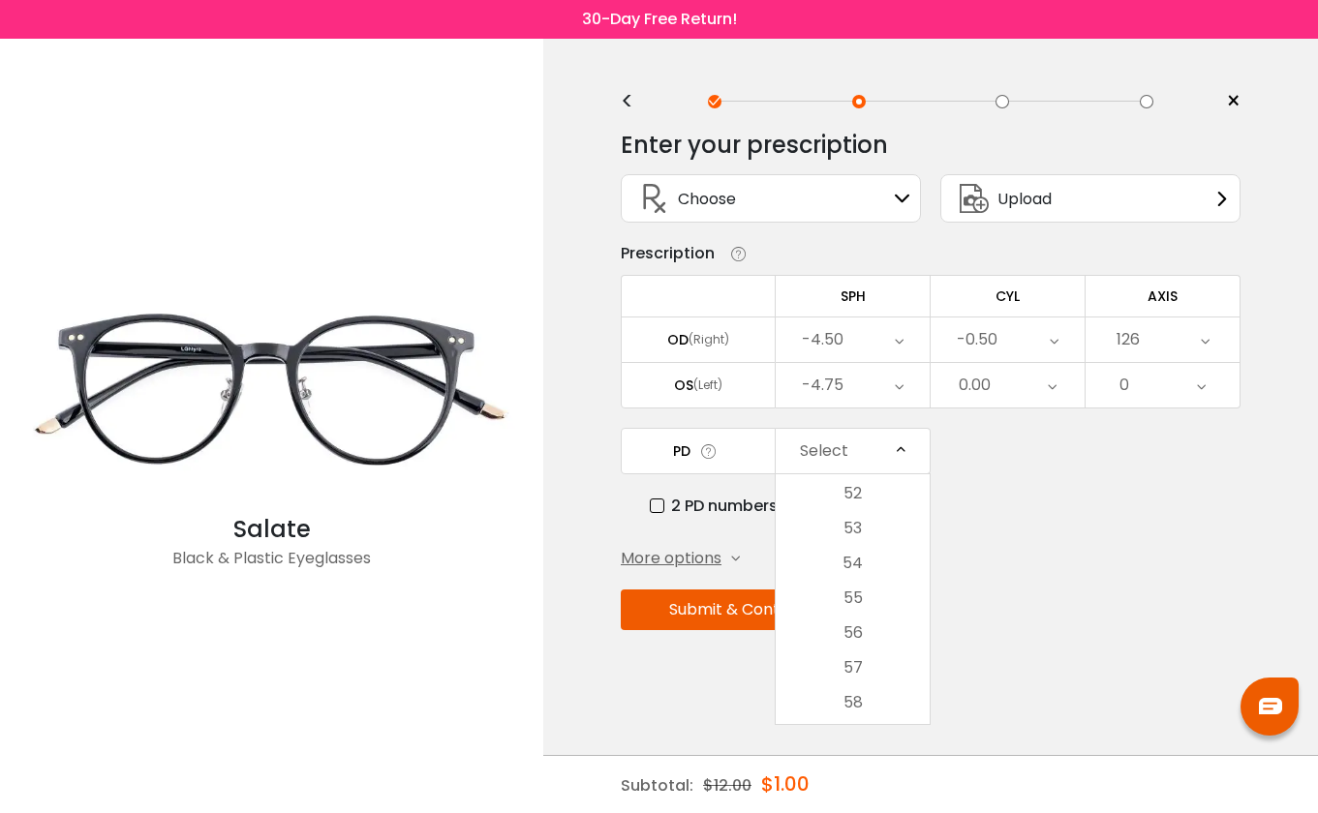
scroll to position [202, 0]
click at [870, 569] on li "54" at bounding box center [852, 568] width 154 height 35
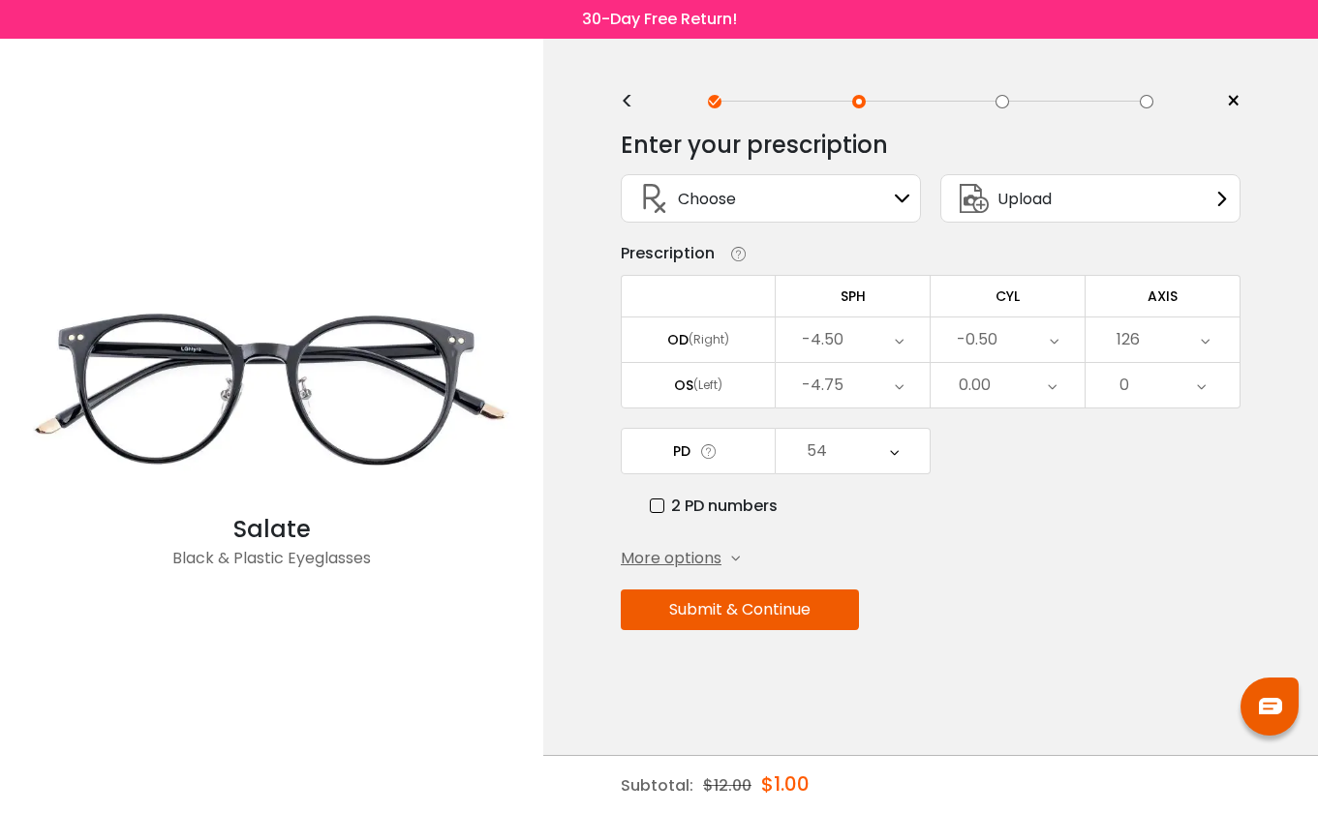
click at [766, 604] on button "Submit & Continue" at bounding box center [740, 610] width 238 height 41
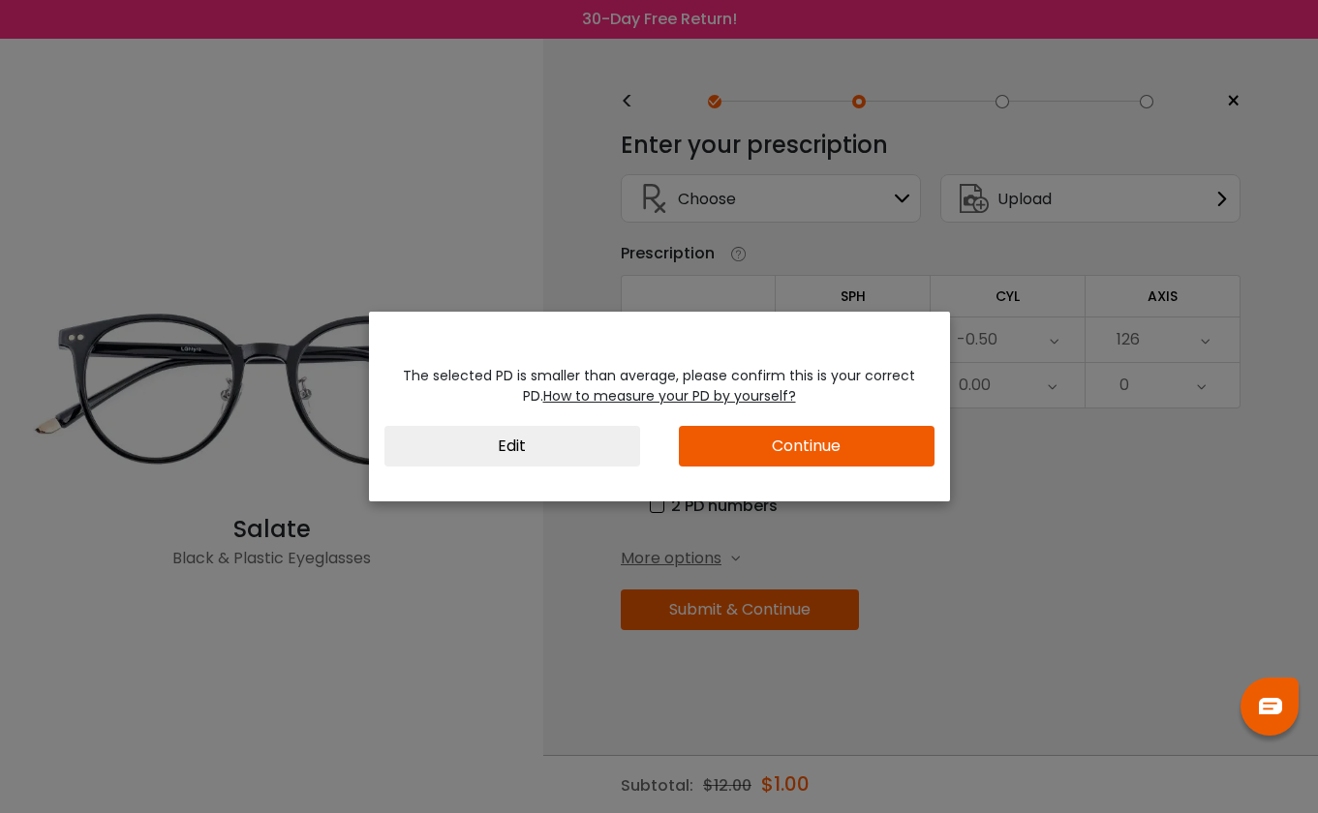
click at [608, 441] on button "Edit" at bounding box center [512, 446] width 256 height 41
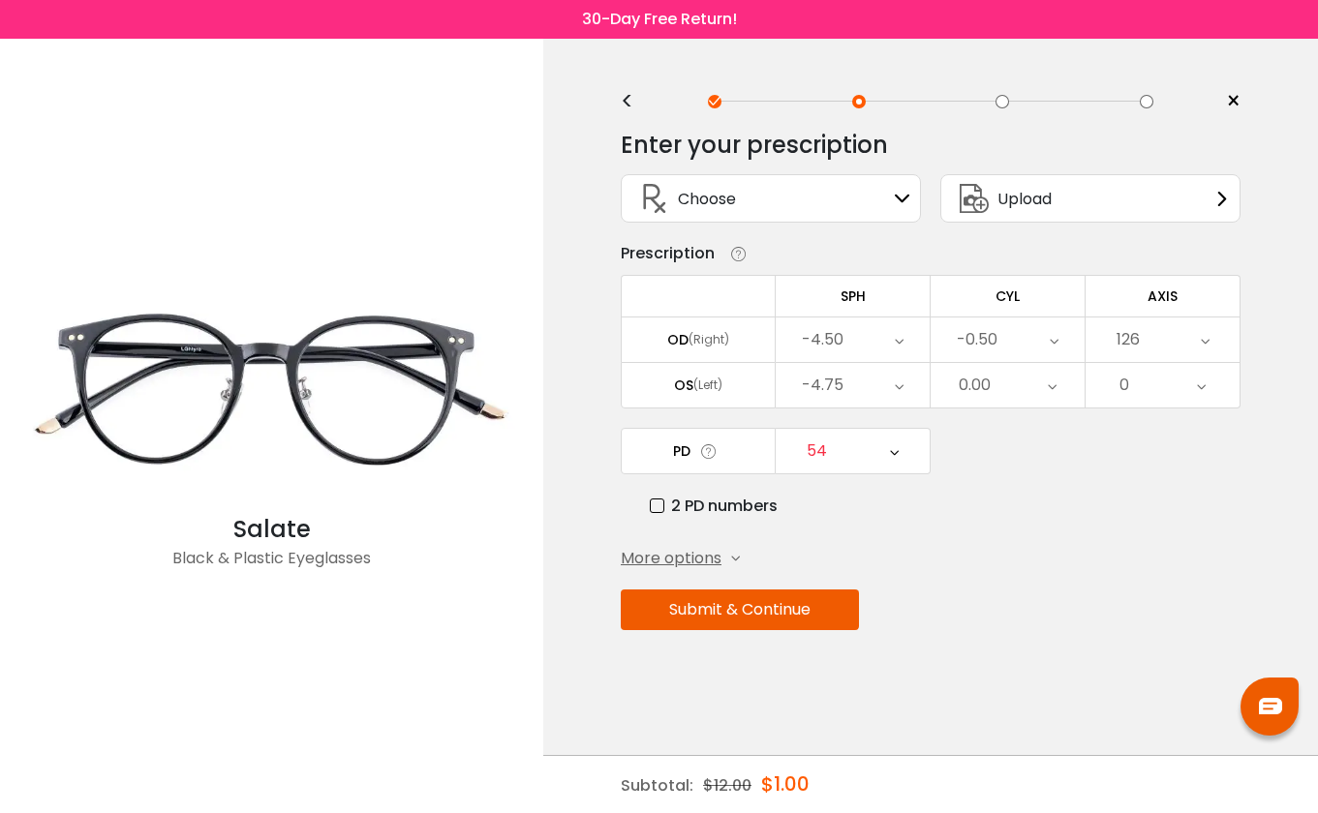
click at [847, 453] on div "54" at bounding box center [852, 451] width 154 height 45
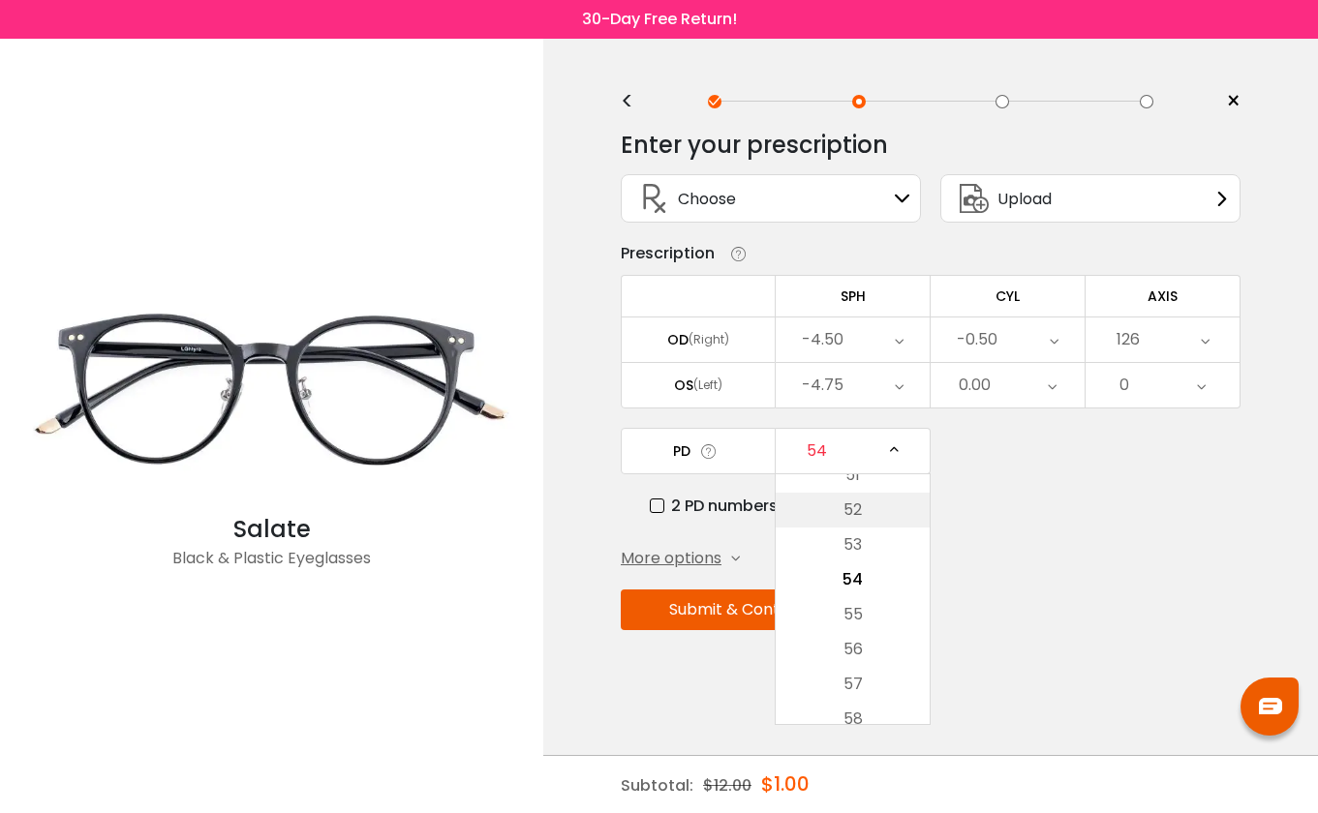
scroll to position [204, 0]
click at [853, 696] on li "58" at bounding box center [852, 705] width 154 height 35
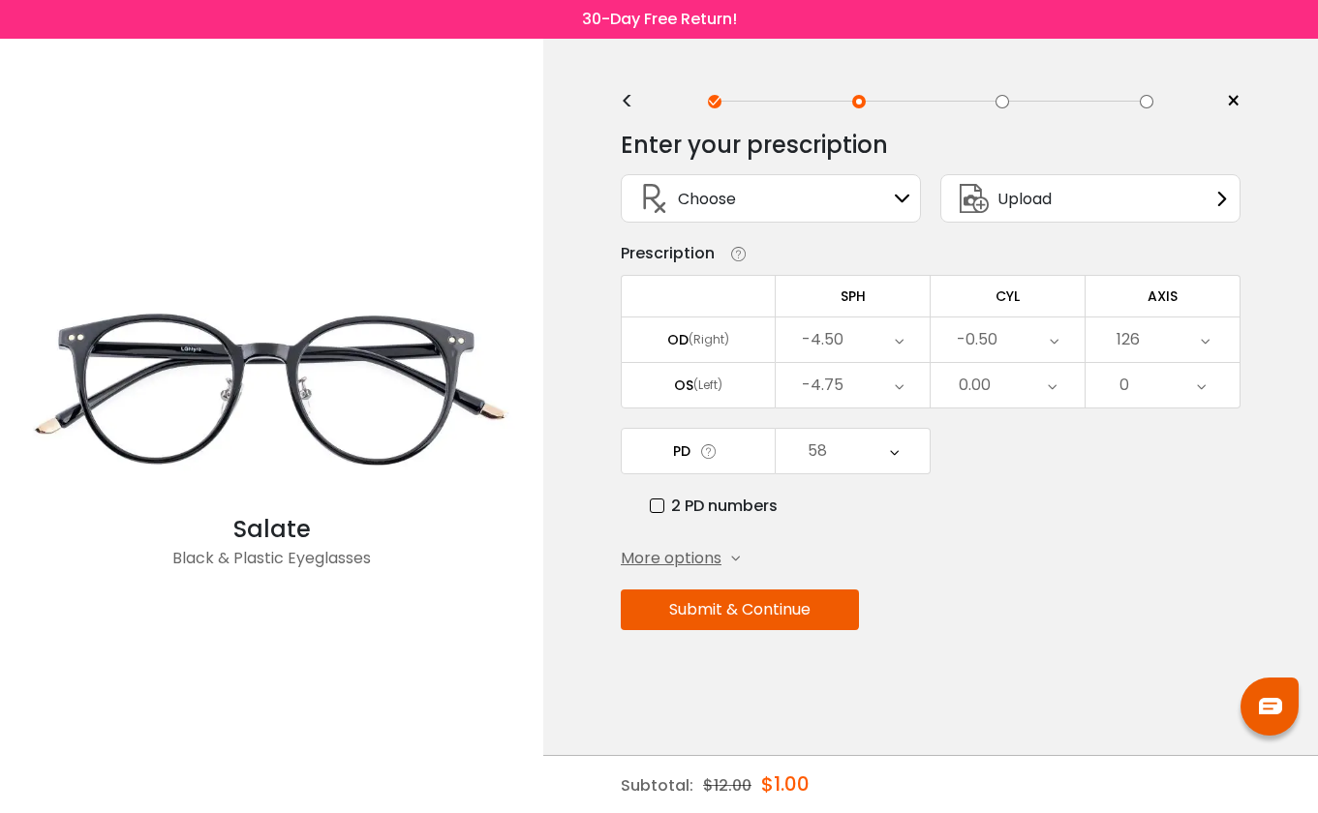
click at [771, 623] on button "Submit & Continue" at bounding box center [740, 610] width 238 height 41
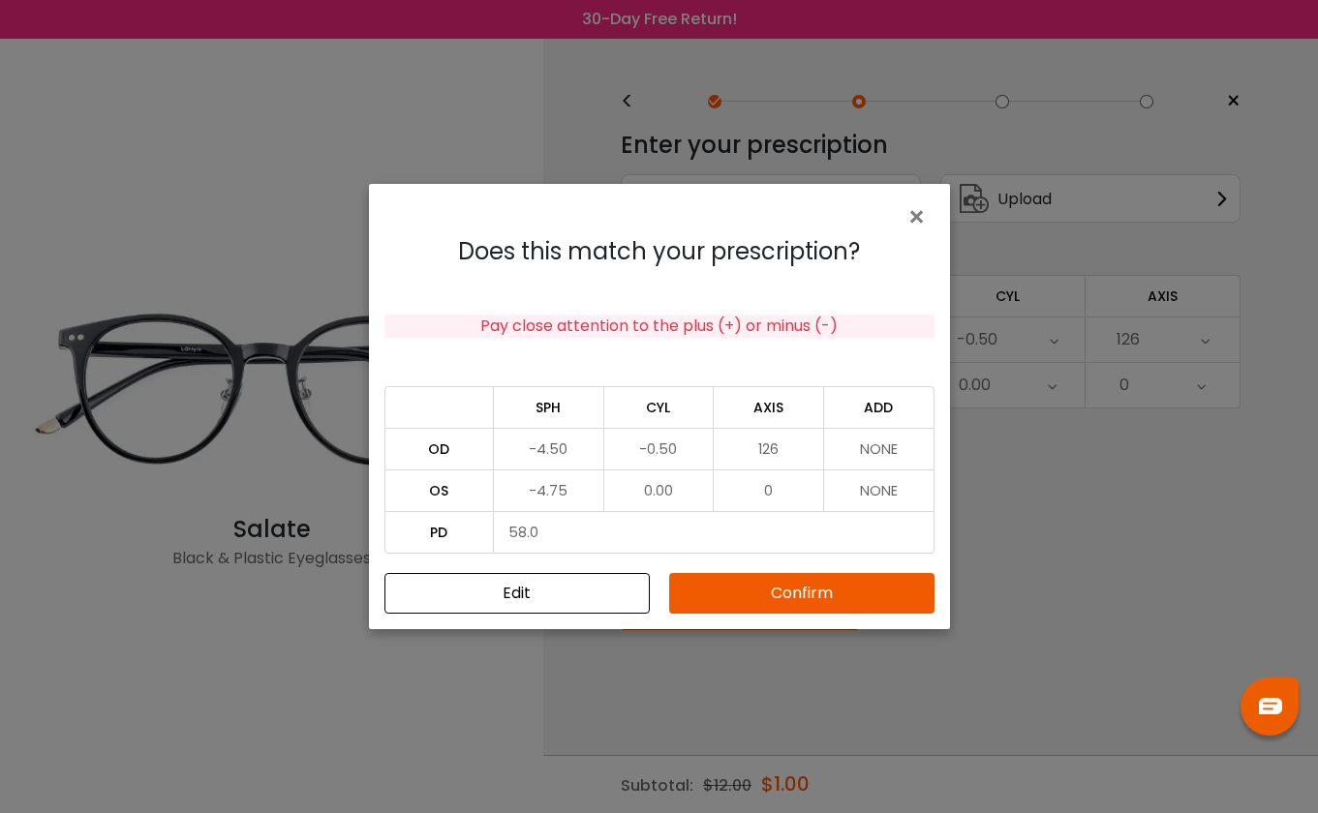
click at [757, 588] on button "Confirm" at bounding box center [801, 593] width 265 height 41
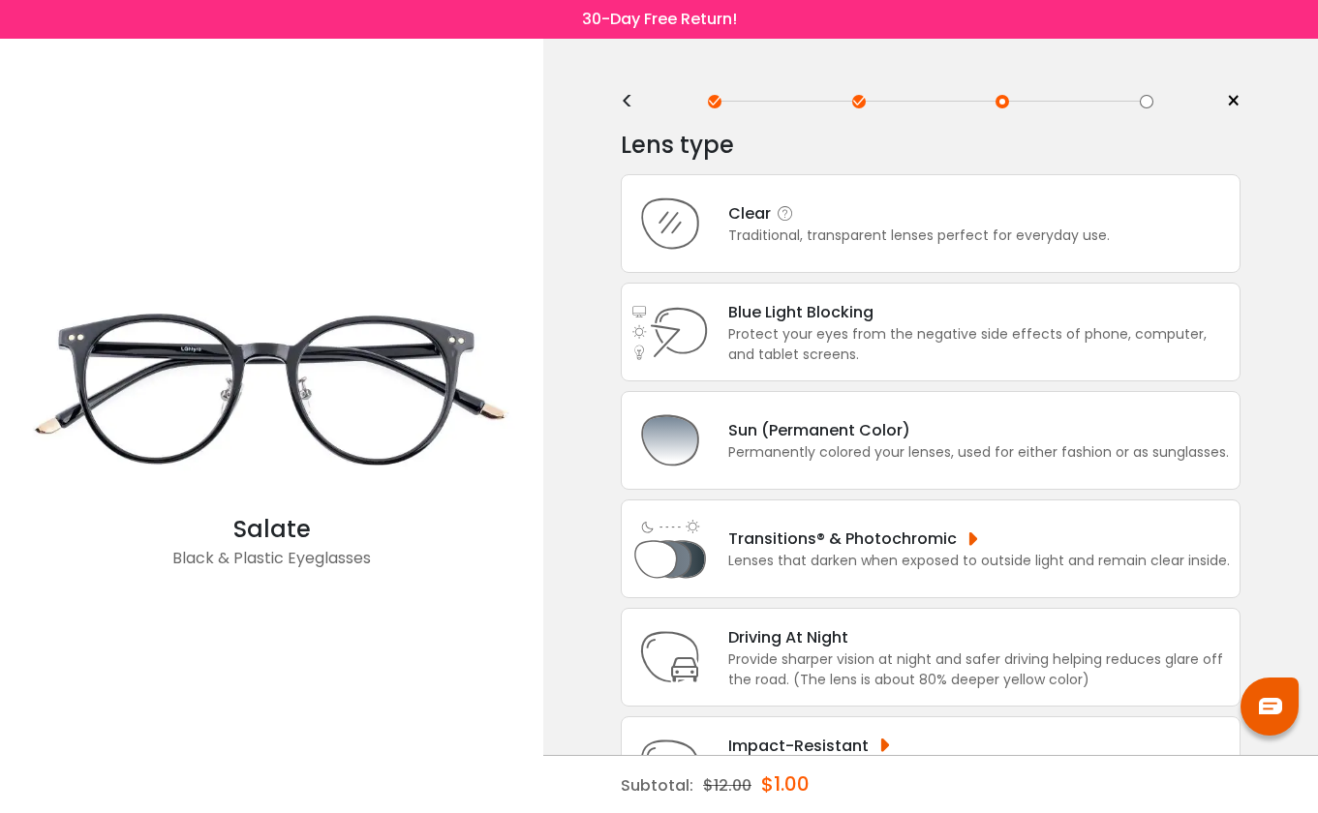
click at [845, 235] on div "Traditional, transparent lenses perfect for everyday use." at bounding box center [918, 236] width 381 height 20
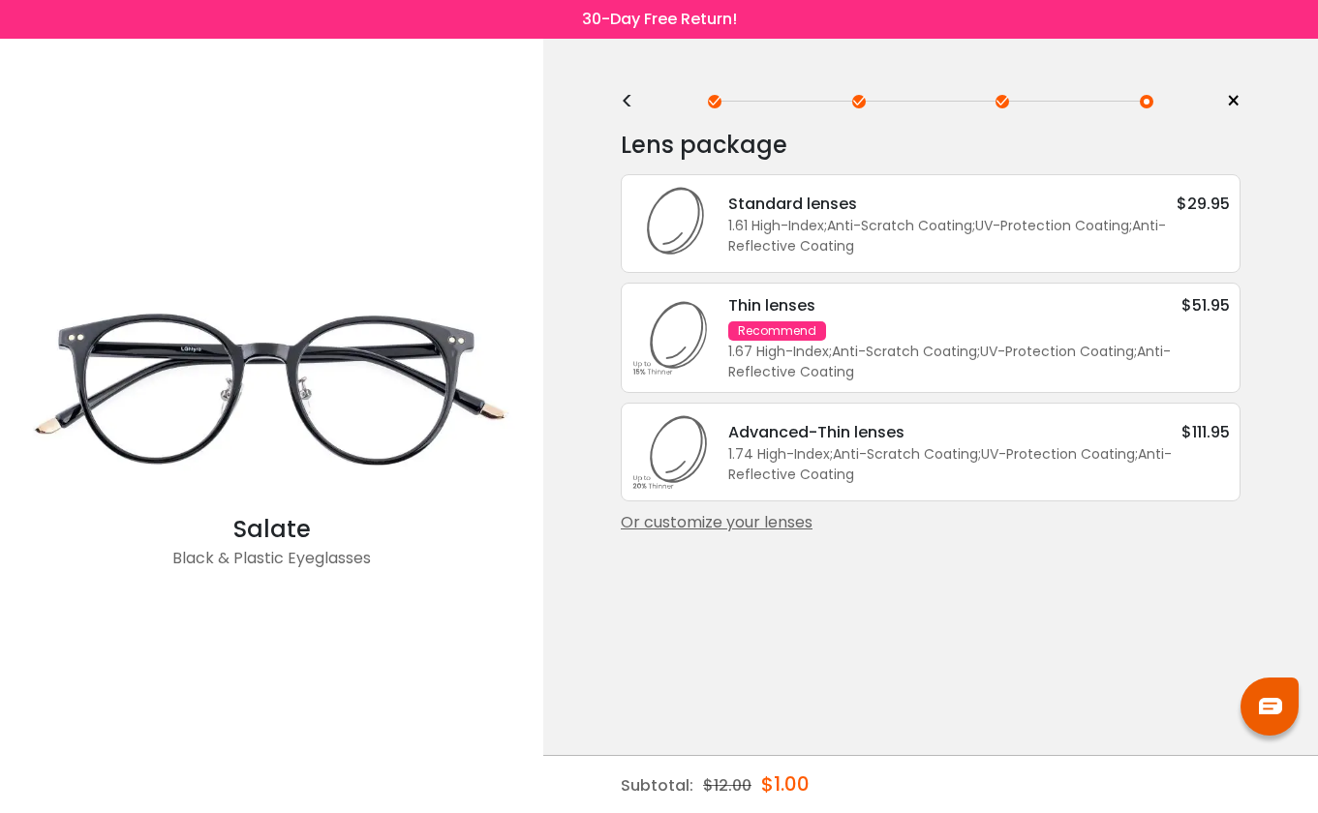
click at [949, 229] on div "1.61 High-Index ; Anti-Scratch Coating ; UV-Protection Coating ; Anti-Reflectiv…" at bounding box center [979, 236] width 502 height 41
